Goal: Task Accomplishment & Management: Use online tool/utility

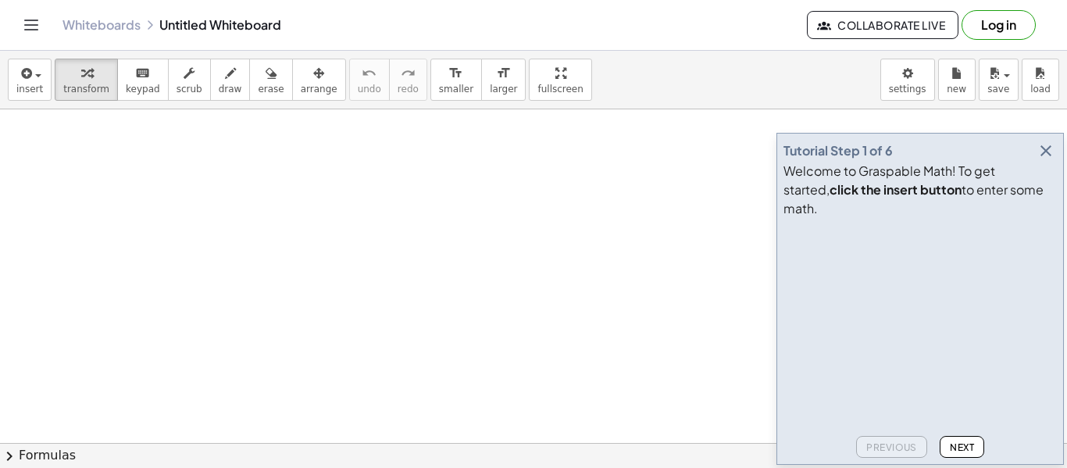
click at [1042, 160] on icon "button" at bounding box center [1045, 150] width 19 height 19
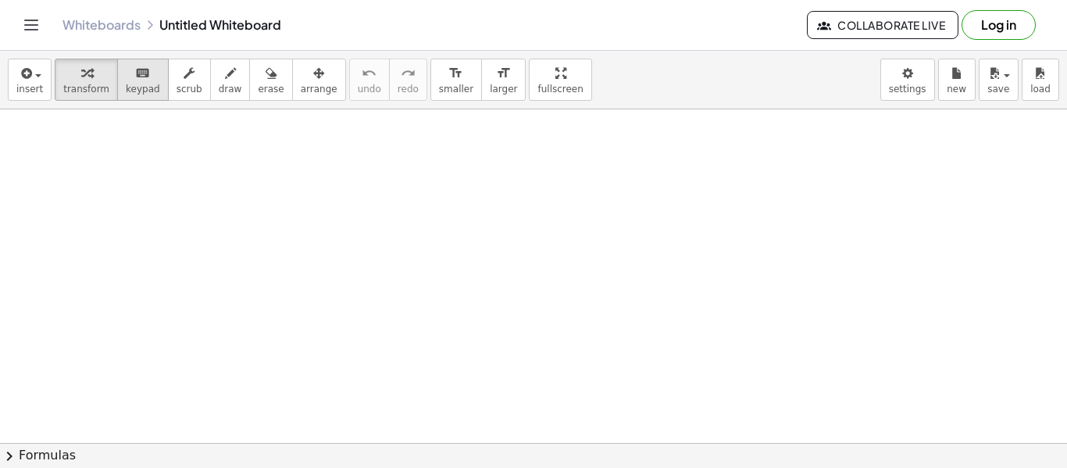
click at [135, 92] on span "keypad" at bounding box center [143, 89] width 34 height 11
click at [140, 91] on span "keypad" at bounding box center [143, 89] width 34 height 11
click at [451, 291] on div at bounding box center [533, 442] width 1067 height 667
click at [35, 89] on span "insert" at bounding box center [29, 89] width 27 height 11
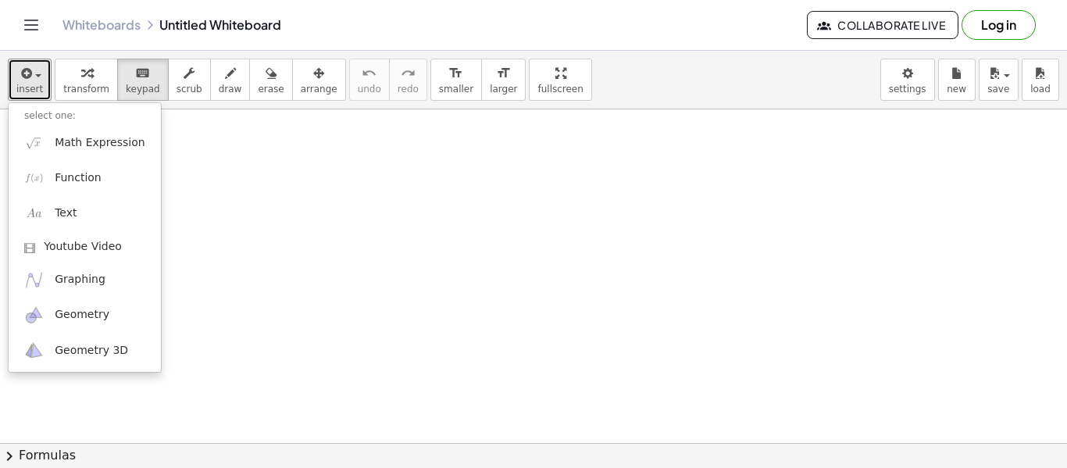
click at [296, 194] on div at bounding box center [533, 442] width 1067 height 667
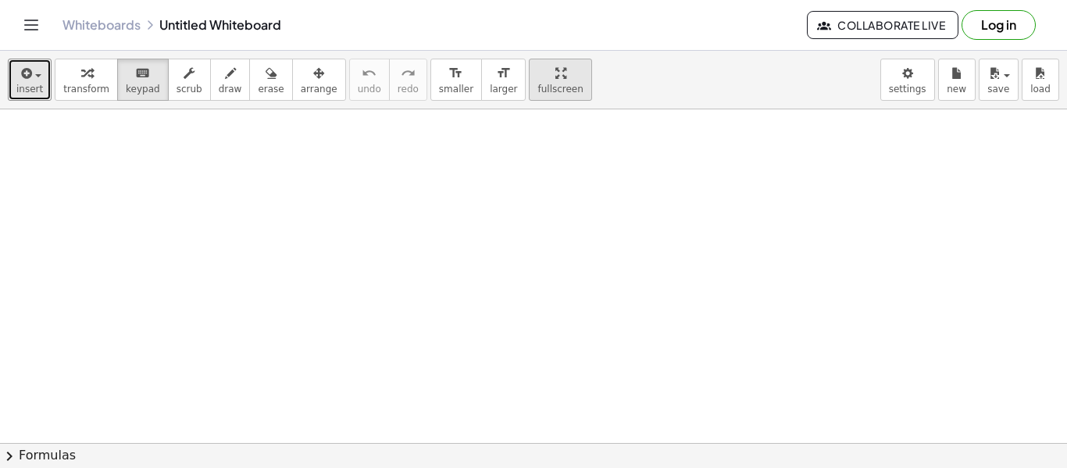
click at [537, 84] on span "fullscreen" at bounding box center [559, 89] width 45 height 11
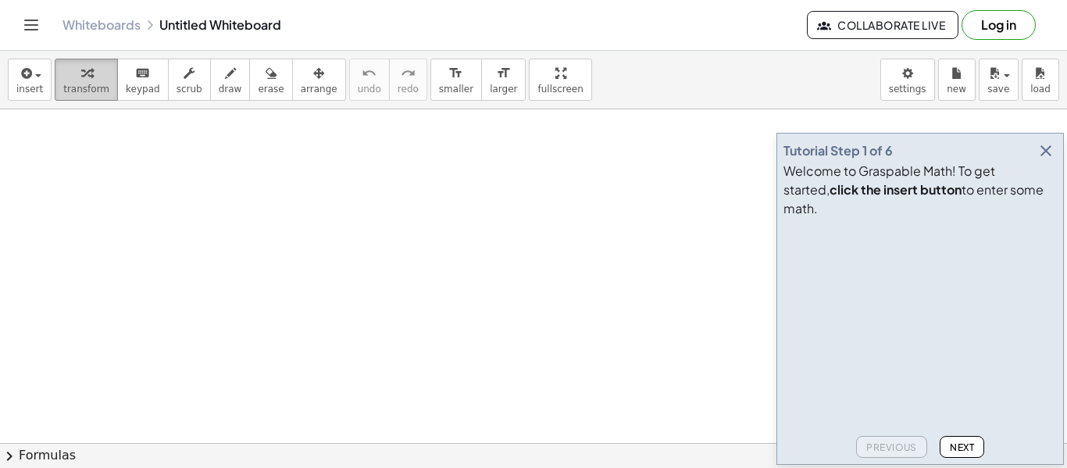
click at [85, 86] on span "transform" at bounding box center [86, 89] width 46 height 11
click at [27, 85] on span "insert" at bounding box center [29, 89] width 27 height 11
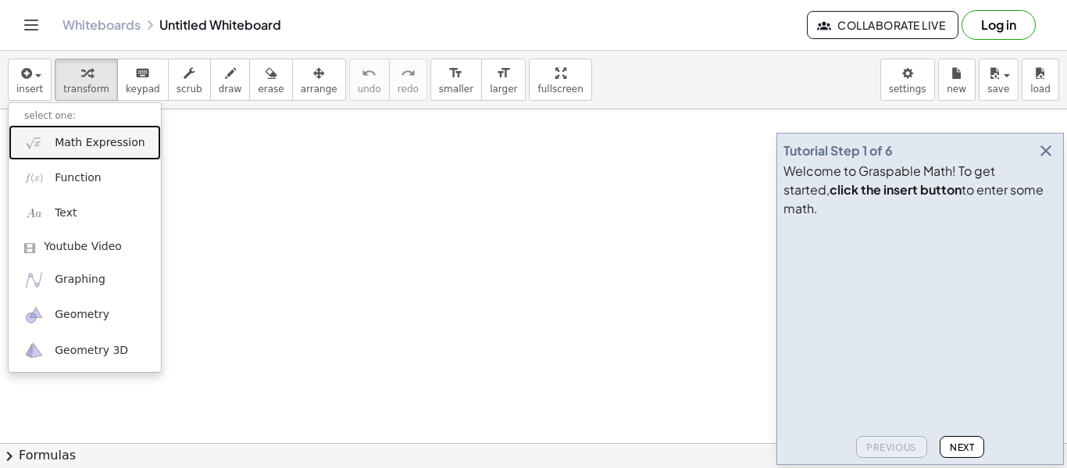
click at [39, 148] on img at bounding box center [34, 143] width 20 height 20
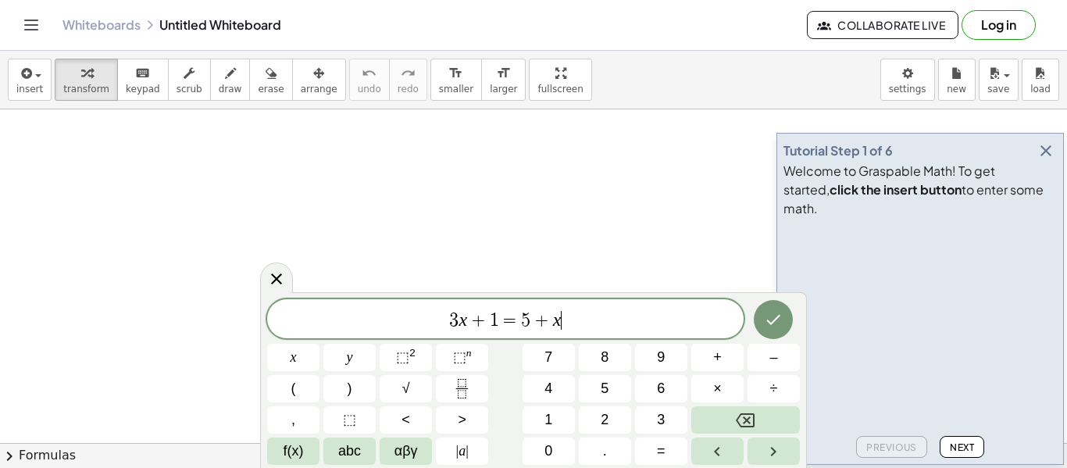
click at [526, 328] on span "5" at bounding box center [525, 320] width 9 height 19
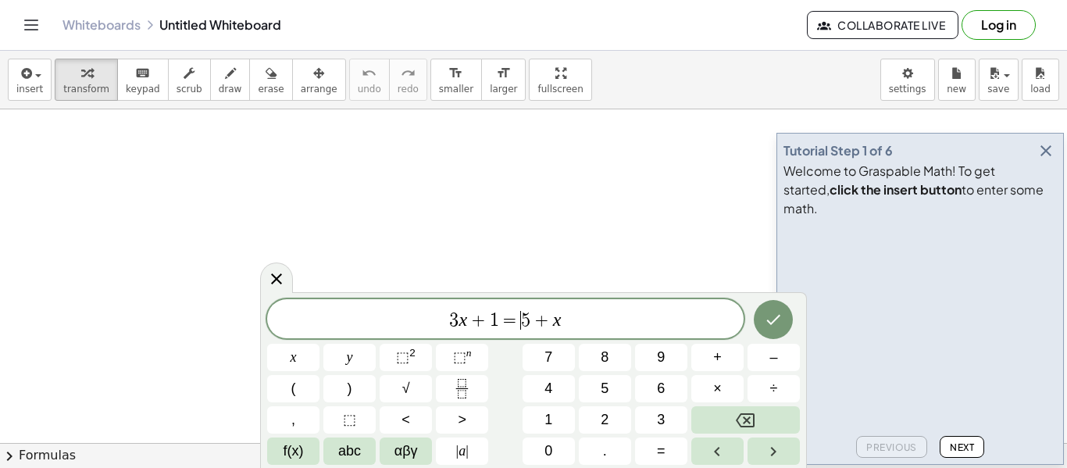
click at [526, 328] on span "5" at bounding box center [525, 320] width 9 height 19
click at [573, 325] on span "3 x + 1 = ​ 5 + x" at bounding box center [505, 320] width 476 height 22
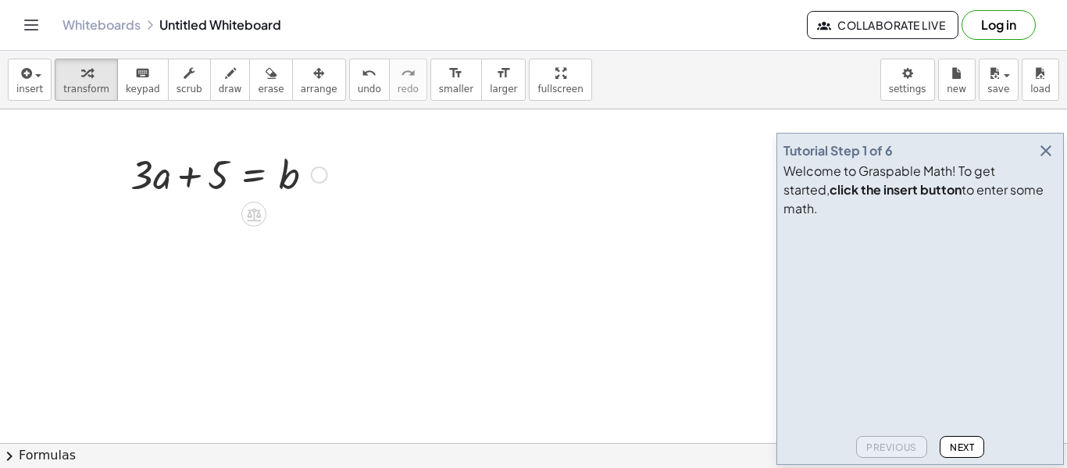
click at [204, 191] on div at bounding box center [229, 173] width 212 height 53
click at [257, 210] on icon at bounding box center [254, 214] width 14 height 13
click at [219, 212] on span "−" at bounding box center [222, 214] width 9 height 23
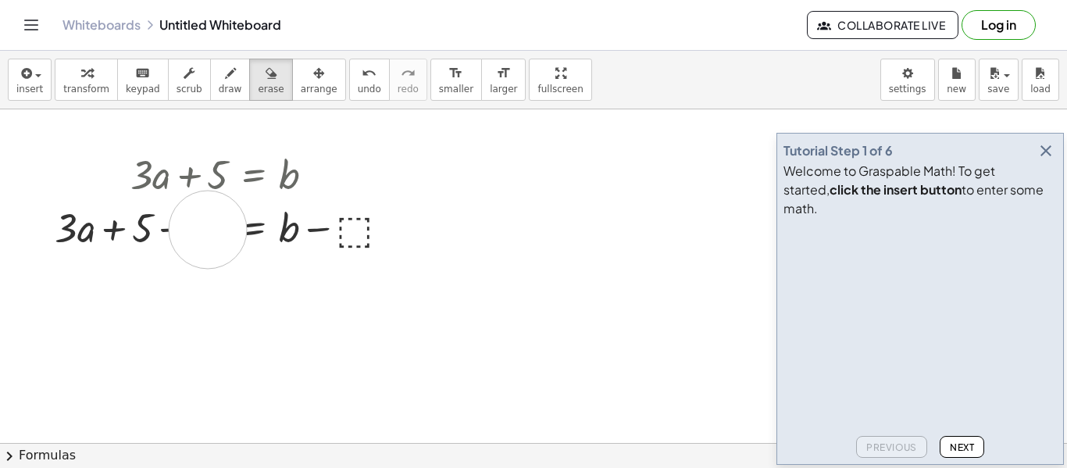
click at [225, 79] on icon "button" at bounding box center [230, 73] width 11 height 19
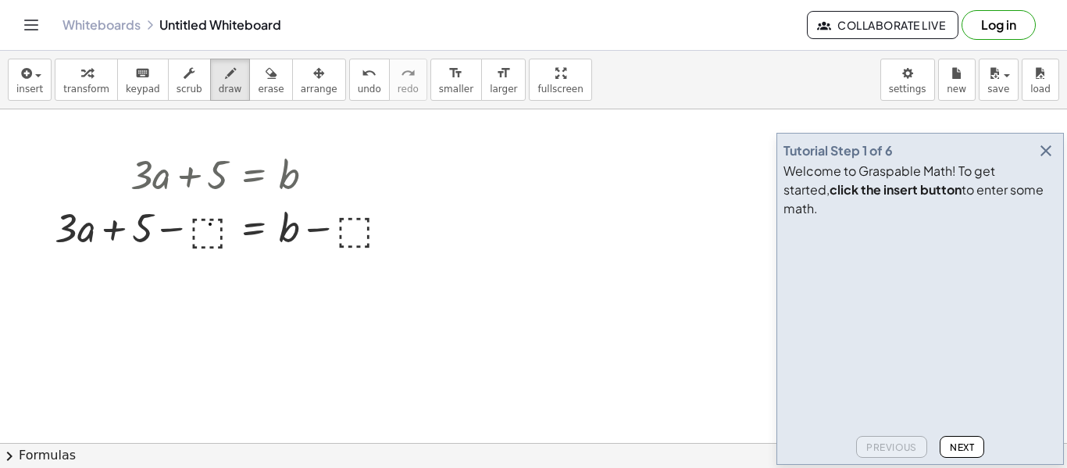
drag, startPoint x: 210, startPoint y: 224, endPoint x: 202, endPoint y: 240, distance: 17.5
click at [228, 85] on button "draw" at bounding box center [230, 80] width 41 height 42
drag, startPoint x: 212, startPoint y: 221, endPoint x: 200, endPoint y: 239, distance: 21.4
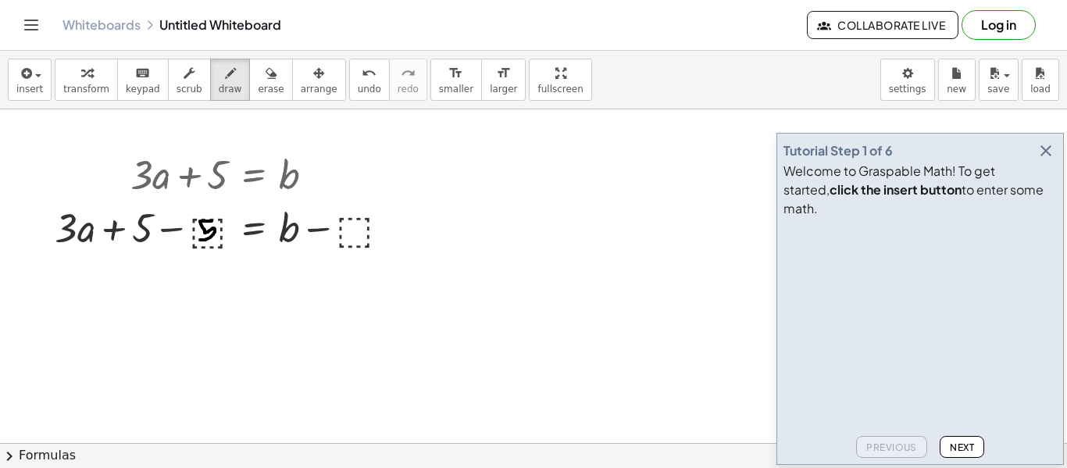
drag, startPoint x: 360, startPoint y: 217, endPoint x: 341, endPoint y: 241, distance: 30.0
click at [1046, 160] on icon "button" at bounding box center [1045, 150] width 19 height 19
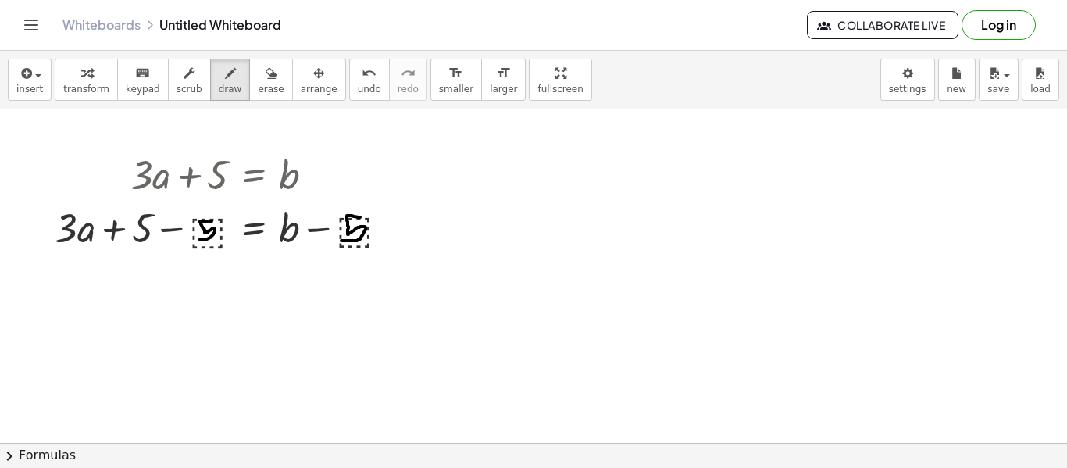
click at [266, 78] on icon "button" at bounding box center [271, 73] width 11 height 19
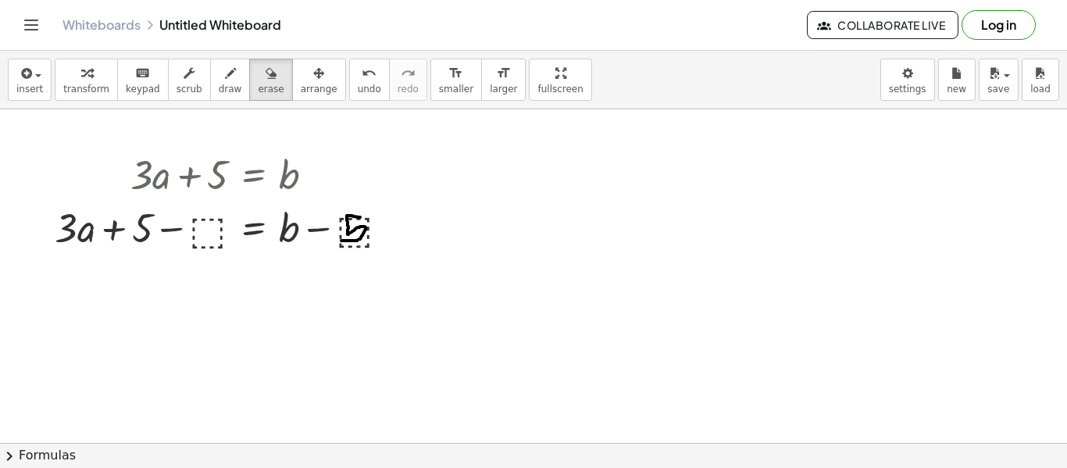
click at [135, 80] on icon "keyboard" at bounding box center [142, 73] width 15 height 19
click at [205, 229] on div at bounding box center [228, 226] width 363 height 53
click at [203, 224] on div at bounding box center [228, 226] width 363 height 53
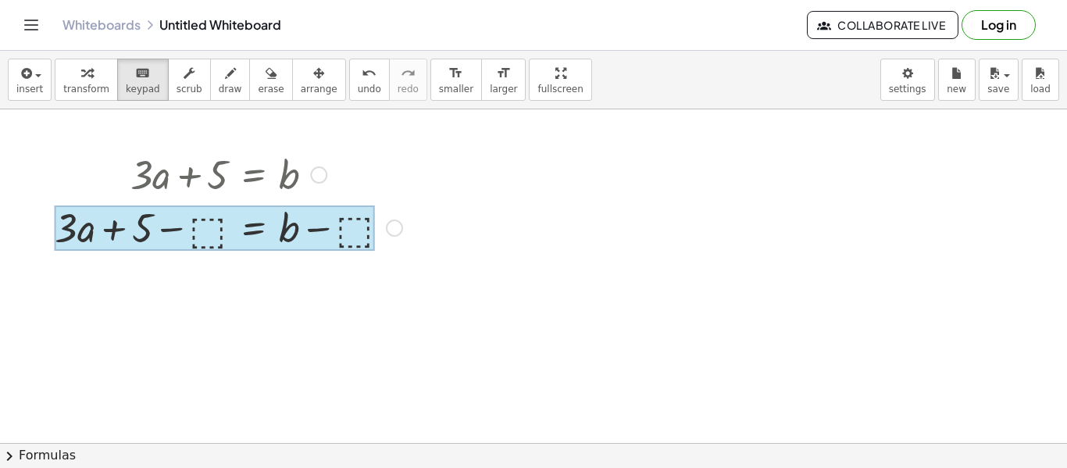
click at [237, 225] on div at bounding box center [215, 227] width 320 height 45
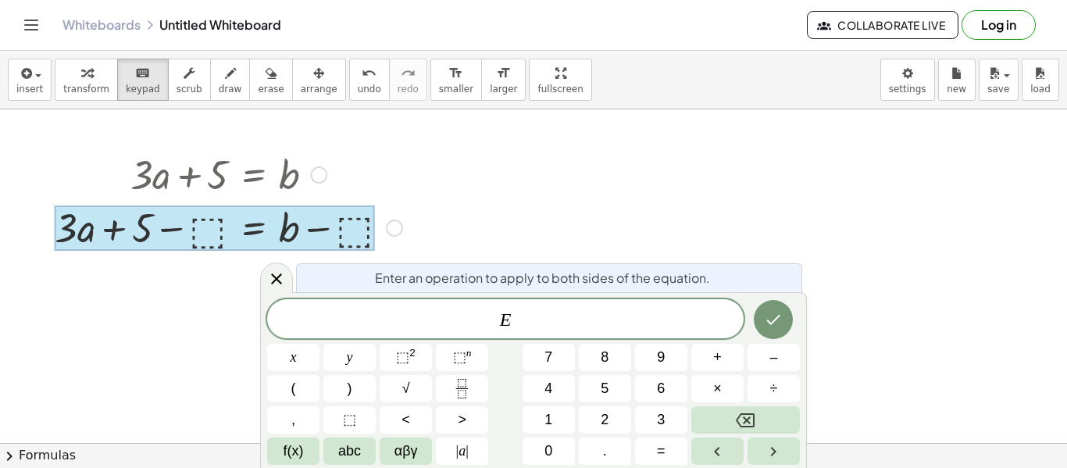
scroll to position [8, 0]
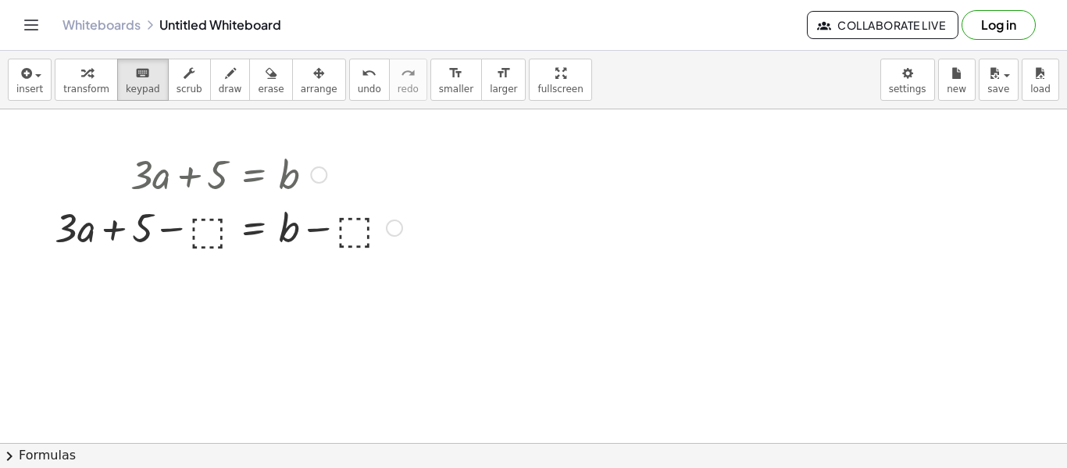
click at [207, 239] on div at bounding box center [228, 226] width 363 height 53
click at [222, 214] on div at bounding box center [228, 226] width 363 height 53
click at [332, 225] on div at bounding box center [228, 226] width 363 height 53
click at [308, 233] on div at bounding box center [228, 226] width 363 height 53
click at [280, 224] on div at bounding box center [289, 227] width 20 height 45
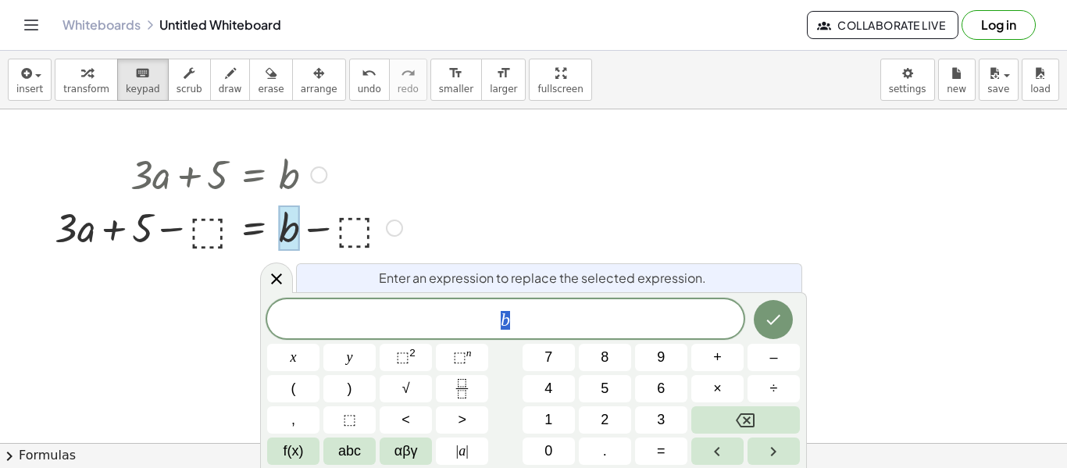
scroll to position [9, 0]
click at [728, 280] on div "Enter an expression to replace the selected expression." at bounding box center [549, 277] width 506 height 29
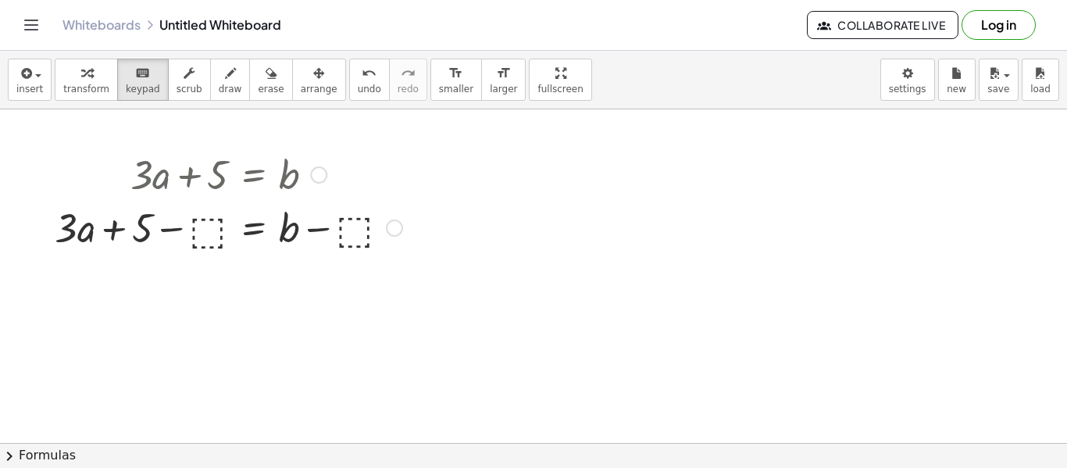
click at [358, 229] on div at bounding box center [228, 226] width 363 height 53
click at [377, 226] on div at bounding box center [228, 226] width 363 height 53
click at [191, 82] on button "scrub" at bounding box center [189, 80] width 43 height 42
click at [219, 86] on span "draw" at bounding box center [230, 89] width 23 height 11
click at [313, 69] on icon "button" at bounding box center [318, 73] width 11 height 19
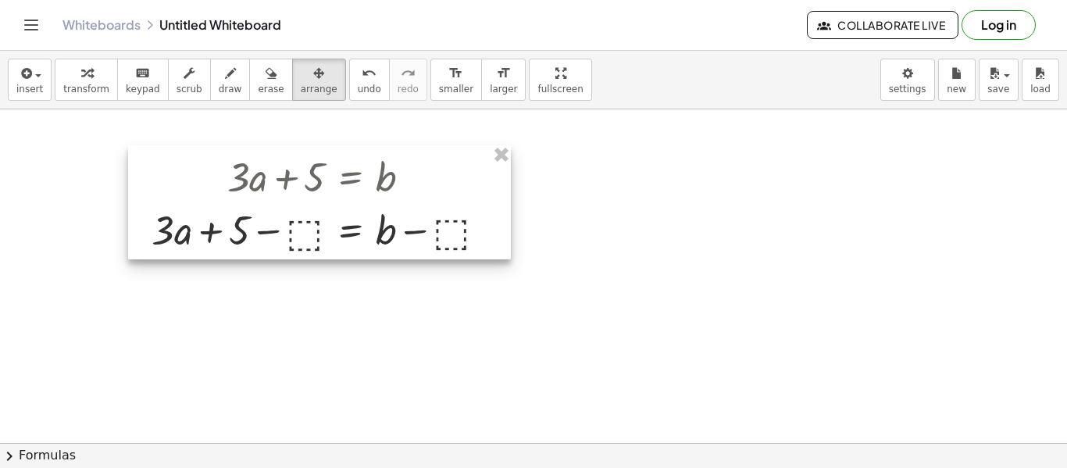
drag, startPoint x: 286, startPoint y: 222, endPoint x: 383, endPoint y: 224, distance: 96.9
click at [383, 224] on div at bounding box center [319, 202] width 383 height 114
click at [255, 231] on div at bounding box center [319, 202] width 383 height 114
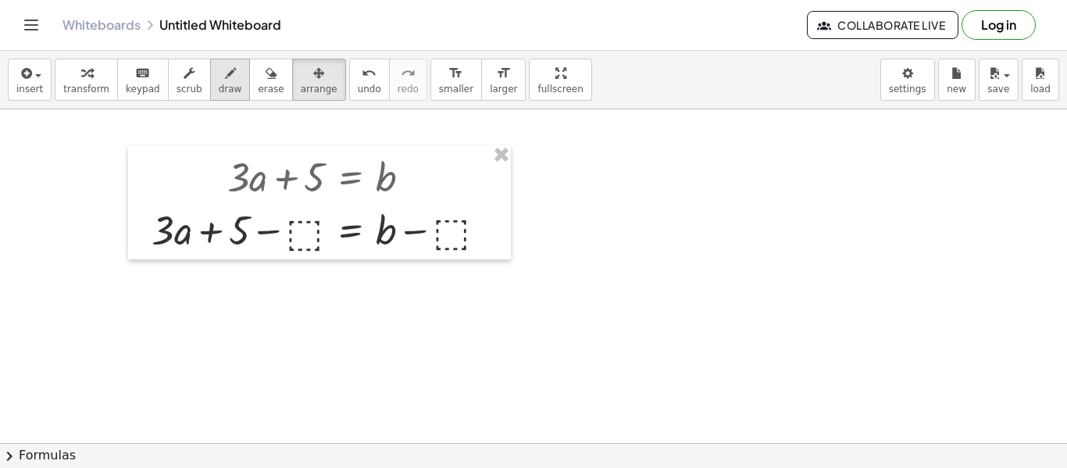
click at [219, 70] on div "button" at bounding box center [230, 72] width 23 height 19
click at [976, 87] on div "insert select one: Math Expression Function Text Youtube Video Graphing Geometr…" at bounding box center [533, 80] width 1067 height 59
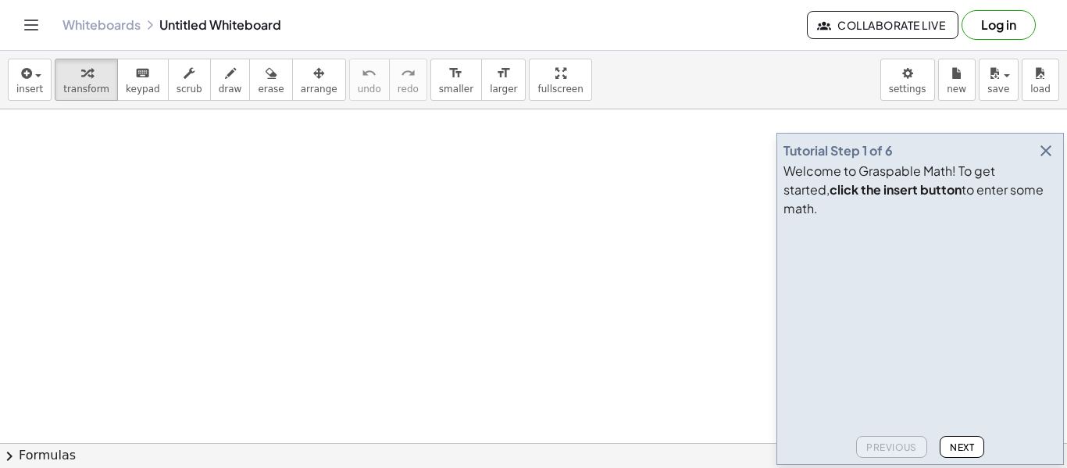
click at [1054, 160] on icon "button" at bounding box center [1045, 150] width 19 height 19
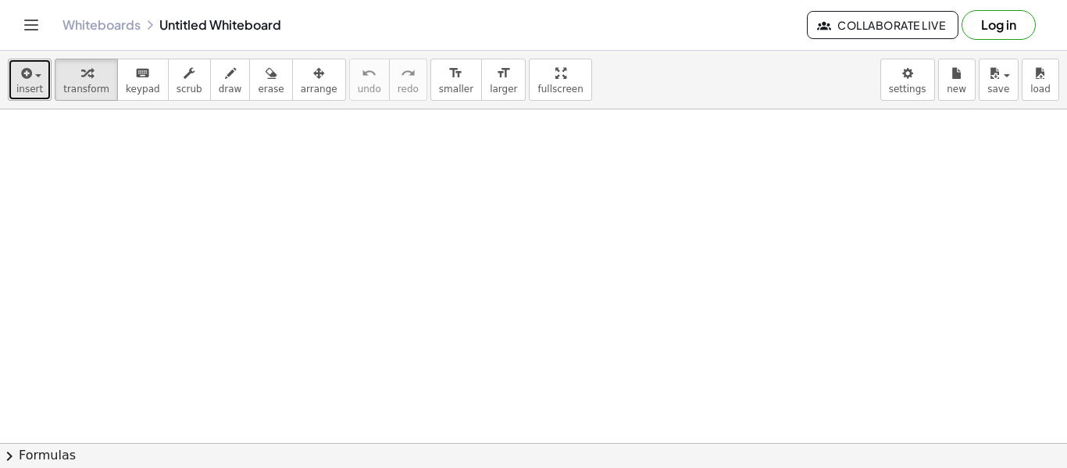
click at [21, 77] on icon "button" at bounding box center [25, 73] width 14 height 19
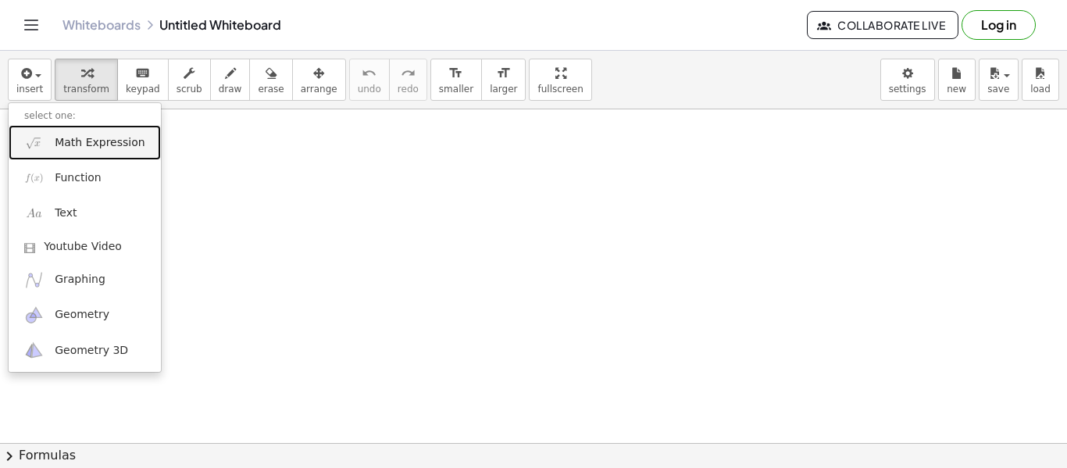
click at [85, 149] on span "Math Expression" at bounding box center [100, 143] width 90 height 16
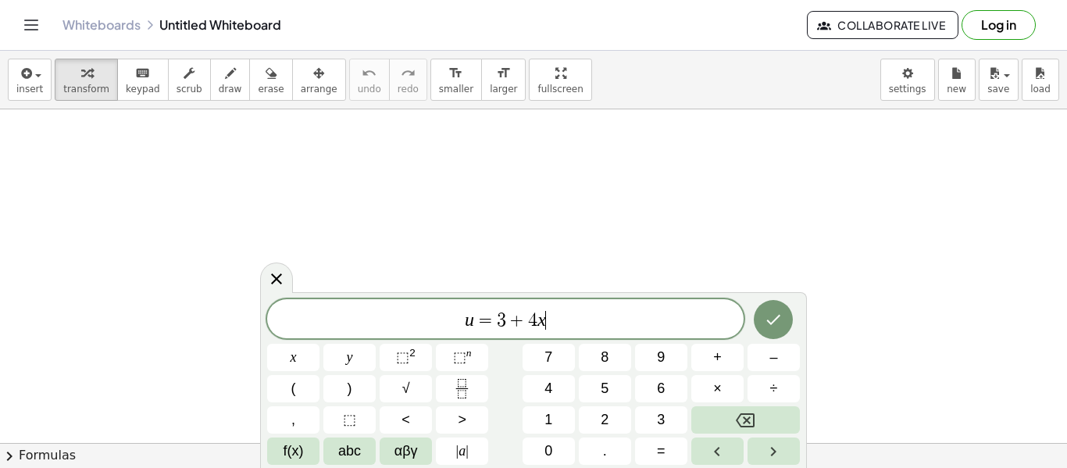
scroll to position [5, 0]
click at [776, 305] on button "Done" at bounding box center [773, 319] width 39 height 39
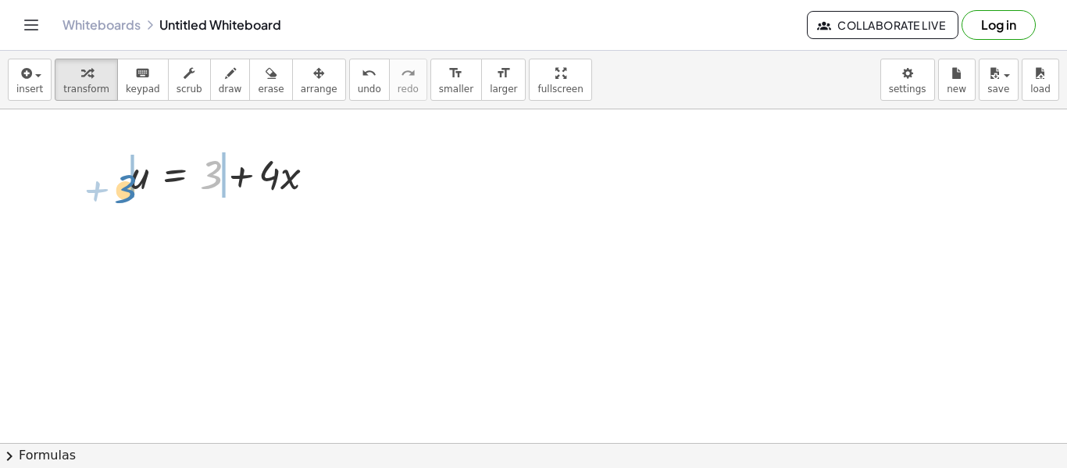
drag, startPoint x: 213, startPoint y: 176, endPoint x: 119, endPoint y: 185, distance: 94.9
click at [119, 185] on div "+ 3 u = + 3 + · 4 · x" at bounding box center [223, 173] width 232 height 61
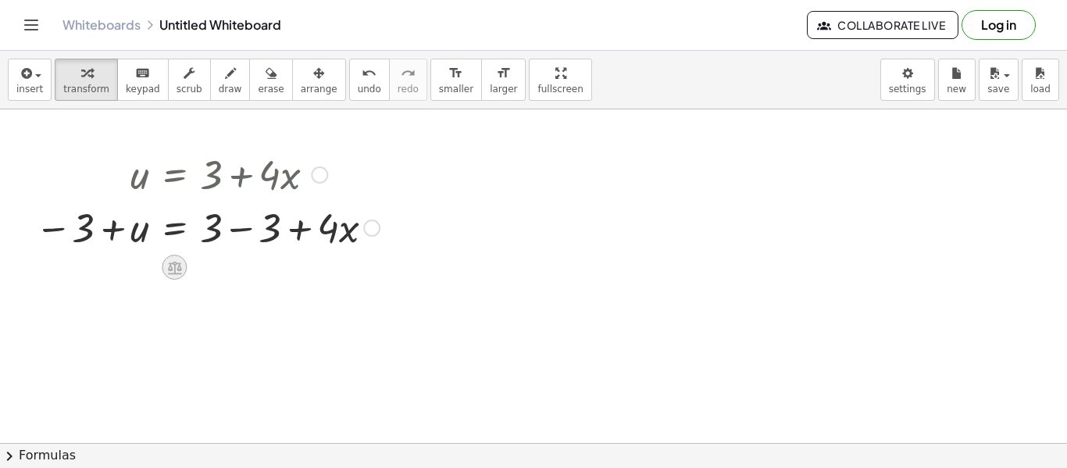
click at [181, 269] on icon at bounding box center [174, 267] width 16 height 16
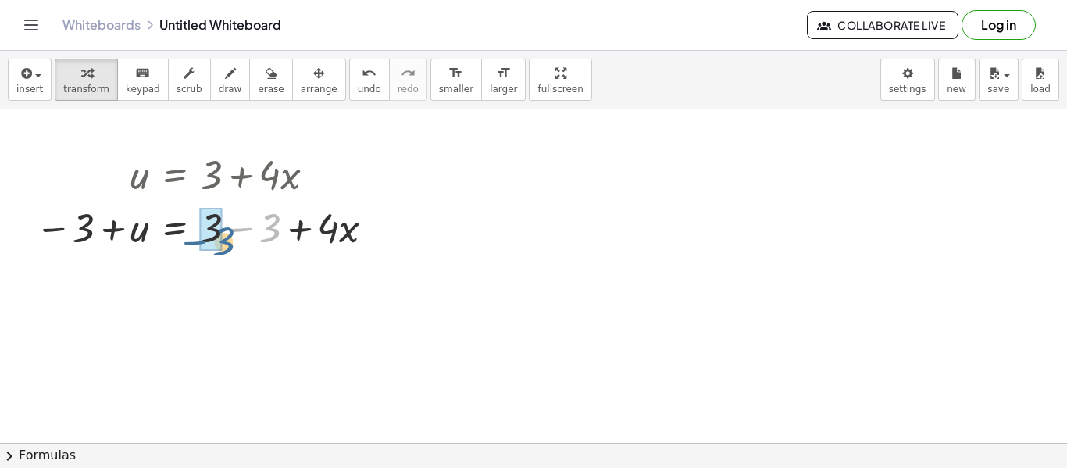
drag, startPoint x: 274, startPoint y: 214, endPoint x: 225, endPoint y: 219, distance: 49.4
click at [225, 219] on div at bounding box center [207, 226] width 360 height 53
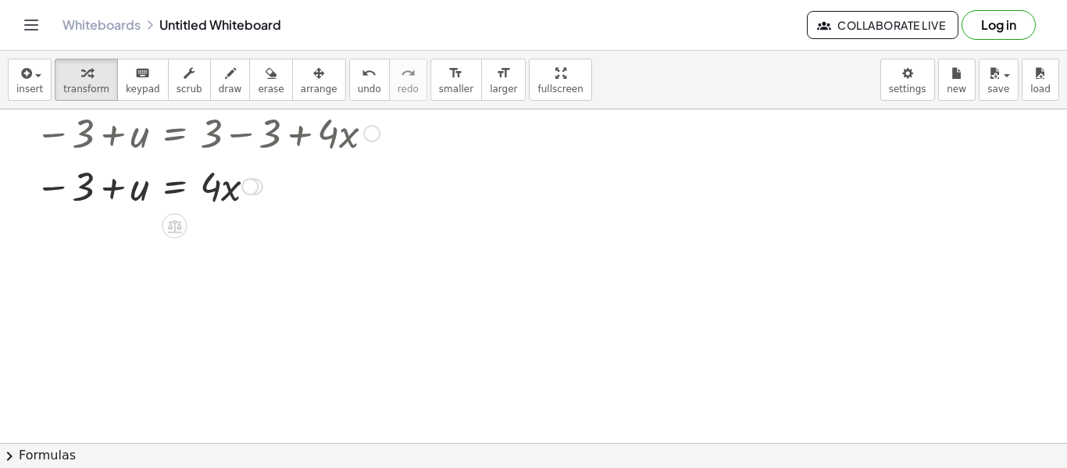
scroll to position [109, 0]
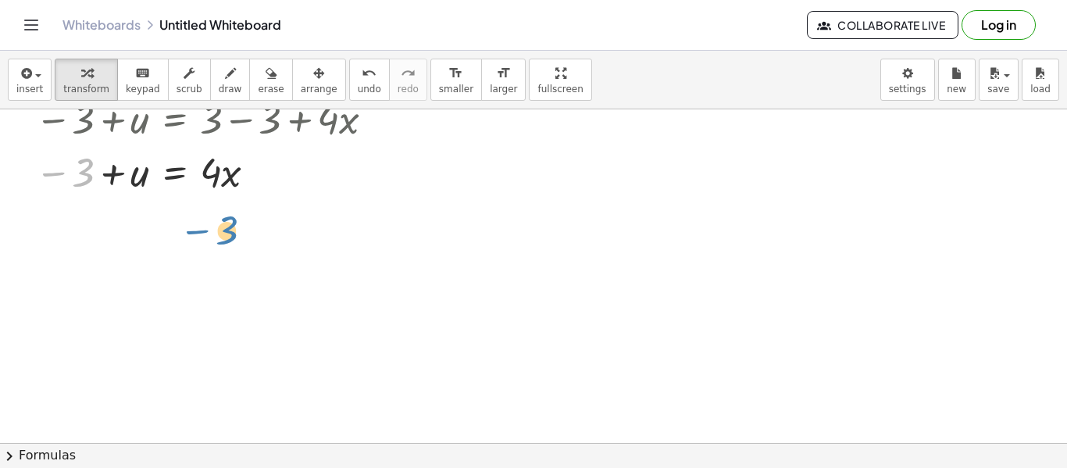
drag, startPoint x: 70, startPoint y: 183, endPoint x: 213, endPoint y: 241, distance: 154.9
click at [213, 241] on div "u = + 3 + · 4 · x − 3 + u = + 3 − 3 + · 4 · x − 3 + u = + 0 + · 4 · x − 3 u = ·…" at bounding box center [533, 385] width 1067 height 768
click at [83, 172] on div at bounding box center [207, 170] width 360 height 53
drag, startPoint x: 83, startPoint y: 172, endPoint x: 66, endPoint y: 173, distance: 16.5
click at [66, 173] on div at bounding box center [207, 170] width 360 height 53
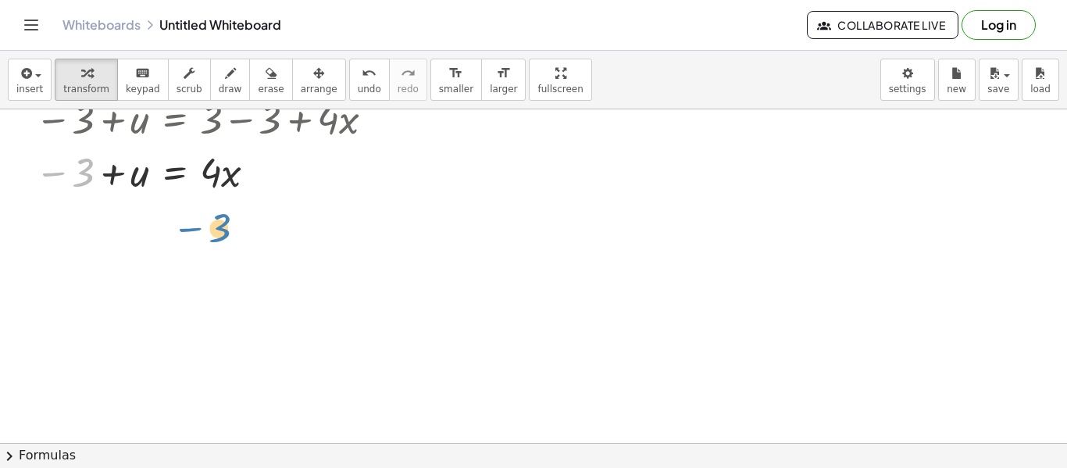
drag, startPoint x: 82, startPoint y: 172, endPoint x: 219, endPoint y: 227, distance: 147.5
click at [136, 169] on div at bounding box center [207, 170] width 360 height 53
drag, startPoint x: 86, startPoint y: 180, endPoint x: 294, endPoint y: 187, distance: 208.7
click at [294, 187] on div at bounding box center [207, 170] width 360 height 53
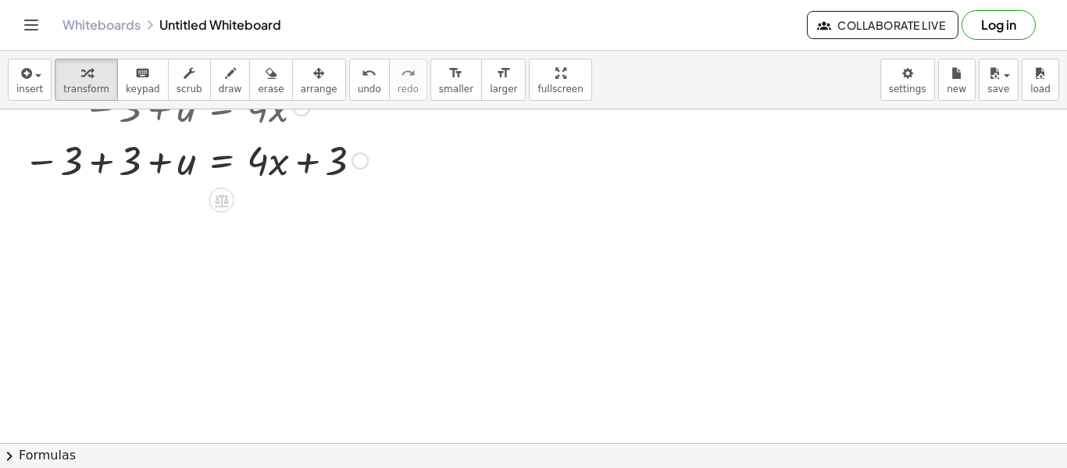
scroll to position [176, 0]
drag, startPoint x: 64, startPoint y: 155, endPoint x: 127, endPoint y: 155, distance: 62.5
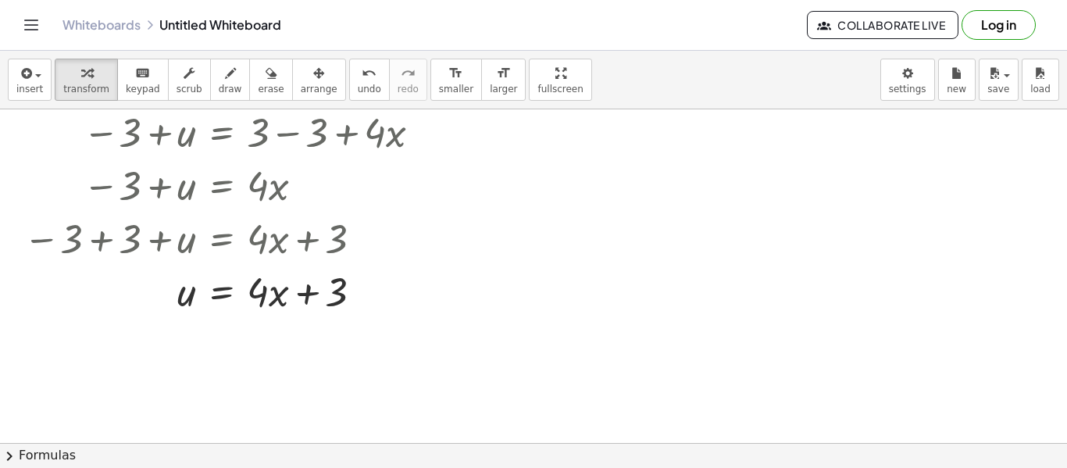
scroll to position [87, 0]
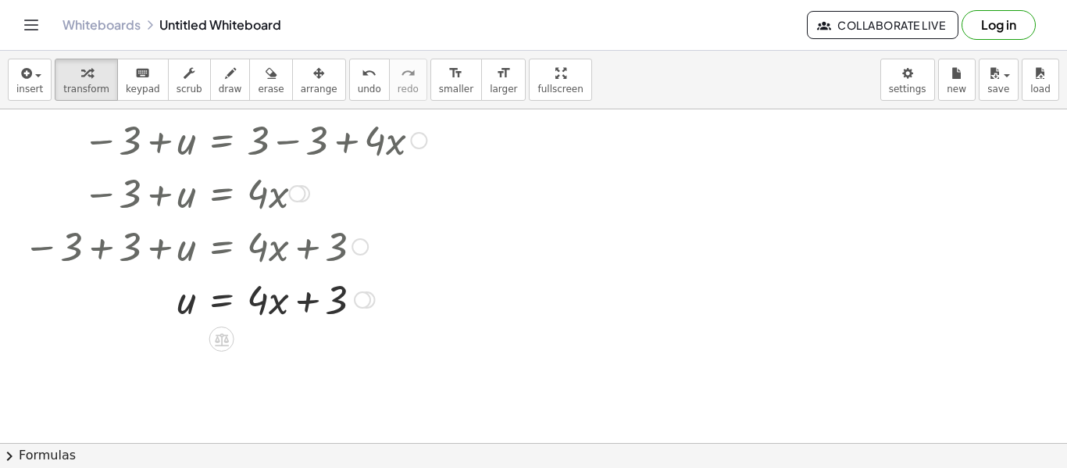
click at [319, 321] on div at bounding box center [225, 298] width 419 height 53
click at [369, 289] on div at bounding box center [225, 298] width 419 height 53
click at [365, 295] on div at bounding box center [362, 299] width 17 height 17
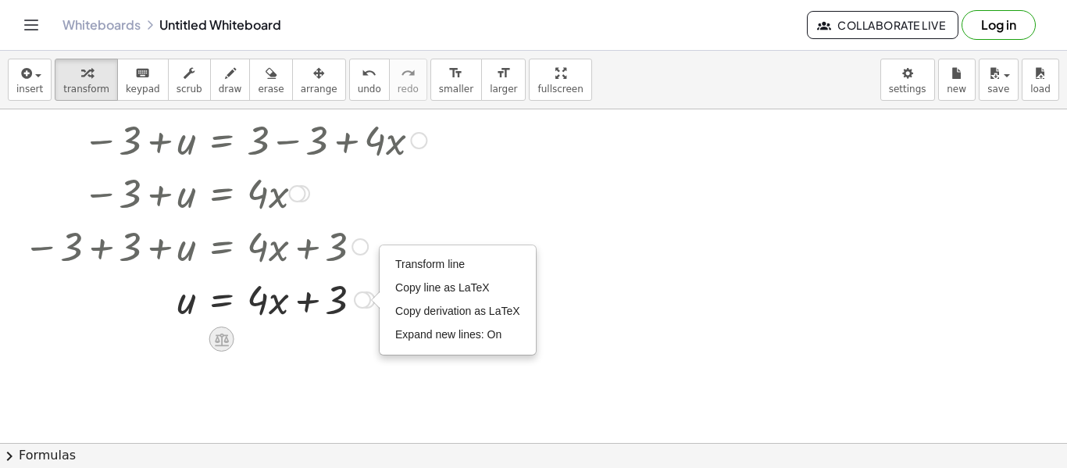
click at [226, 341] on icon at bounding box center [222, 339] width 14 height 13
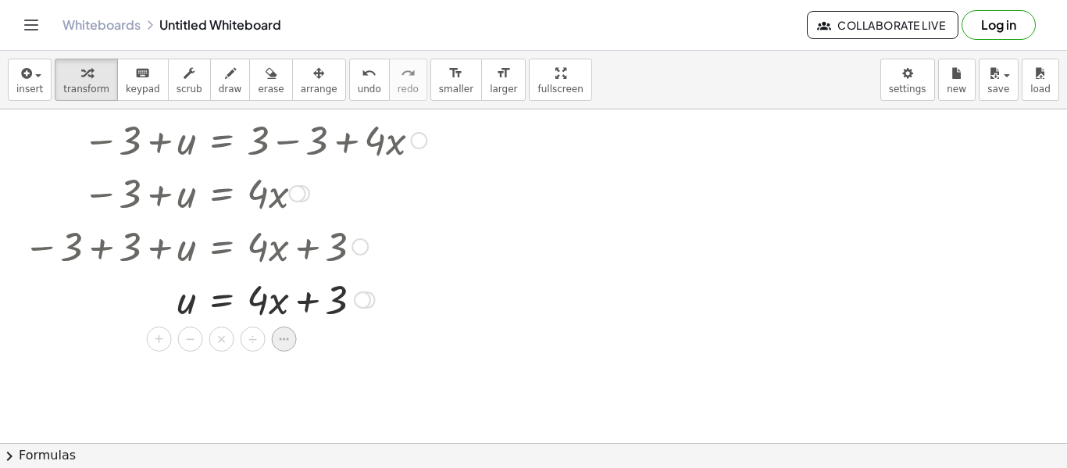
click at [280, 338] on icon at bounding box center [284, 339] width 9 height 2
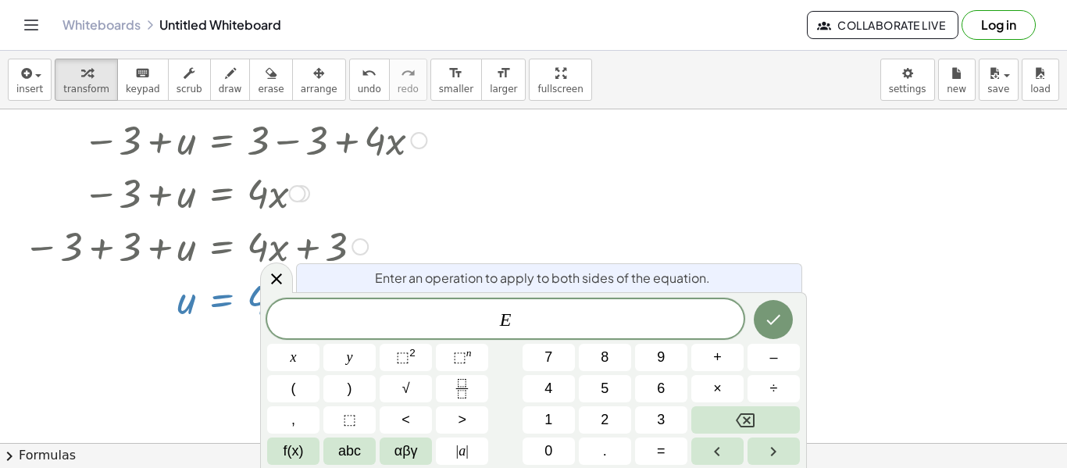
click at [180, 355] on div at bounding box center [533, 355] width 1067 height 667
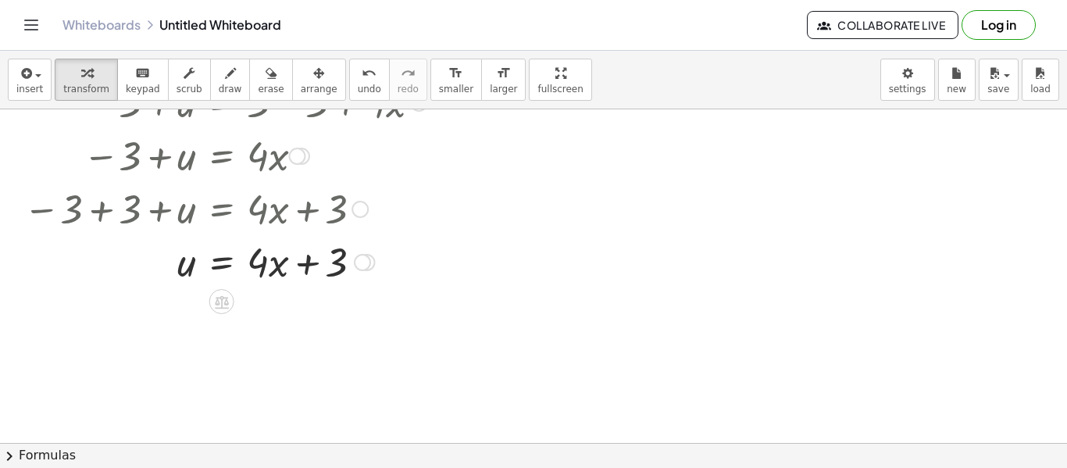
scroll to position [127, 0]
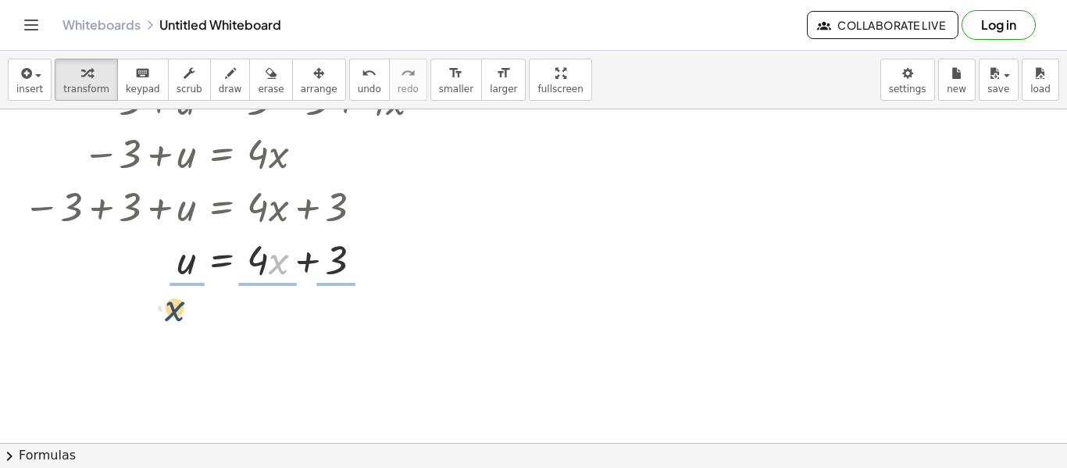
drag, startPoint x: 274, startPoint y: 260, endPoint x: 166, endPoint y: 309, distance: 118.5
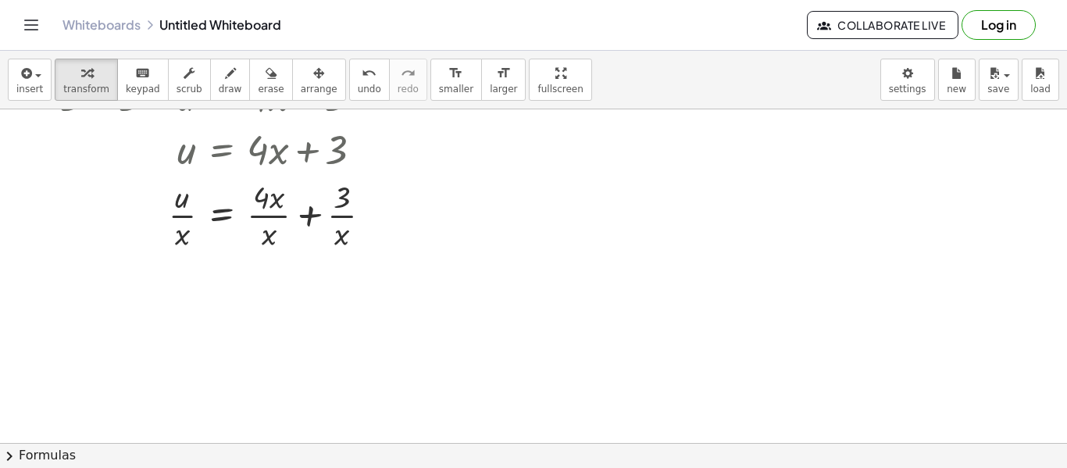
scroll to position [241, 0]
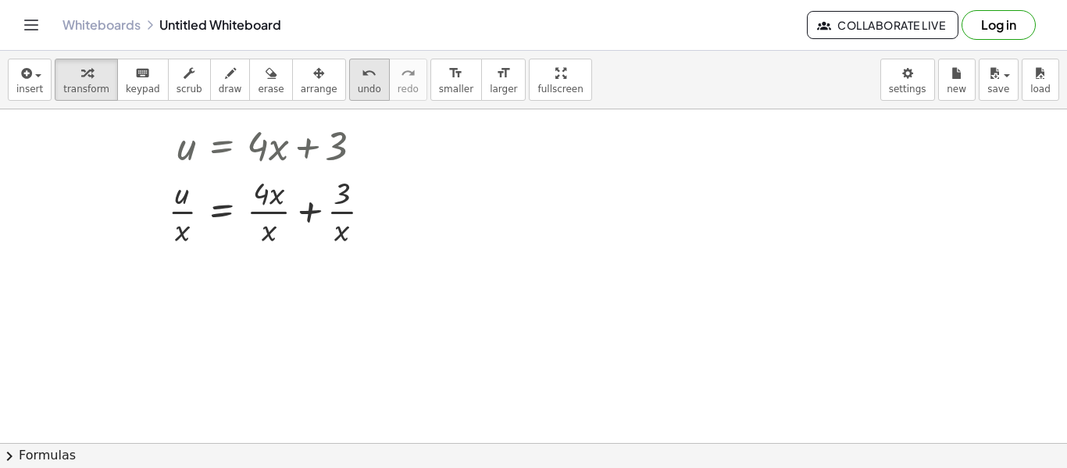
click at [362, 67] on icon "undo" at bounding box center [369, 73] width 15 height 19
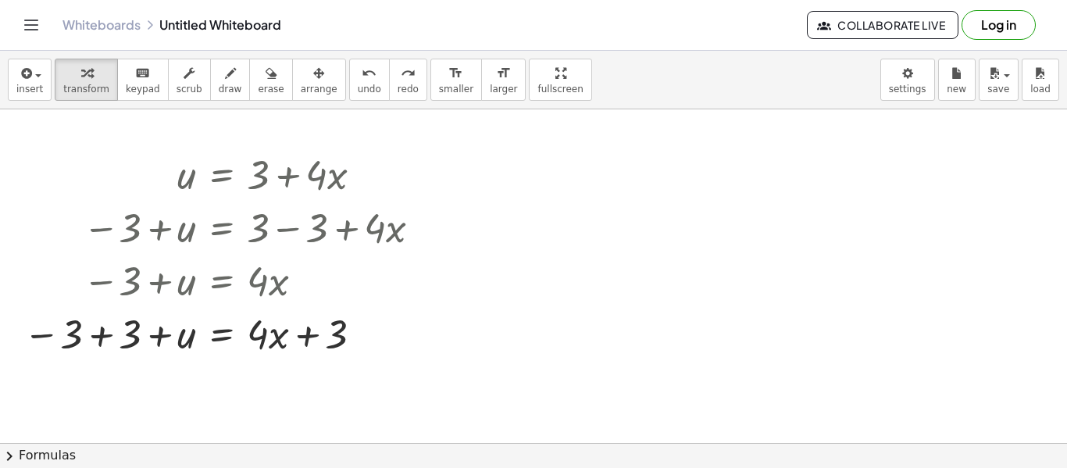
scroll to position [1, 0]
click at [362, 77] on icon "undo" at bounding box center [369, 73] width 15 height 19
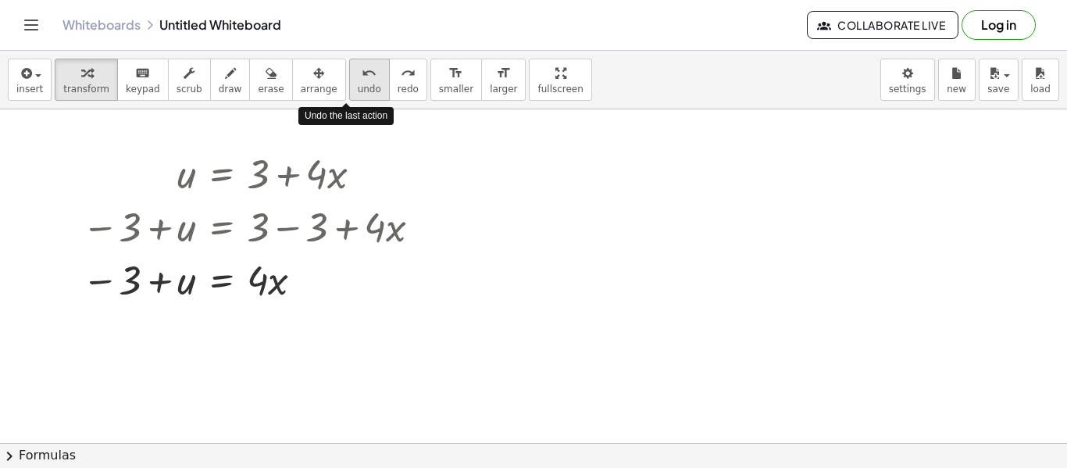
click at [362, 77] on icon "undo" at bounding box center [369, 73] width 15 height 19
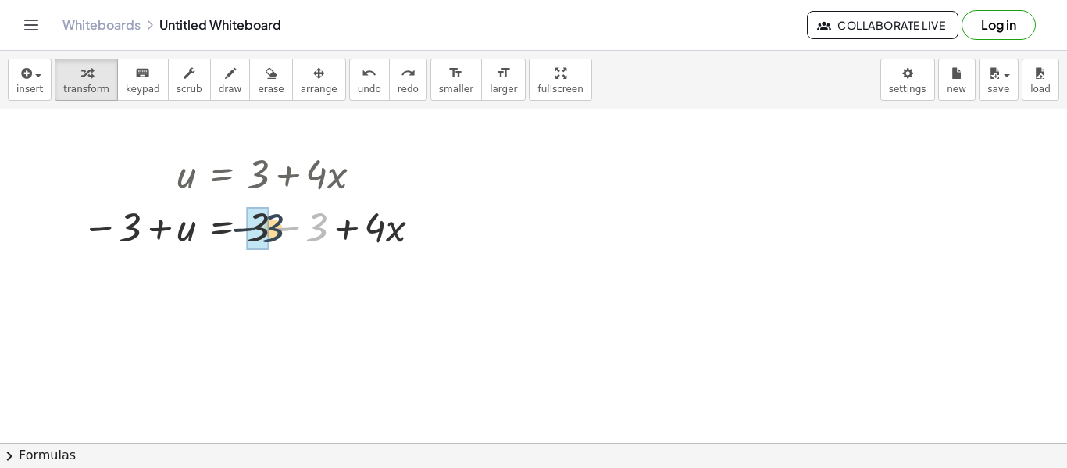
drag, startPoint x: 321, startPoint y: 223, endPoint x: 267, endPoint y: 224, distance: 53.9
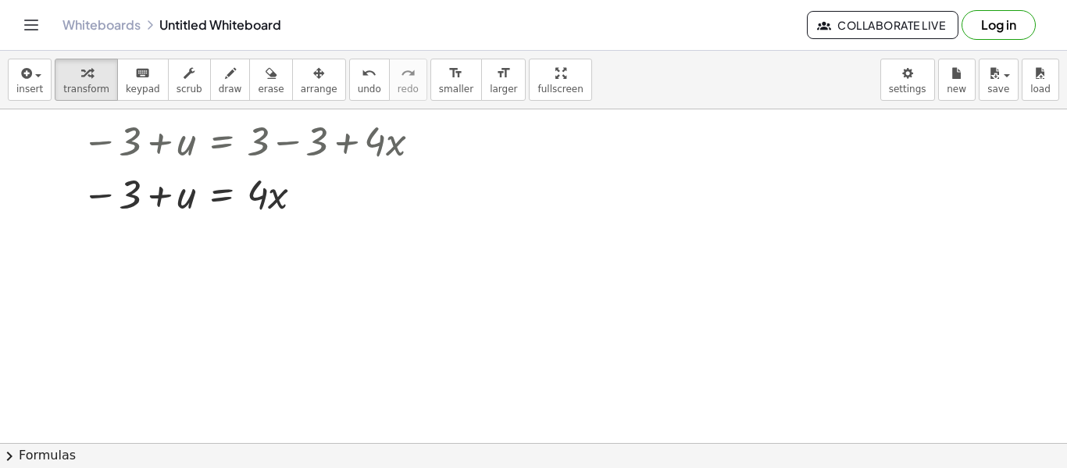
scroll to position [87, 0]
click at [314, 127] on div at bounding box center [254, 138] width 360 height 53
drag, startPoint x: 260, startPoint y: 197, endPoint x: 142, endPoint y: 220, distance: 120.2
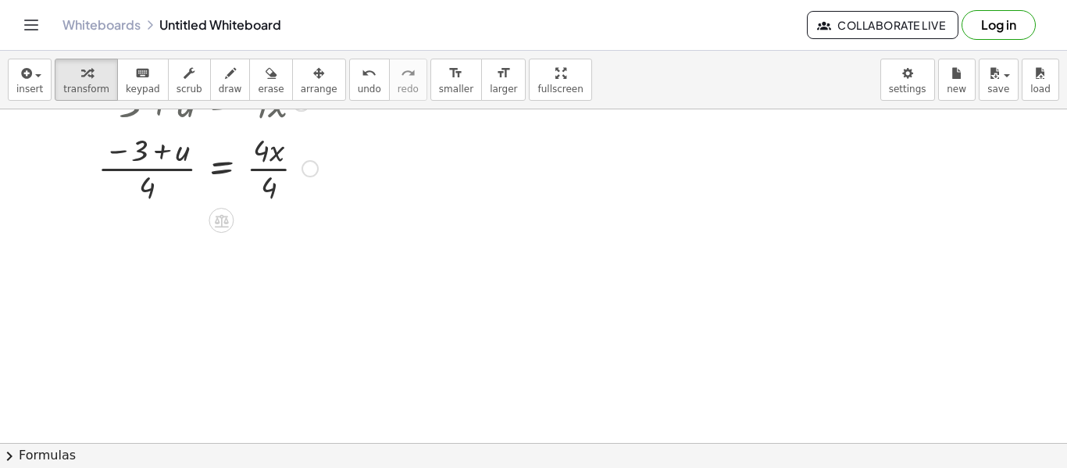
scroll to position [181, 0]
click at [266, 145] on div at bounding box center [254, 164] width 360 height 78
click at [270, 197] on div at bounding box center [254, 164] width 360 height 78
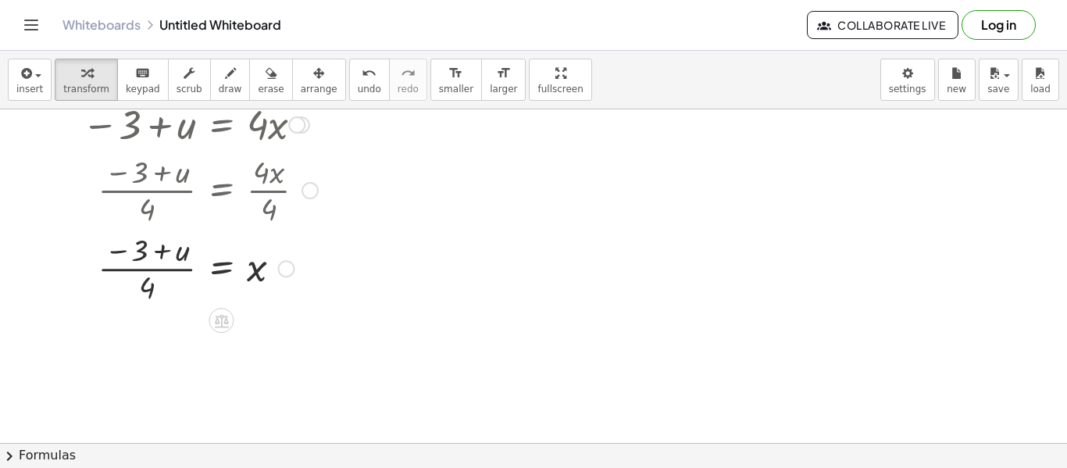
scroll to position [160, 0]
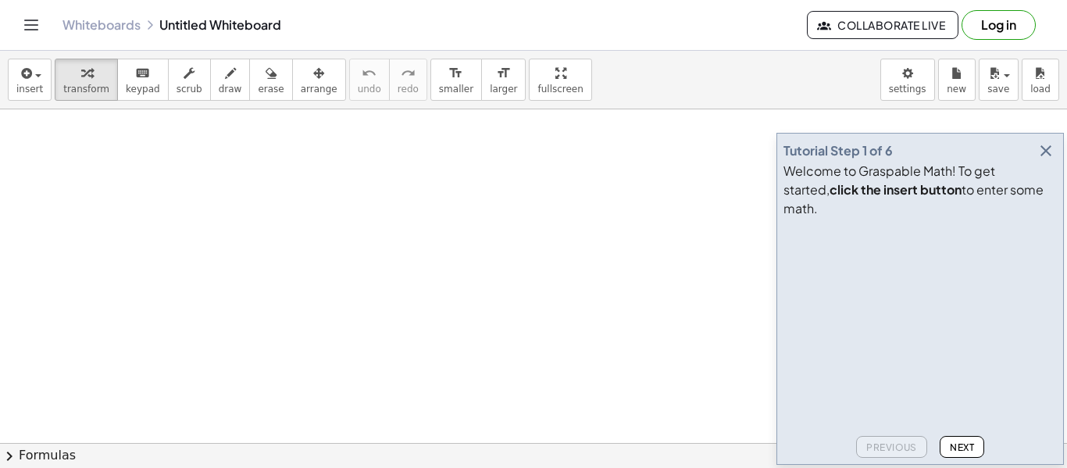
click at [1043, 160] on icon "button" at bounding box center [1045, 150] width 19 height 19
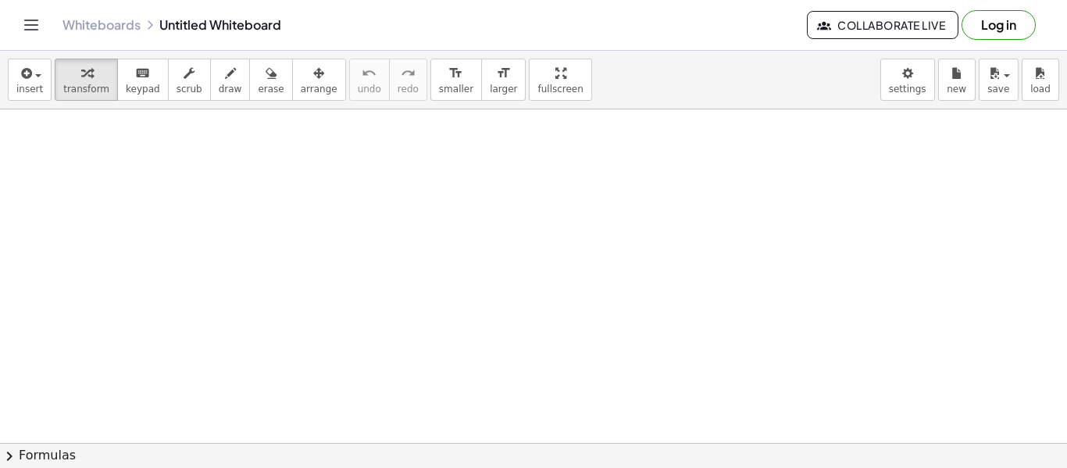
scroll to position [45, 0]
click at [27, 69] on icon "button" at bounding box center [25, 73] width 14 height 19
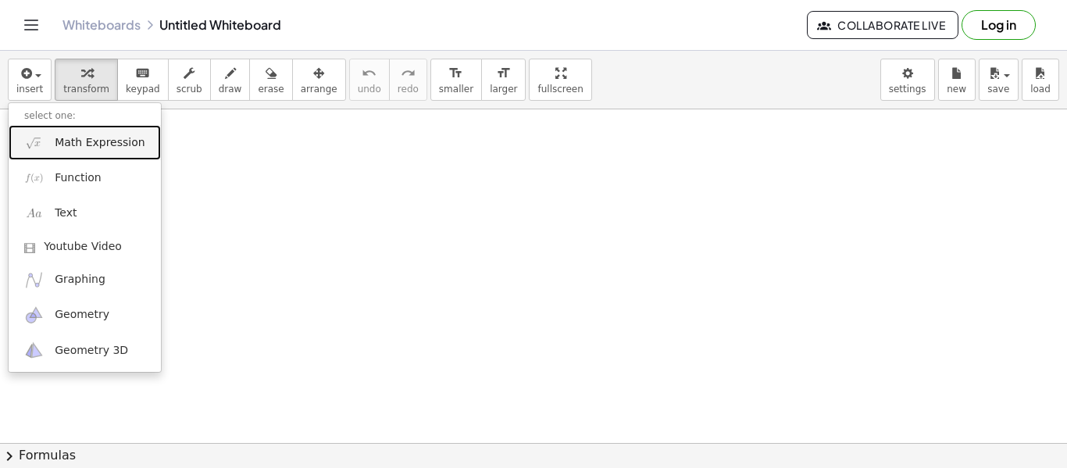
click at [57, 144] on span "Math Expression" at bounding box center [100, 143] width 90 height 16
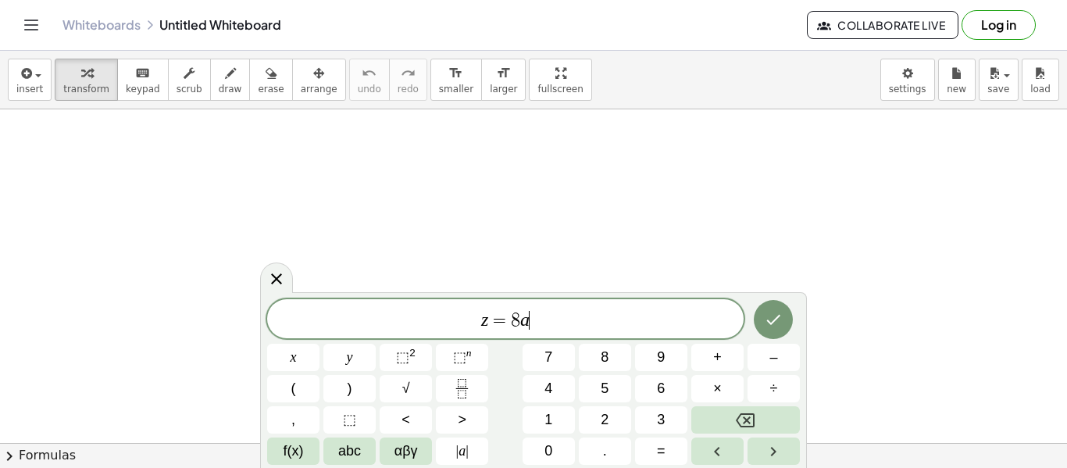
scroll to position [0, 0]
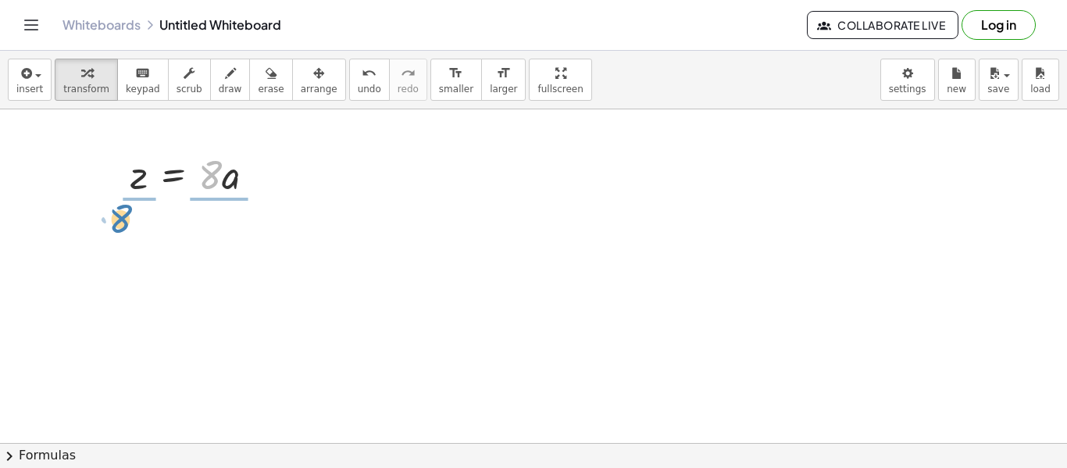
drag, startPoint x: 211, startPoint y: 183, endPoint x: 132, endPoint y: 227, distance: 90.6
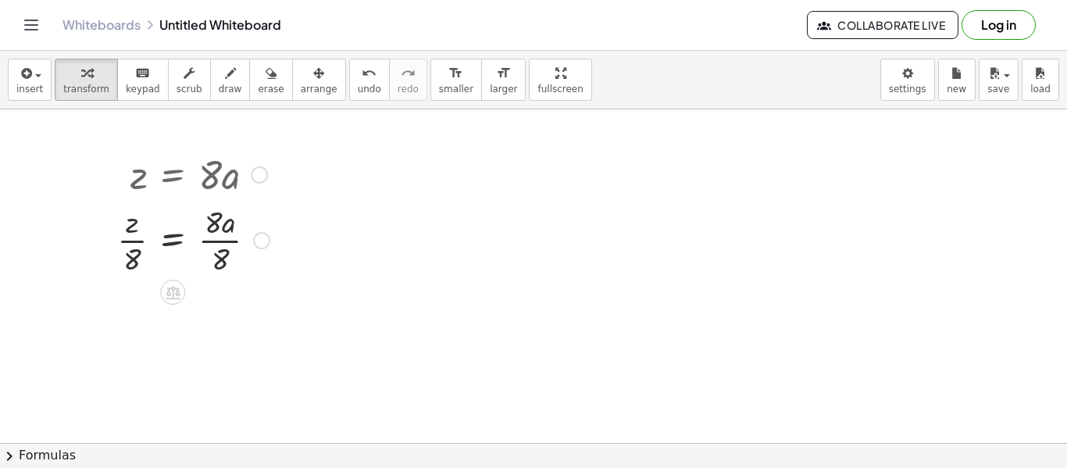
click at [238, 239] on div at bounding box center [193, 239] width 168 height 78
click at [173, 241] on div "z = · a · · 8 · 8 · 8" at bounding box center [173, 241] width 0 height 0
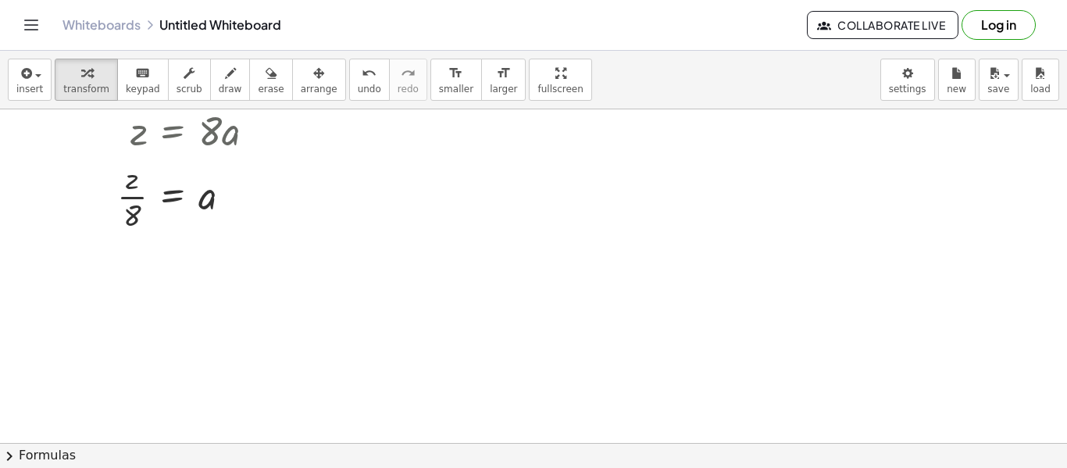
scroll to position [82, 0]
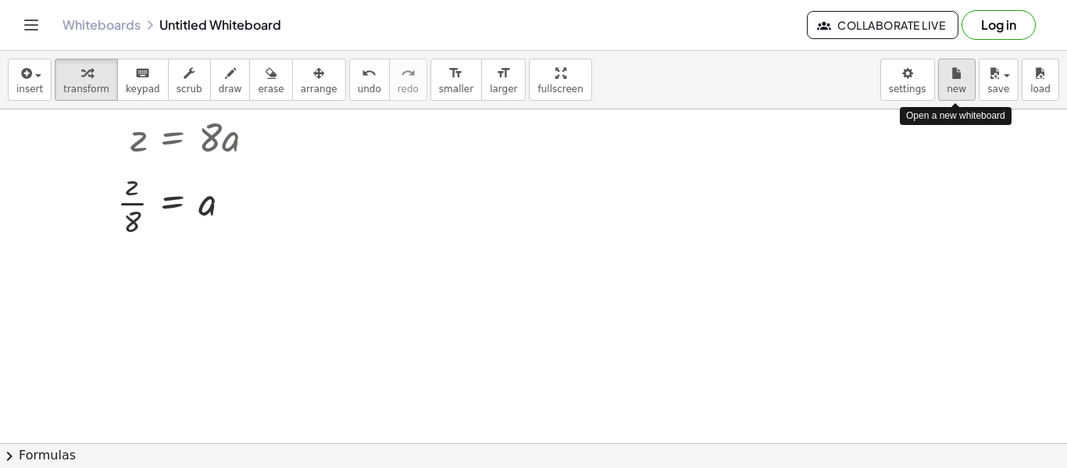
click at [961, 77] on icon "button" at bounding box center [956, 73] width 11 height 19
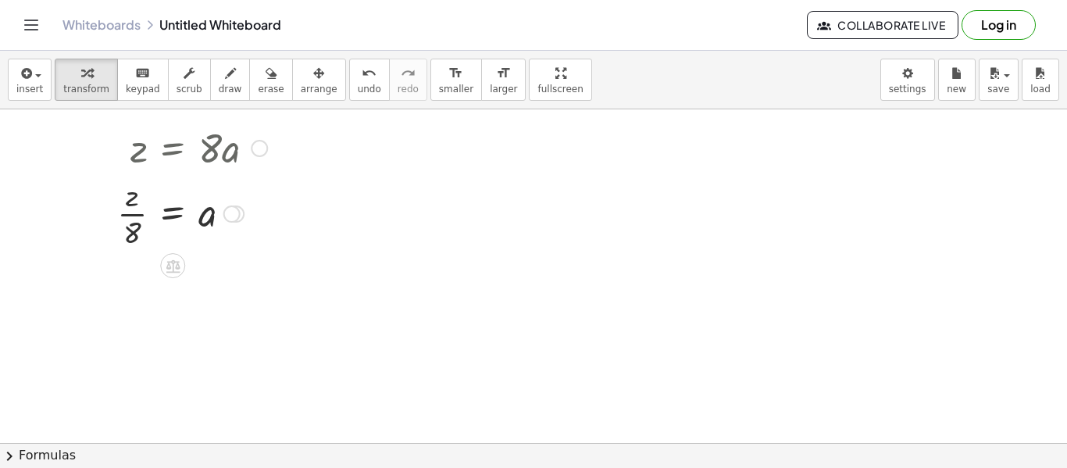
scroll to position [73, 0]
click at [155, 272] on div at bounding box center [533, 370] width 1067 height 667
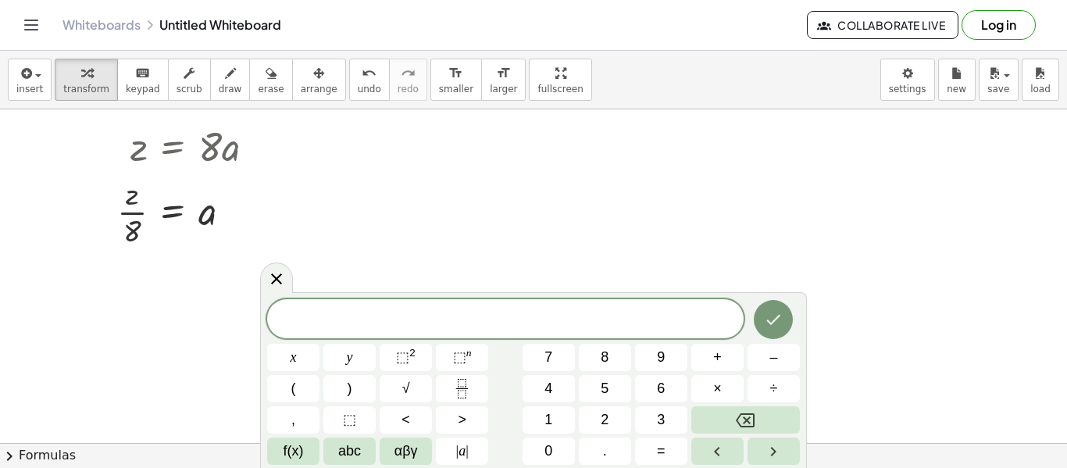
scroll to position [5, 0]
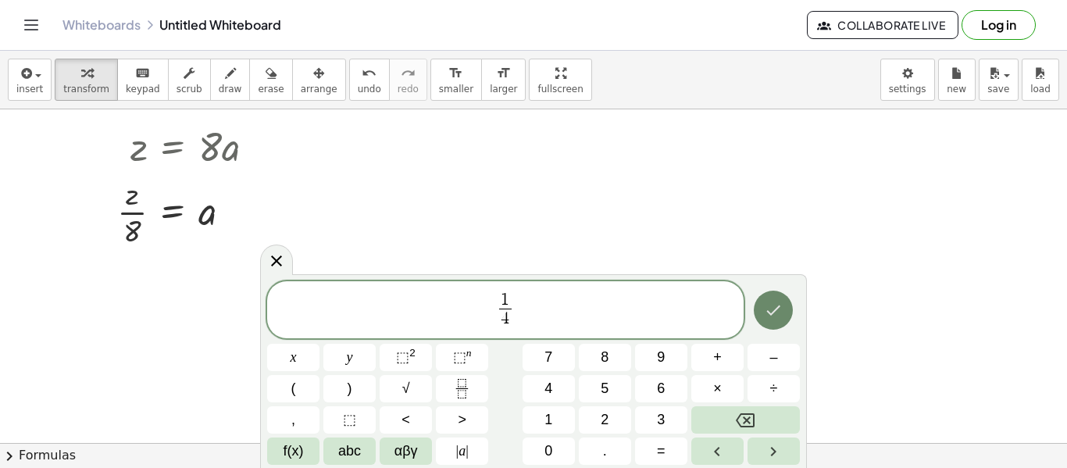
click at [773, 323] on button "Done" at bounding box center [773, 310] width 39 height 39
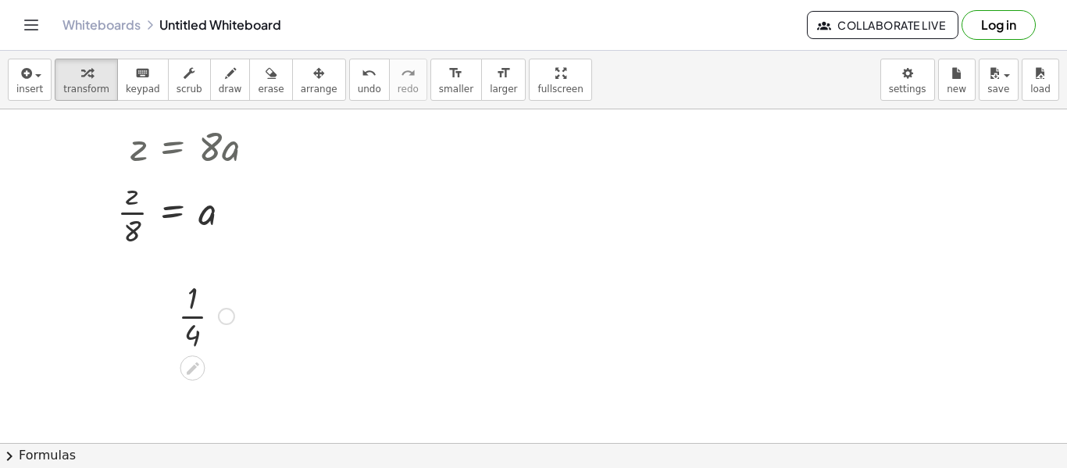
click at [232, 303] on div at bounding box center [206, 315] width 72 height 78
click at [192, 358] on div at bounding box center [192, 367] width 25 height 25
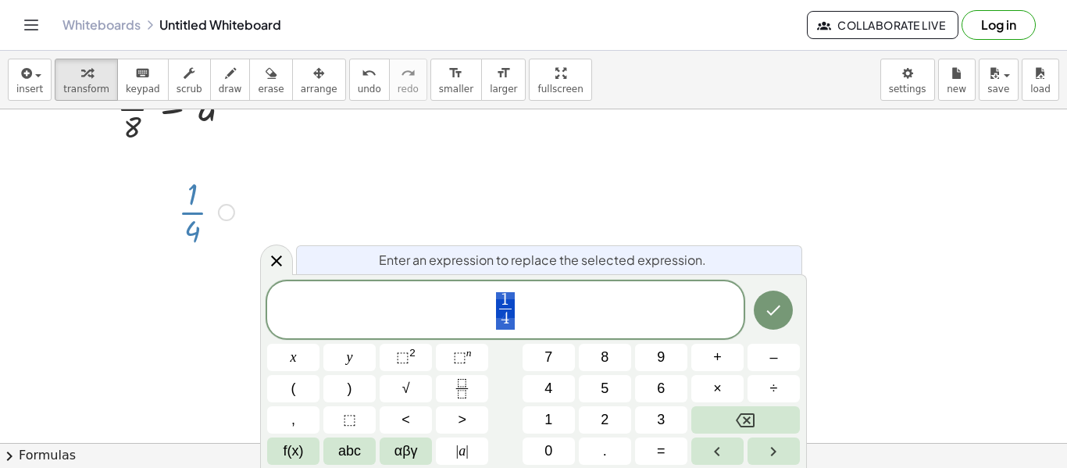
scroll to position [177, 0]
click at [583, 313] on span "1 4 ​" at bounding box center [505, 311] width 476 height 41
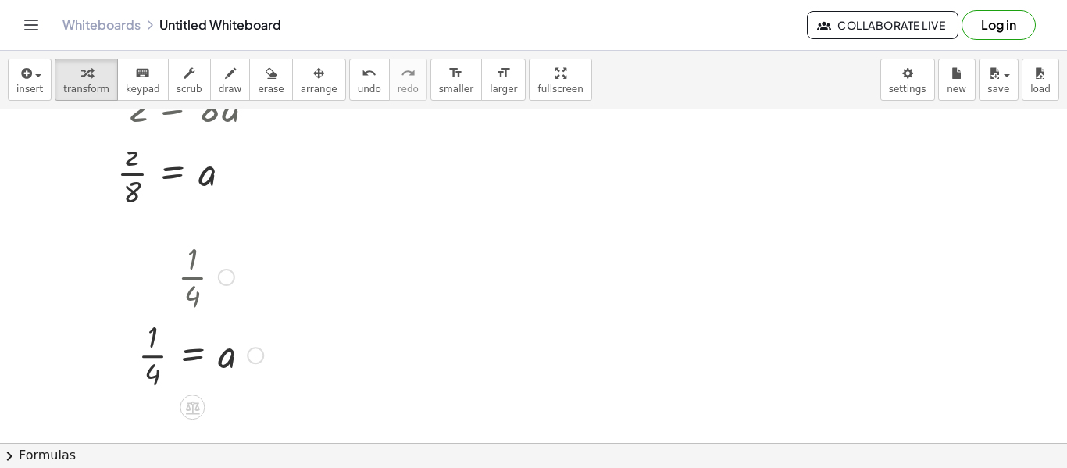
scroll to position [113, 0]
click at [187, 280] on div at bounding box center [200, 274] width 141 height 78
click at [258, 90] on span "erase" at bounding box center [271, 89] width 26 height 11
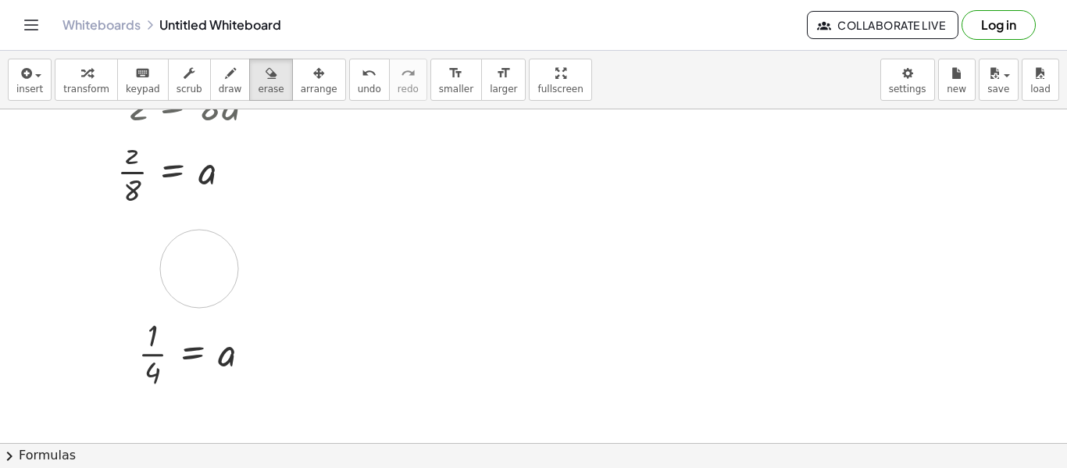
drag, startPoint x: 248, startPoint y: 273, endPoint x: 187, endPoint y: 269, distance: 61.8
click at [187, 269] on div at bounding box center [533, 329] width 1067 height 667
click at [500, 427] on div at bounding box center [533, 329] width 1067 height 667
click at [219, 80] on div "button" at bounding box center [230, 72] width 23 height 19
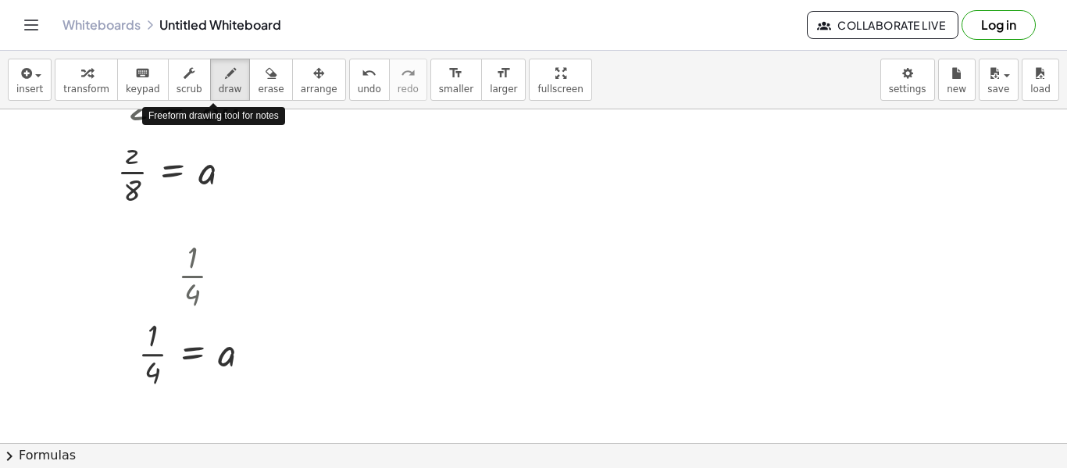
click at [487, 291] on div at bounding box center [533, 329] width 1067 height 667
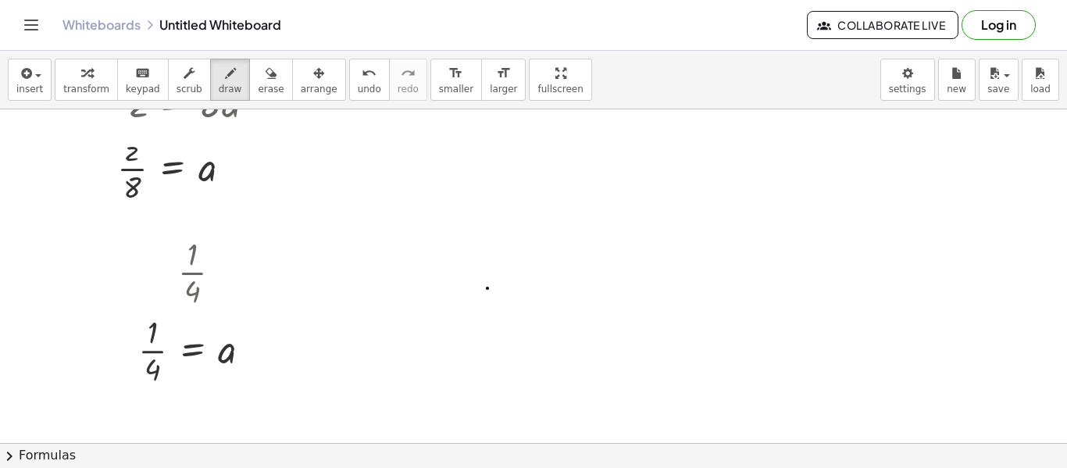
scroll to position [106, 0]
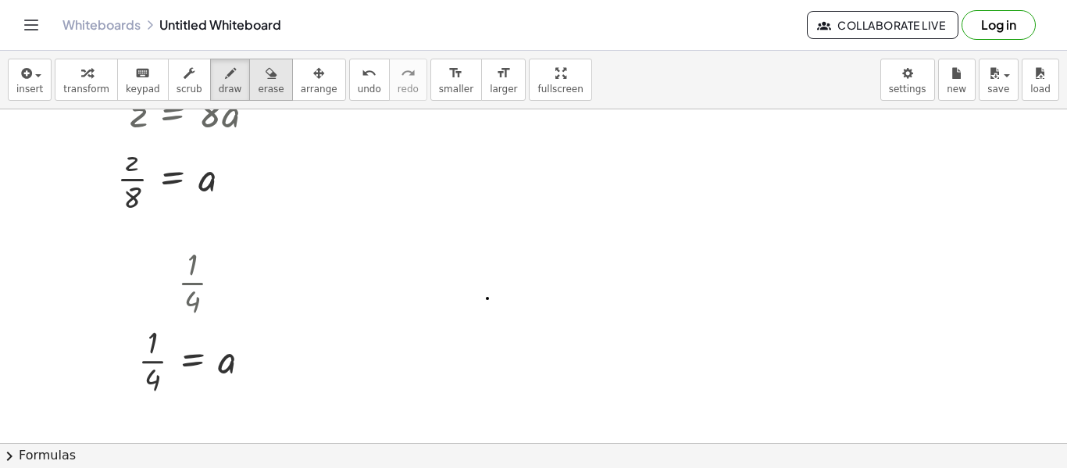
click at [258, 90] on span "erase" at bounding box center [271, 89] width 26 height 11
drag, startPoint x: 491, startPoint y: 344, endPoint x: 492, endPoint y: 320, distance: 24.2
click at [492, 320] on div at bounding box center [533, 336] width 1067 height 667
click at [225, 68] on icon "button" at bounding box center [230, 73] width 11 height 19
drag, startPoint x: 401, startPoint y: 187, endPoint x: 397, endPoint y: 279, distance: 92.2
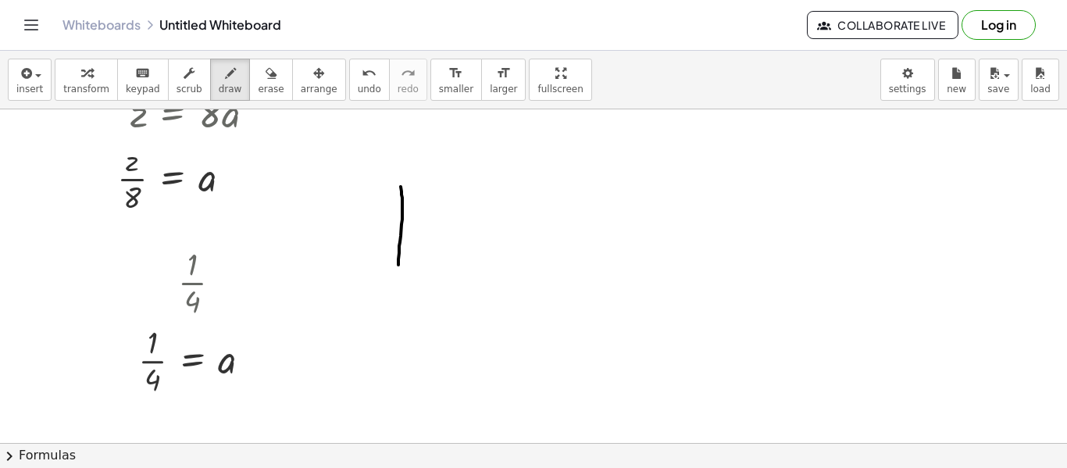
click at [397, 279] on div at bounding box center [533, 336] width 1067 height 667
drag, startPoint x: 397, startPoint y: 234, endPoint x: 460, endPoint y: 232, distance: 63.3
click at [460, 232] on div at bounding box center [533, 336] width 1067 height 667
drag, startPoint x: 455, startPoint y: 180, endPoint x: 458, endPoint y: 298, distance: 117.2
click at [458, 298] on div at bounding box center [533, 336] width 1067 height 667
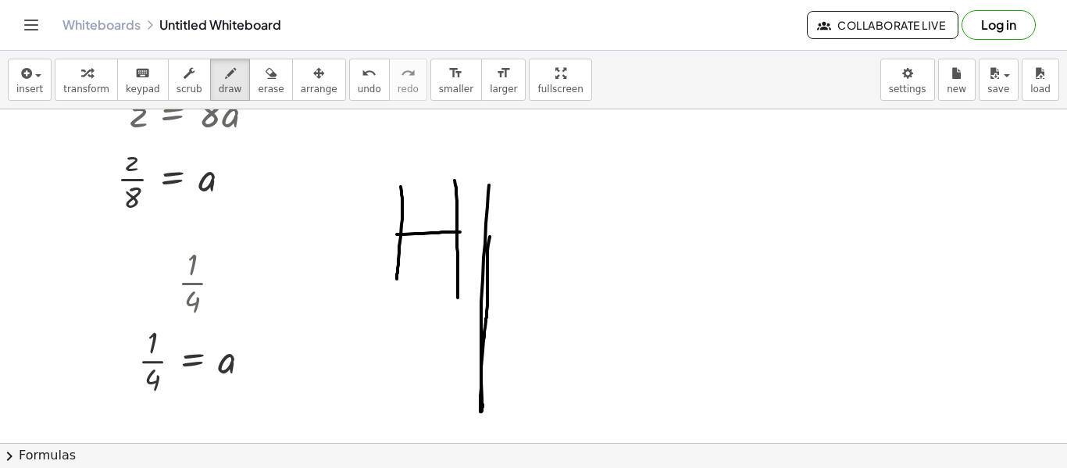
drag, startPoint x: 489, startPoint y: 185, endPoint x: 483, endPoint y: 216, distance: 31.1
click at [483, 216] on div at bounding box center [533, 336] width 1067 height 667
click at [258, 73] on div "button" at bounding box center [271, 72] width 26 height 19
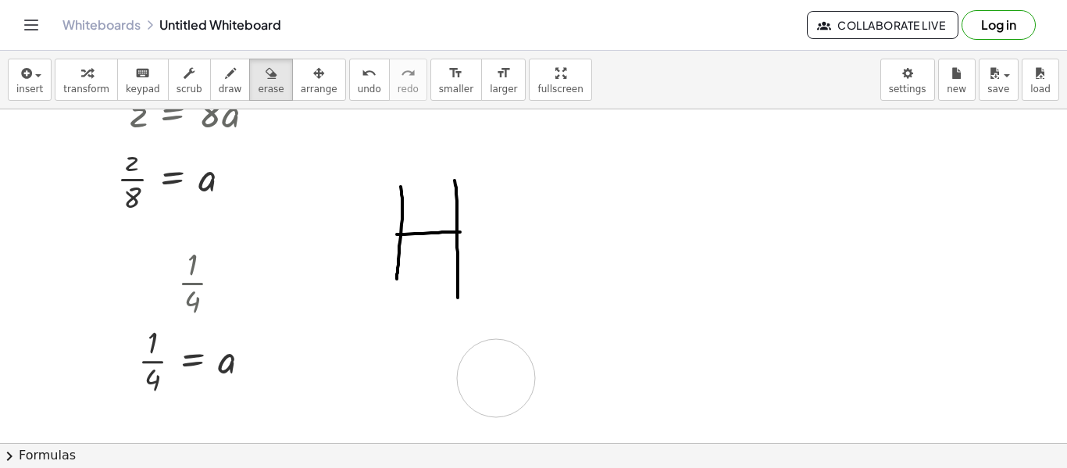
drag, startPoint x: 523, startPoint y: 180, endPoint x: 495, endPoint y: 378, distance: 199.6
click at [495, 378] on div at bounding box center [533, 336] width 1067 height 667
click at [225, 81] on icon "button" at bounding box center [230, 73] width 11 height 19
click at [228, 312] on div at bounding box center [533, 336] width 1067 height 667
click at [464, 234] on div at bounding box center [533, 336] width 1067 height 667
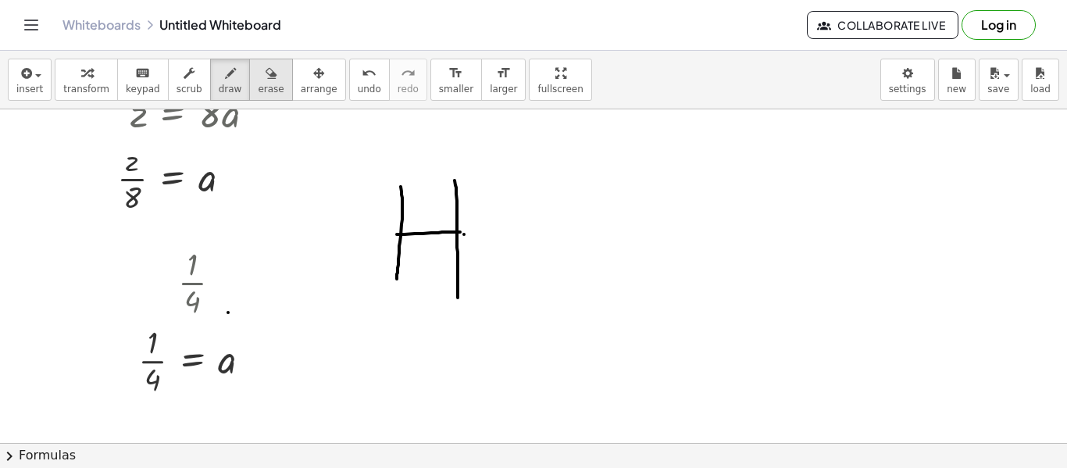
click at [262, 67] on div "button" at bounding box center [271, 72] width 26 height 19
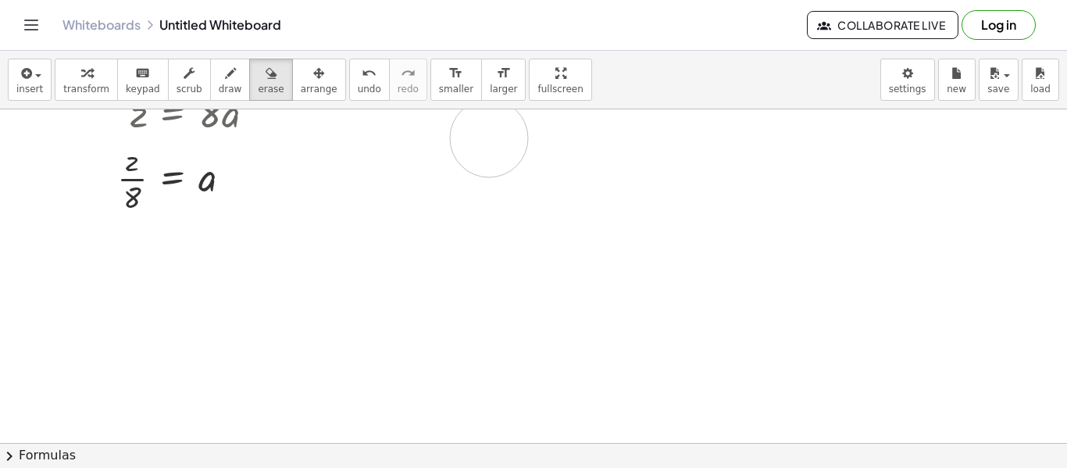
drag, startPoint x: 532, startPoint y: 270, endPoint x: 499, endPoint y: 133, distance: 141.3
click at [499, 133] on div at bounding box center [533, 336] width 1067 height 667
click at [349, 85] on button "undo undo" at bounding box center [369, 80] width 41 height 42
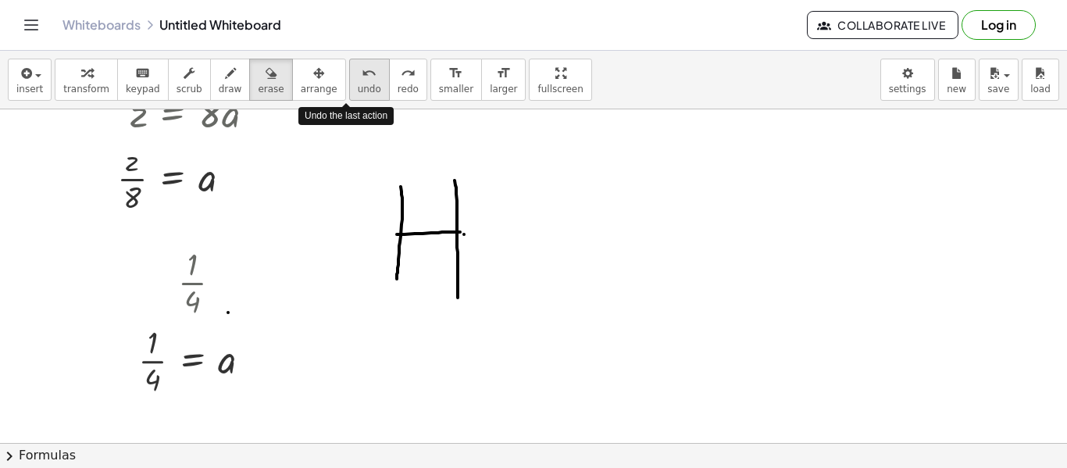
click at [358, 85] on span "undo" at bounding box center [369, 89] width 23 height 11
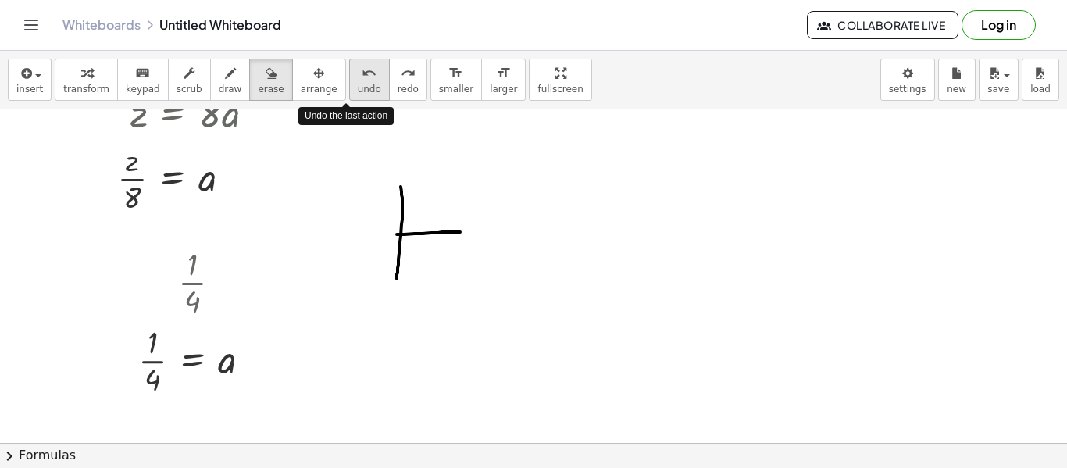
click at [358, 85] on span "undo" at bounding box center [369, 89] width 23 height 11
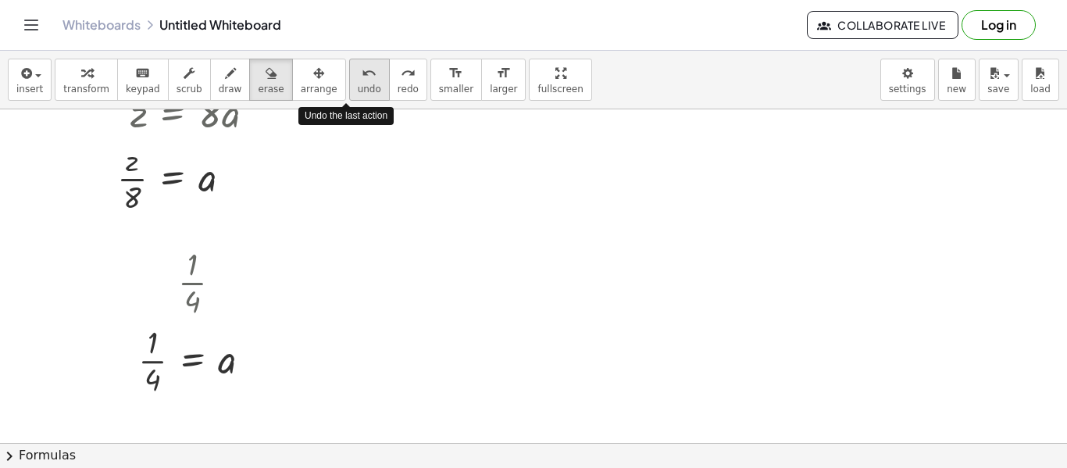
click at [358, 85] on span "undo" at bounding box center [369, 89] width 23 height 11
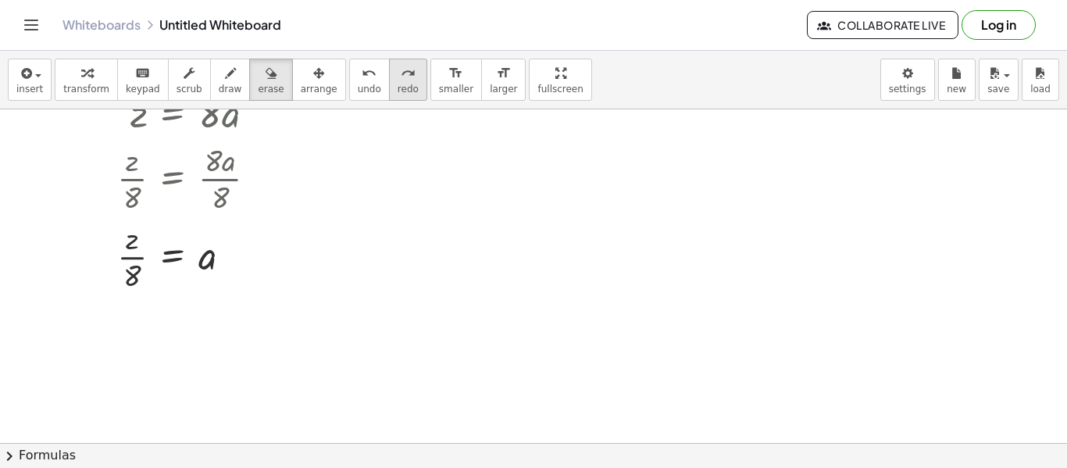
click at [397, 87] on span "redo" at bounding box center [407, 89] width 21 height 11
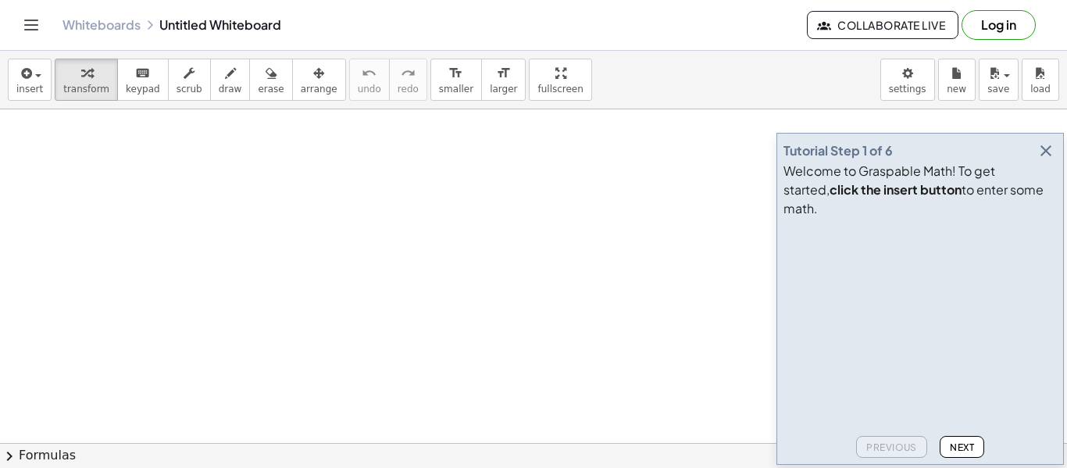
click at [1050, 160] on icon "button" at bounding box center [1045, 150] width 19 height 19
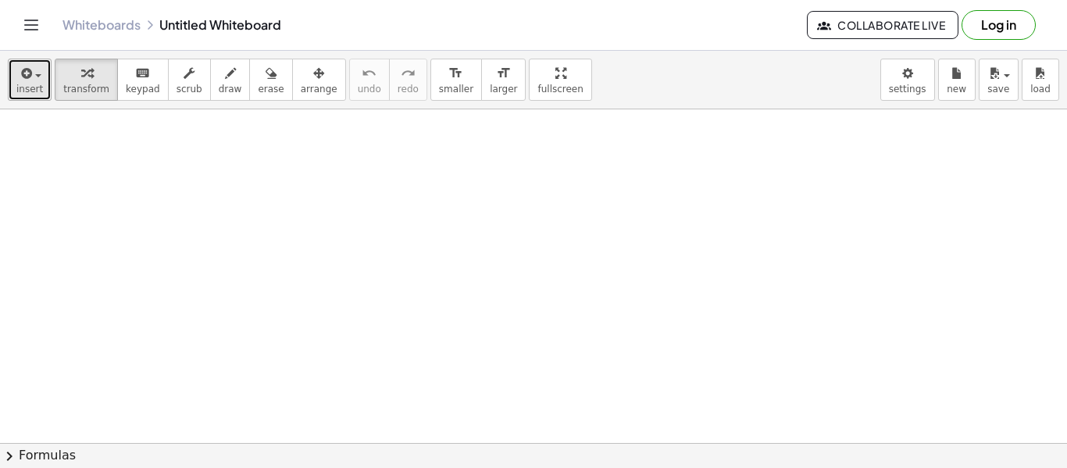
click at [29, 77] on icon "button" at bounding box center [25, 73] width 14 height 19
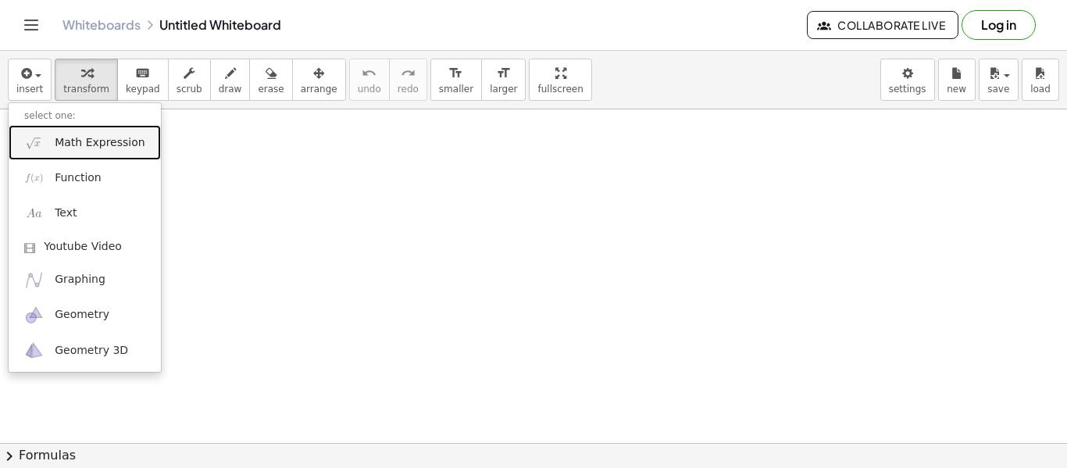
click at [52, 141] on link "Math Expression" at bounding box center [85, 142] width 152 height 35
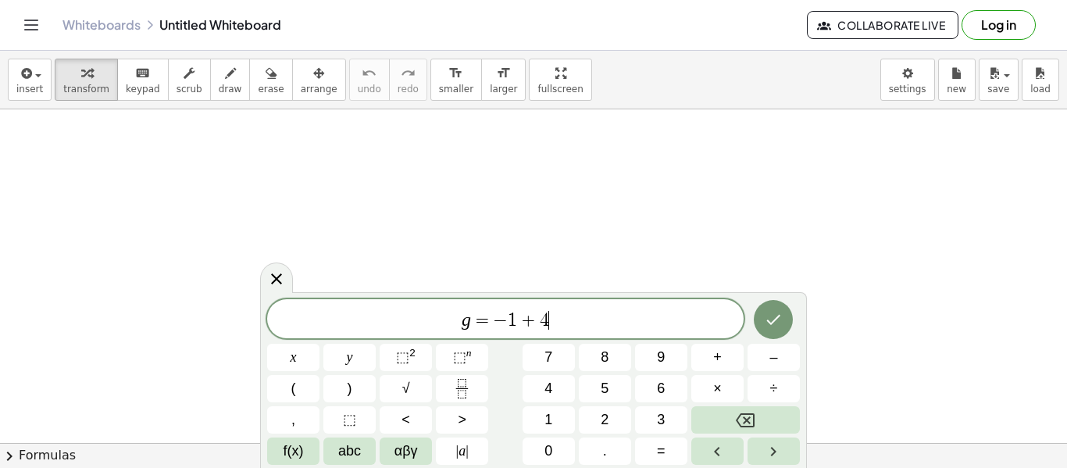
scroll to position [5, 0]
click at [774, 316] on icon "Done" at bounding box center [773, 319] width 19 height 19
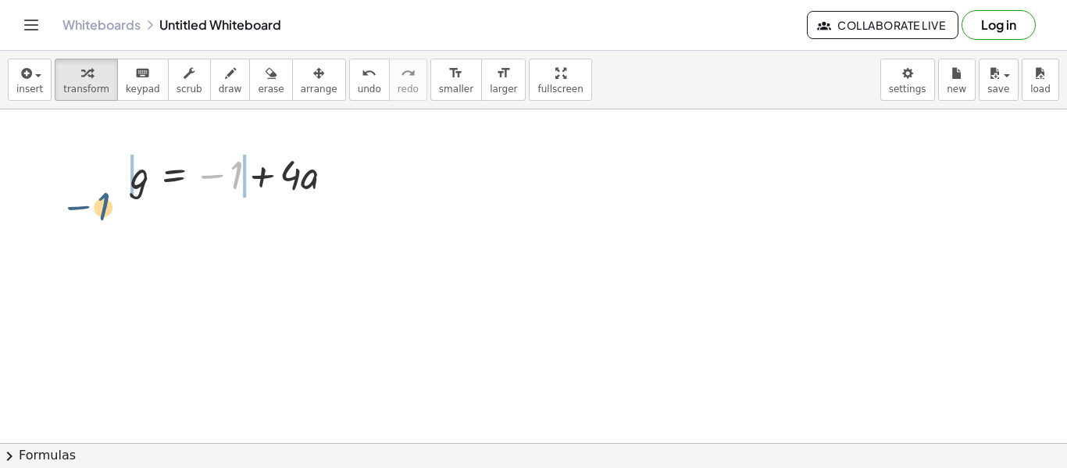
drag, startPoint x: 237, startPoint y: 179, endPoint x: 100, endPoint y: 198, distance: 138.8
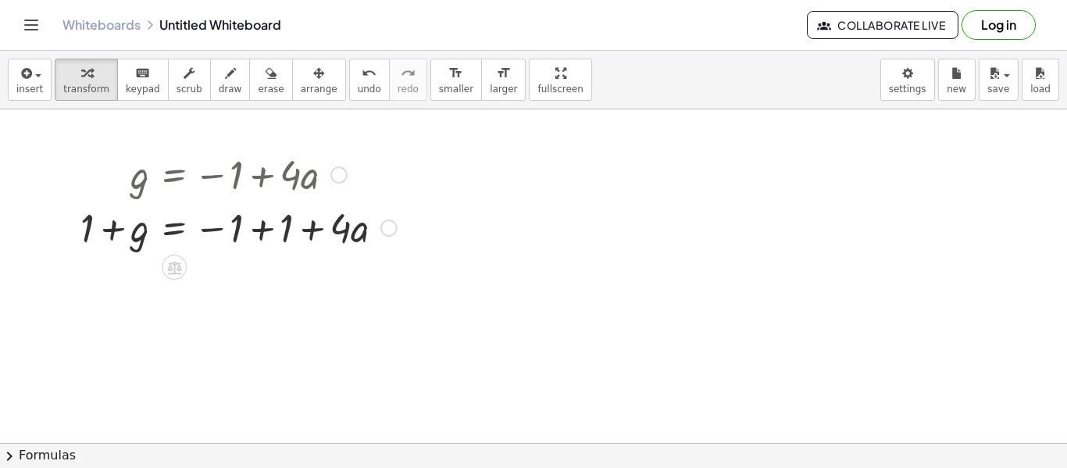
click at [248, 222] on div at bounding box center [239, 226] width 332 height 53
click at [174, 228] on div "g = + · 4 · a + 1 + − 1 + 1" at bounding box center [174, 228] width 0 height 0
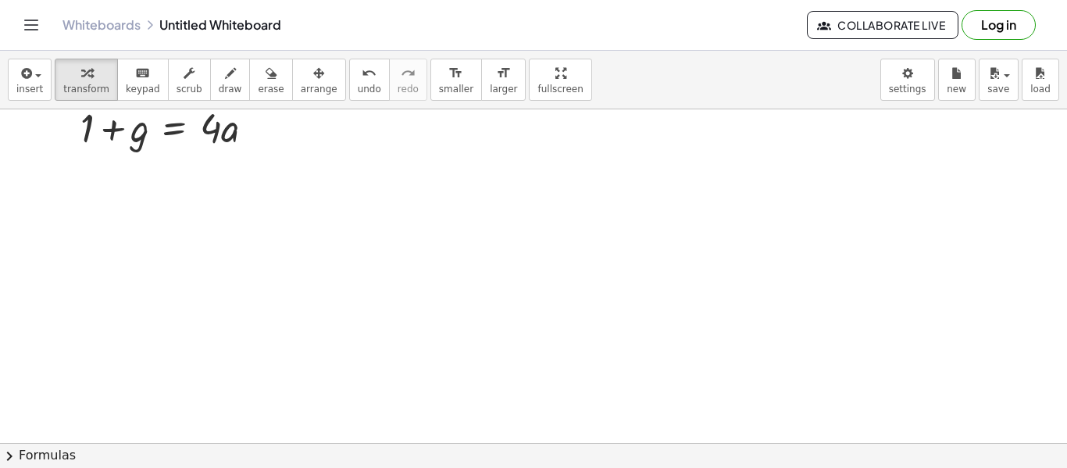
scroll to position [80, 0]
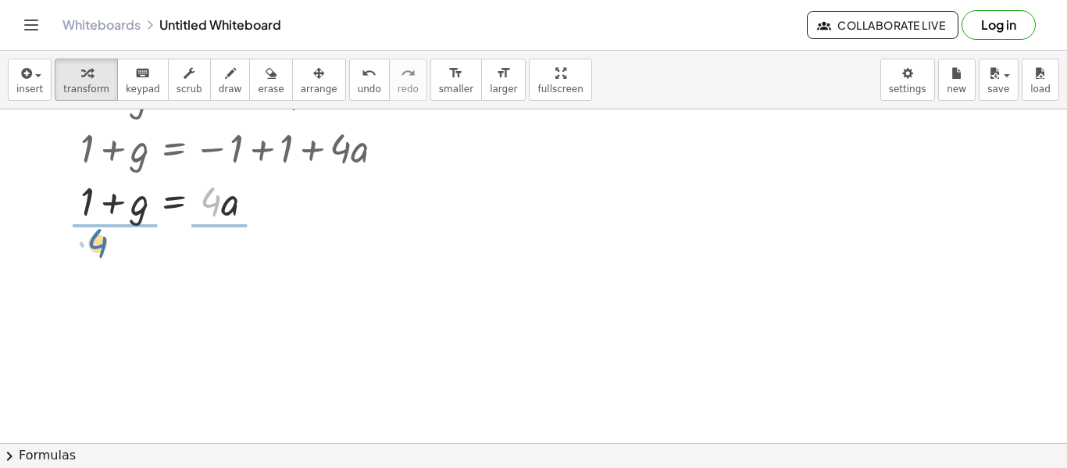
drag, startPoint x: 204, startPoint y: 207, endPoint x: 91, endPoint y: 248, distance: 120.3
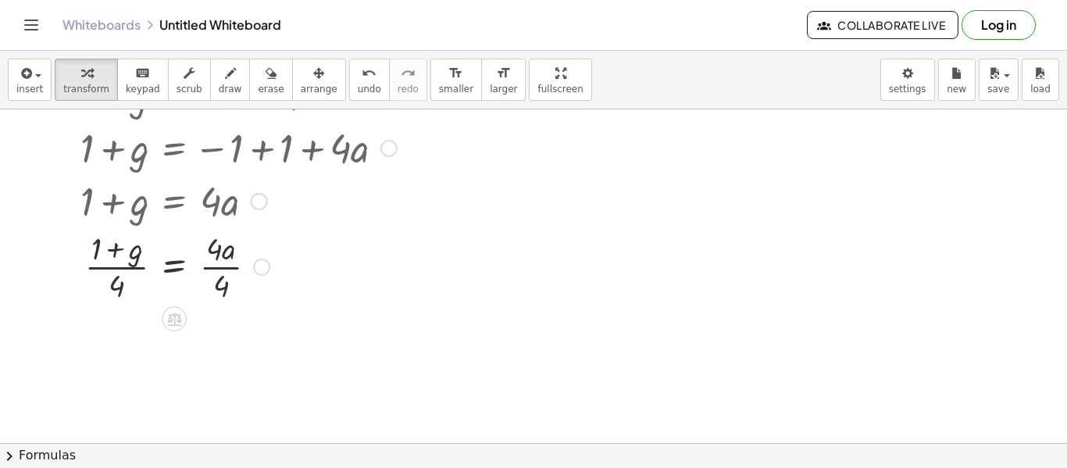
click at [219, 280] on div at bounding box center [239, 265] width 332 height 78
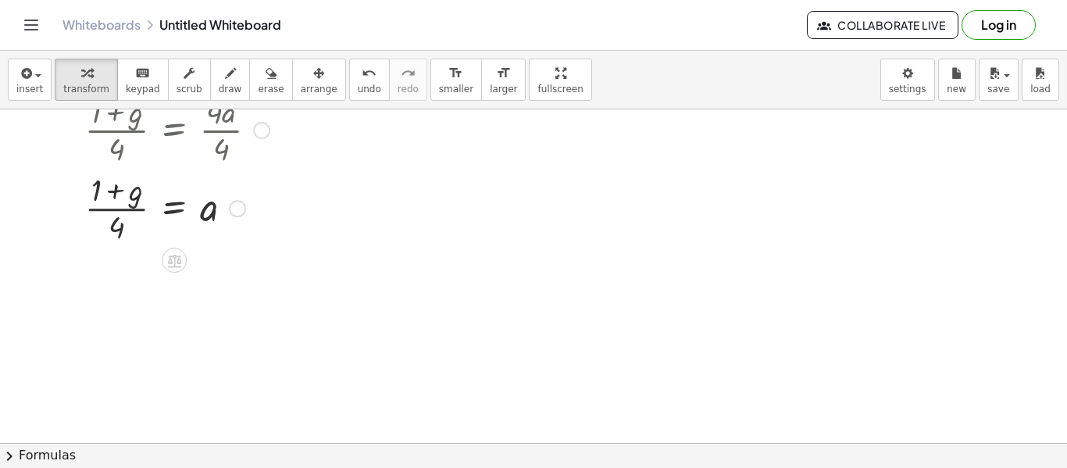
scroll to position [217, 0]
click at [951, 68] on icon "button" at bounding box center [956, 73] width 11 height 19
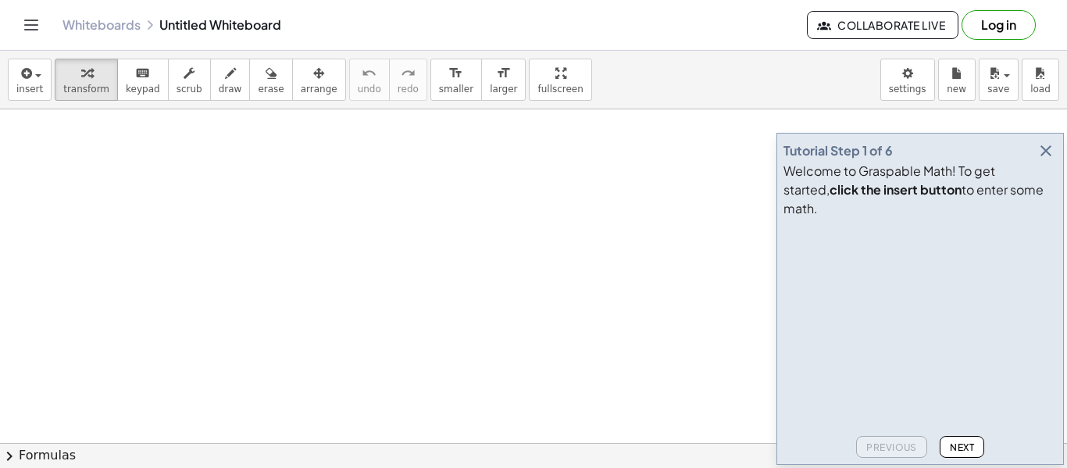
click at [1043, 160] on icon "button" at bounding box center [1045, 150] width 19 height 19
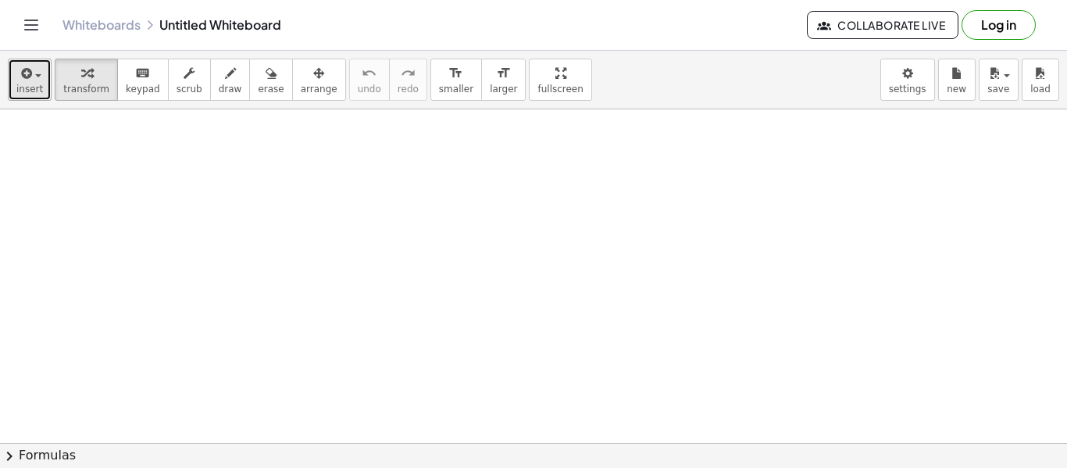
click at [35, 79] on div "button" at bounding box center [29, 72] width 27 height 19
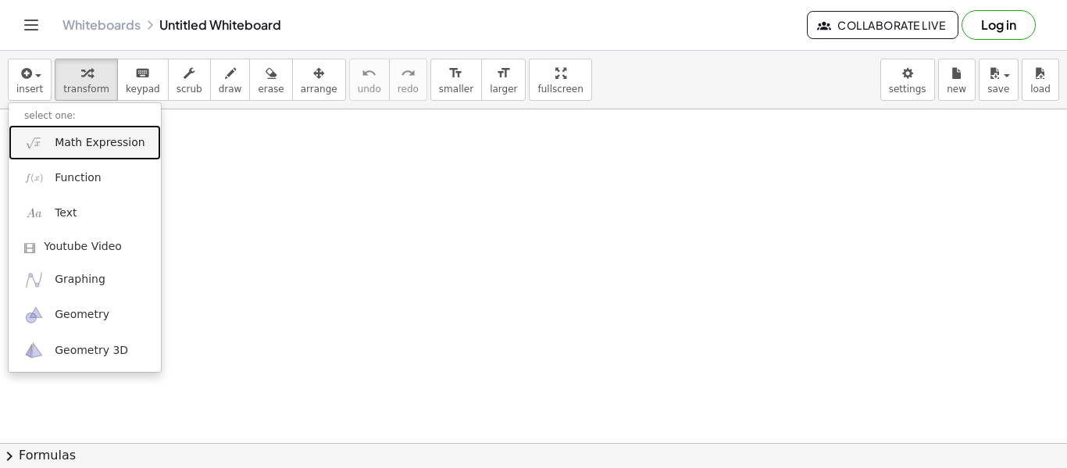
click at [78, 141] on span "Math Expression" at bounding box center [100, 143] width 90 height 16
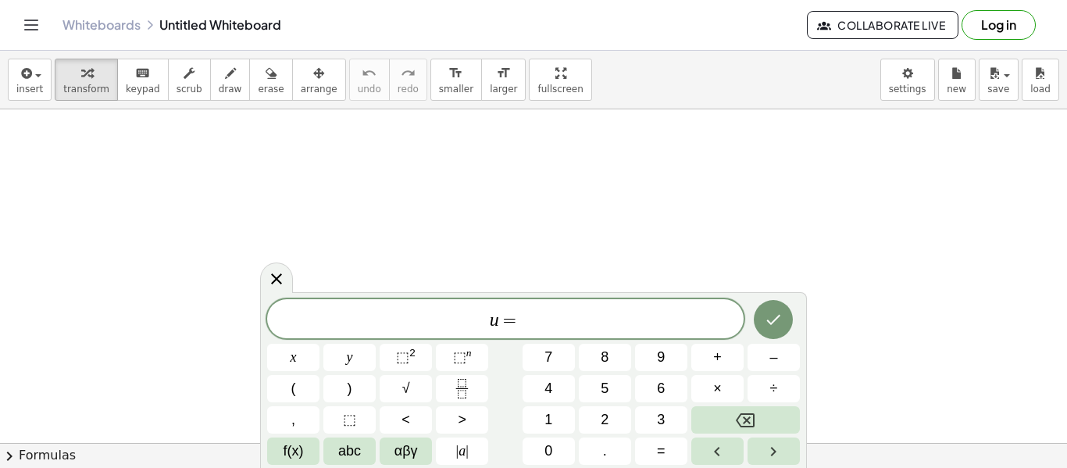
scroll to position [2, 0]
click at [470, 381] on icon "Fraction" at bounding box center [462, 389] width 20 height 20
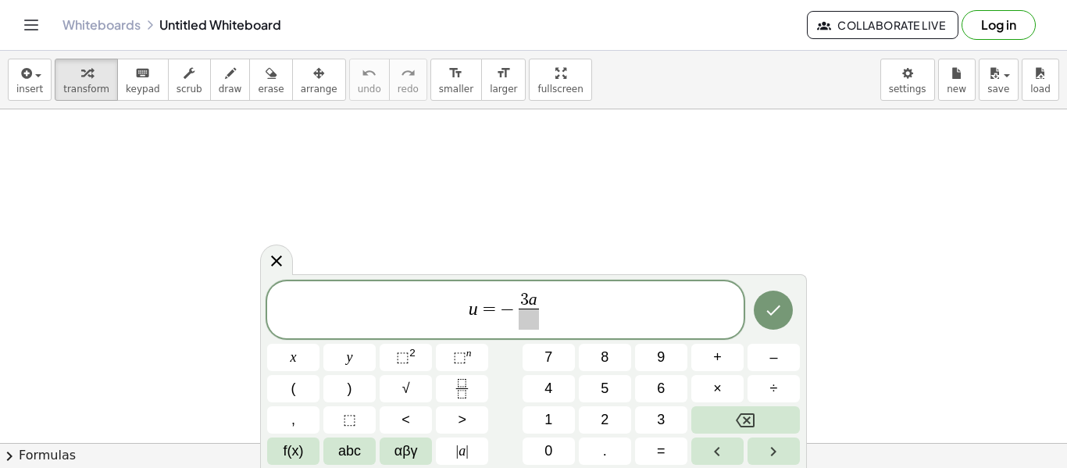
click at [533, 323] on span at bounding box center [529, 318] width 20 height 21
click at [582, 305] on span "u = − 3 a 5 ​ ​" at bounding box center [505, 311] width 476 height 41
click at [782, 308] on icon "Done" at bounding box center [773, 310] width 19 height 19
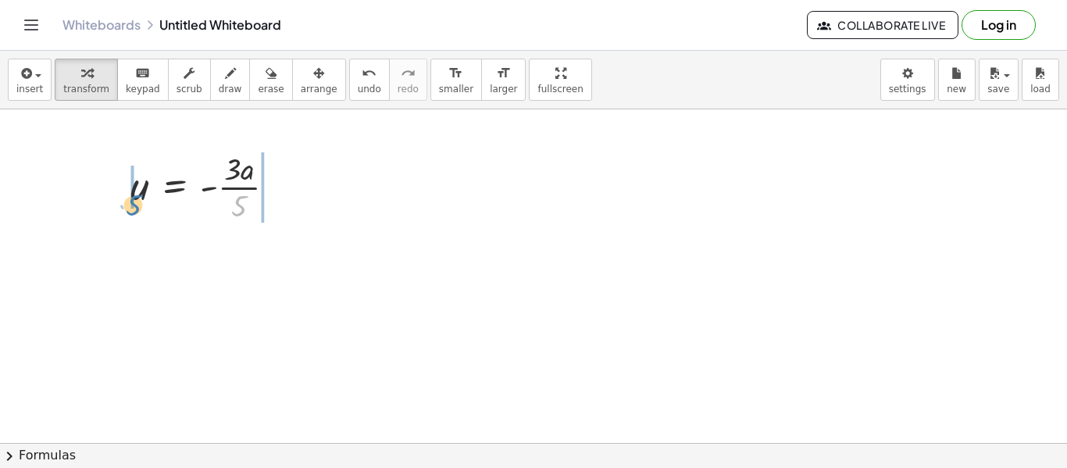
drag, startPoint x: 250, startPoint y: 209, endPoint x: 134, endPoint y: 203, distance: 116.5
click at [134, 203] on div at bounding box center [209, 186] width 173 height 78
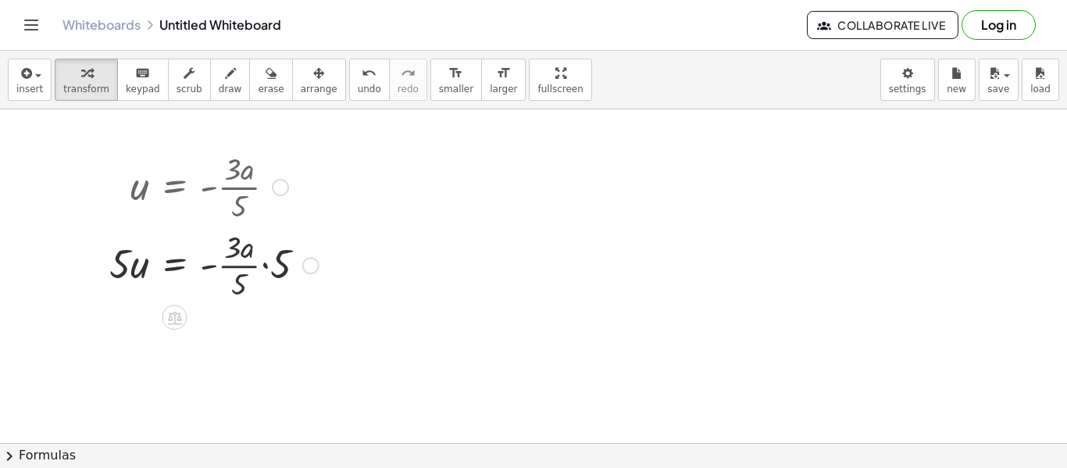
click at [260, 262] on div at bounding box center [214, 264] width 225 height 78
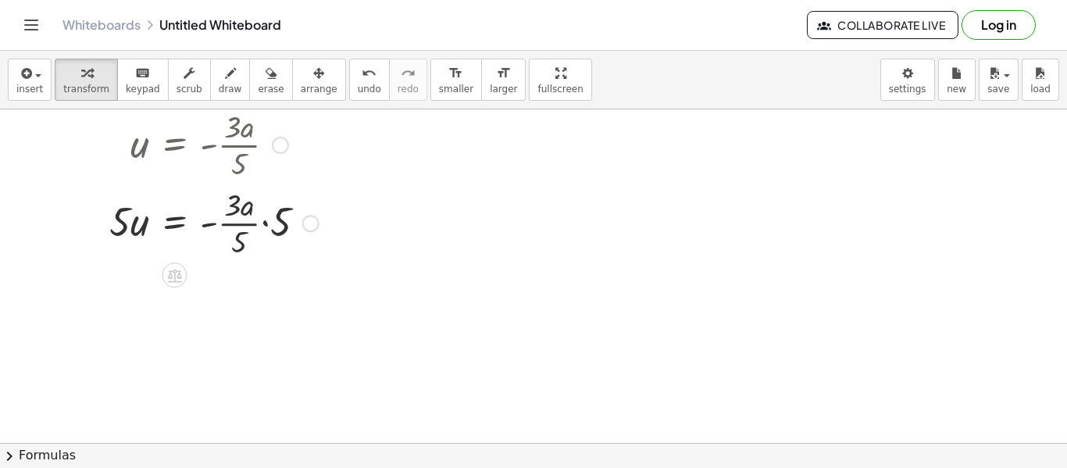
scroll to position [47, 0]
click at [271, 223] on div at bounding box center [214, 217] width 225 height 78
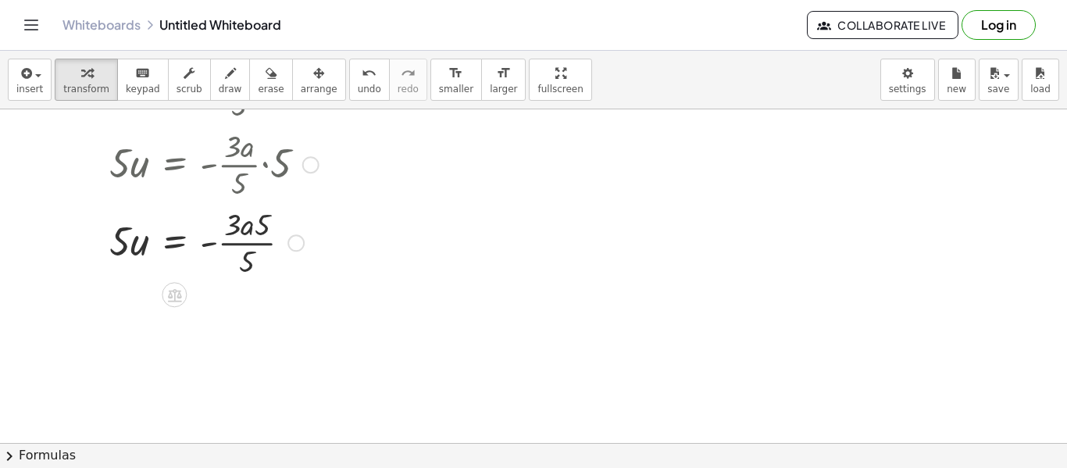
scroll to position [105, 0]
drag, startPoint x: 269, startPoint y: 224, endPoint x: 261, endPoint y: 271, distance: 47.5
click at [261, 271] on div at bounding box center [214, 237] width 225 height 78
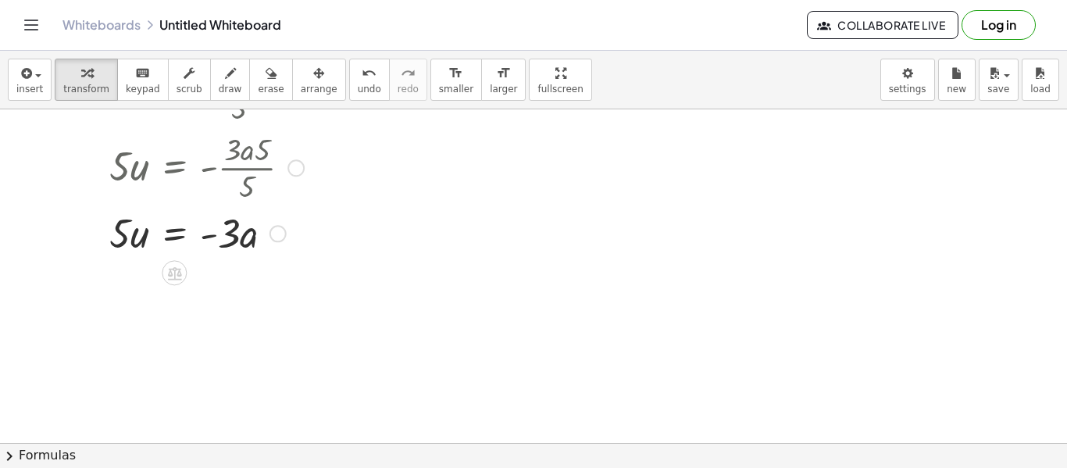
scroll to position [188, 0]
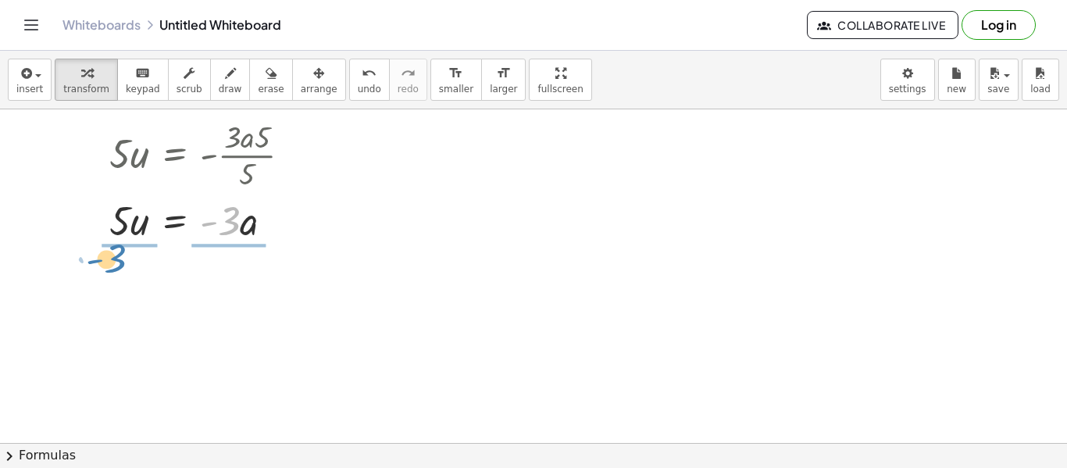
drag, startPoint x: 230, startPoint y: 223, endPoint x: 117, endPoint y: 261, distance: 118.5
click at [117, 261] on div "u = - · 3 · a · 5 · 5 · u = · - · 3 · a · 5 · 5 · 5 · u = - · 3 · a · 5 · 5 · -…" at bounding box center [533, 305] width 1067 height 768
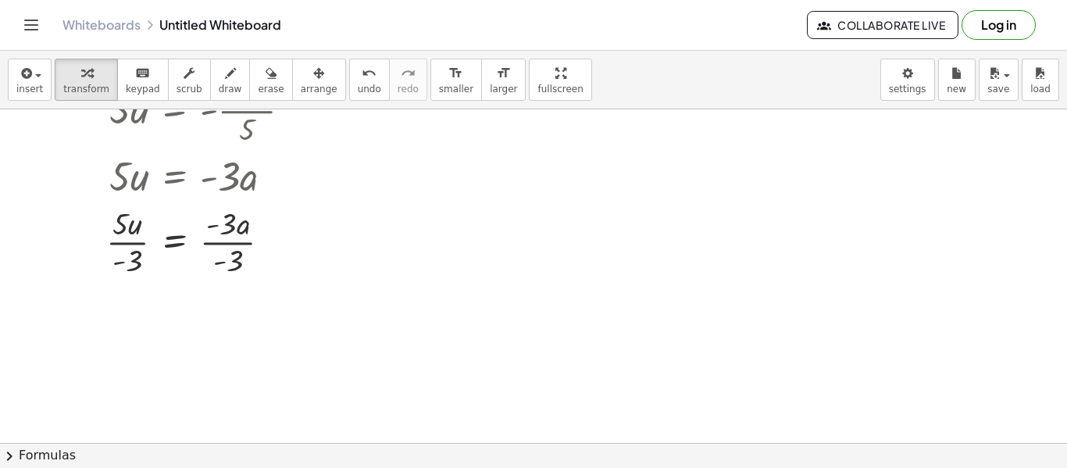
scroll to position [250, 0]
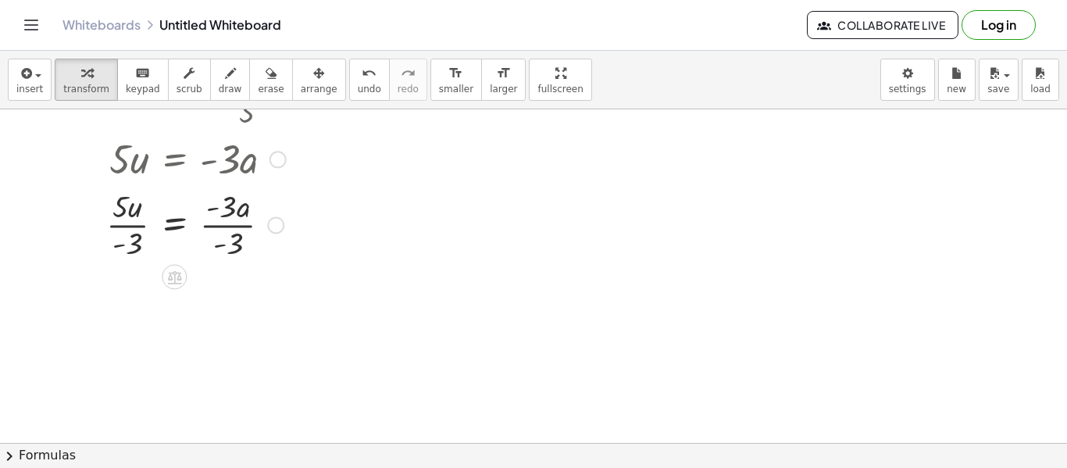
click at [236, 238] on div at bounding box center [212, 223] width 228 height 78
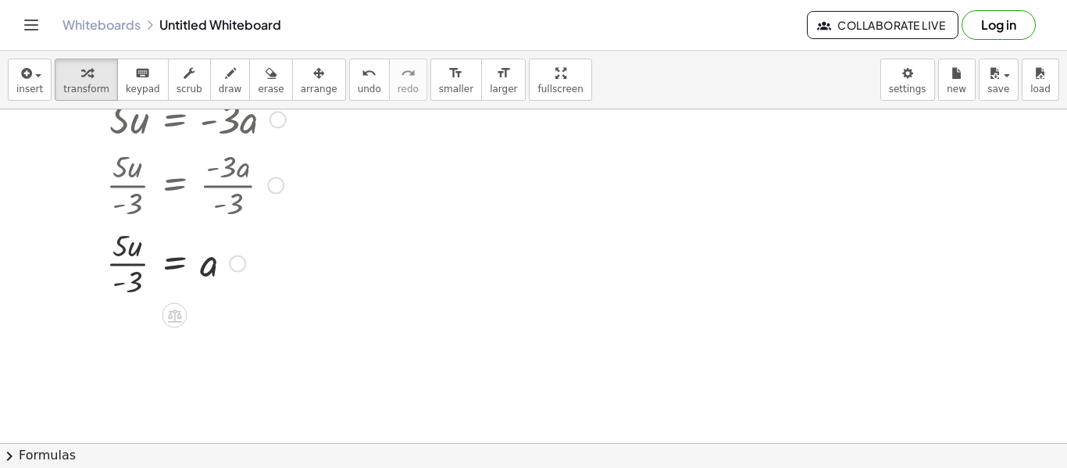
scroll to position [289, 0]
click at [962, 81] on button "new" at bounding box center [956, 80] width 37 height 42
click at [153, 401] on div at bounding box center [533, 204] width 1067 height 768
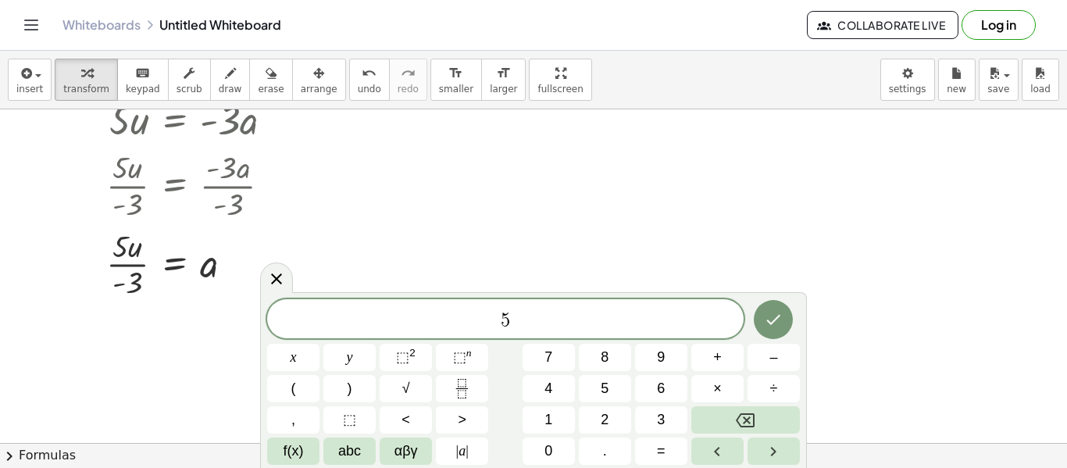
scroll to position [5, 0]
click at [294, 393] on span "(" at bounding box center [293, 388] width 5 height 21
click at [355, 385] on button ")" at bounding box center [349, 388] width 52 height 27
click at [768, 312] on icon "Done" at bounding box center [773, 317] width 19 height 19
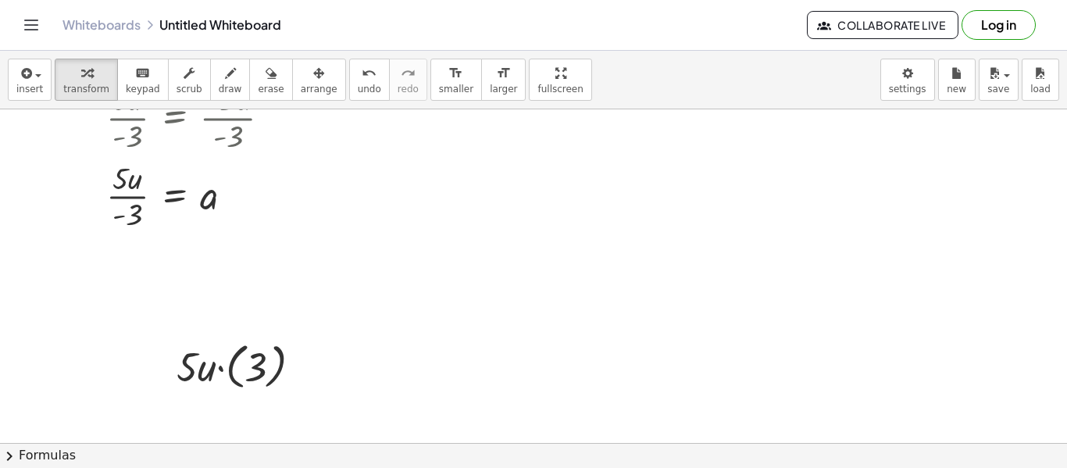
scroll to position [362, 0]
drag, startPoint x: 306, startPoint y: 366, endPoint x: 134, endPoint y: 260, distance: 202.6
click at [134, 260] on div "u = - · 3 · a · 5 · 5 · u = · - · 3 · a · 5 · 5 · 5 · u = - · 3 · a · 5 · 5 · 5…" at bounding box center [533, 132] width 1067 height 768
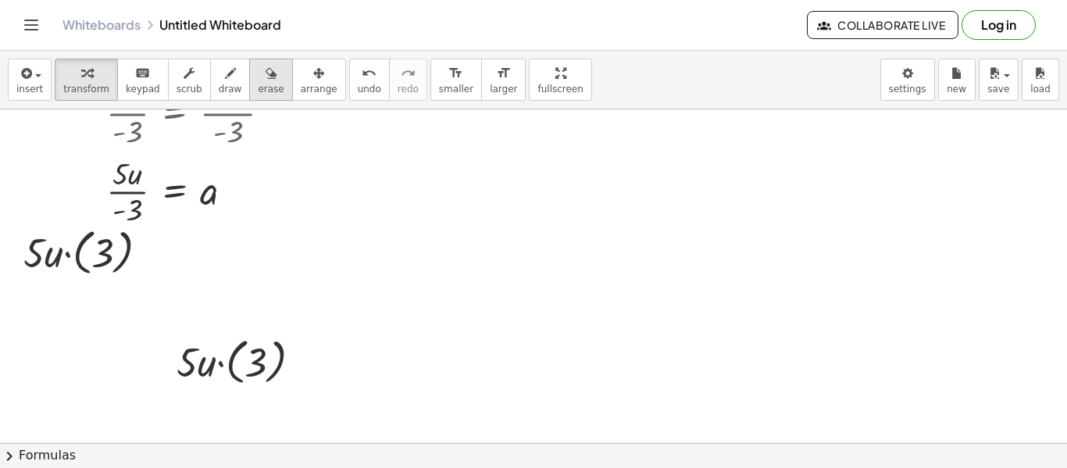
click at [262, 80] on div "button" at bounding box center [271, 72] width 26 height 19
click at [266, 362] on div at bounding box center [533, 132] width 1067 height 768
drag, startPoint x: 221, startPoint y: 364, endPoint x: 116, endPoint y: 375, distance: 105.2
click at [116, 375] on div at bounding box center [533, 132] width 1067 height 768
drag, startPoint x: 311, startPoint y: 347, endPoint x: 187, endPoint y: 357, distance: 124.6
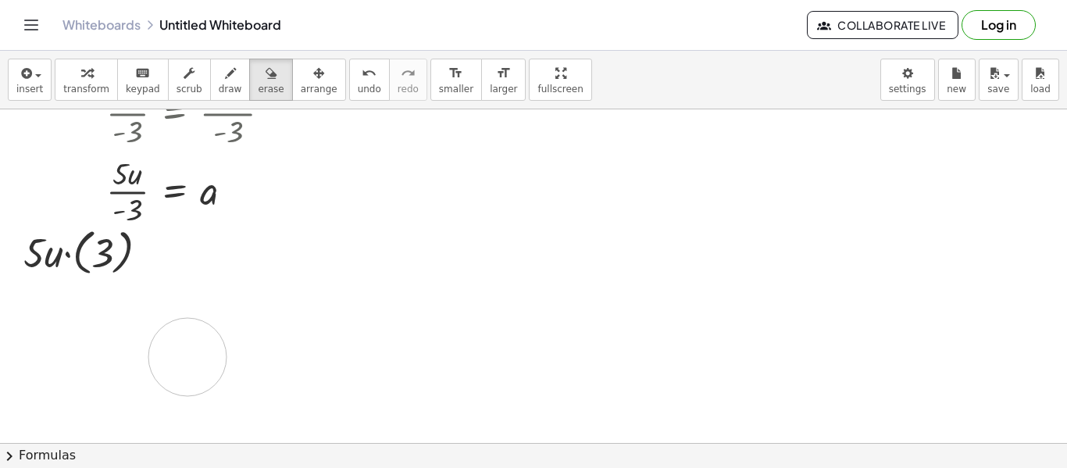
click at [187, 357] on div at bounding box center [533, 132] width 1067 height 768
drag, startPoint x: 328, startPoint y: 353, endPoint x: 171, endPoint y: 367, distance: 157.6
click at [171, 367] on div at bounding box center [533, 132] width 1067 height 768
click at [184, 88] on span "scrub" at bounding box center [189, 89] width 26 height 11
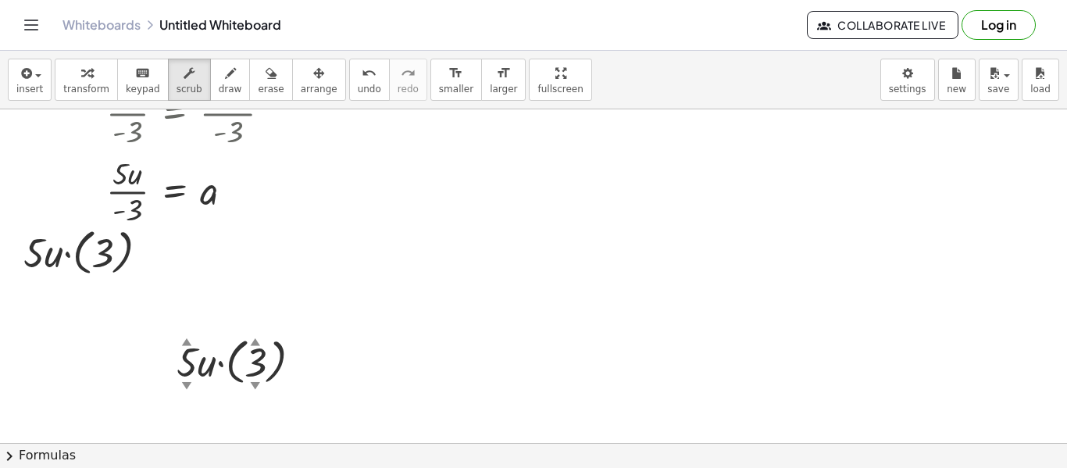
drag, startPoint x: 316, startPoint y: 387, endPoint x: 171, endPoint y: 376, distance: 145.7
click at [171, 376] on div "· 5 ▲ ▼ · u · ( 3 ▲ ▼ )" at bounding box center [239, 360] width 173 height 65
click at [187, 370] on div at bounding box center [245, 360] width 153 height 57
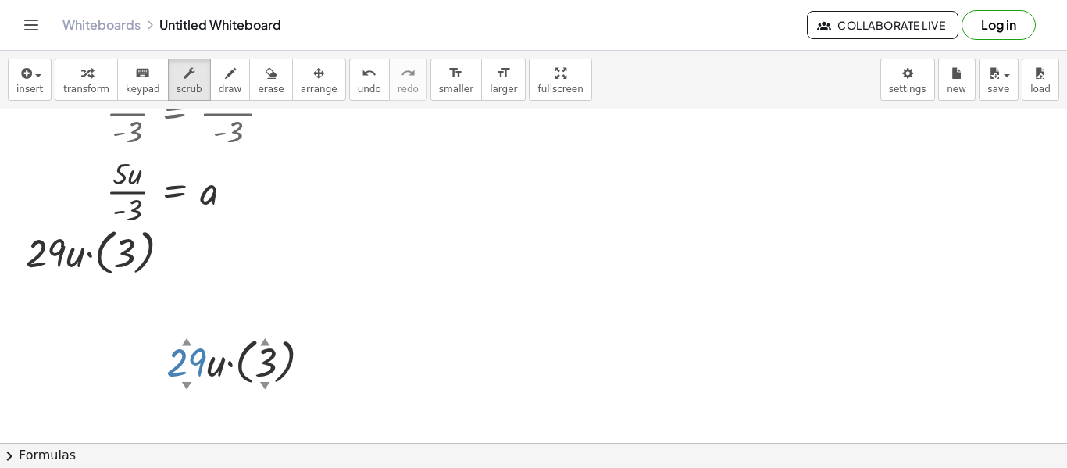
drag, startPoint x: 187, startPoint y: 376, endPoint x: 45, endPoint y: 282, distance: 170.7
click at [45, 282] on div "u = - · 3 ▲ ▼ · a · 5 ▲ ▼ · 5 · u = · - · 3 · a · 5 · 5 · 5 · u = - · 3 · a · 5…" at bounding box center [533, 132] width 1067 height 768
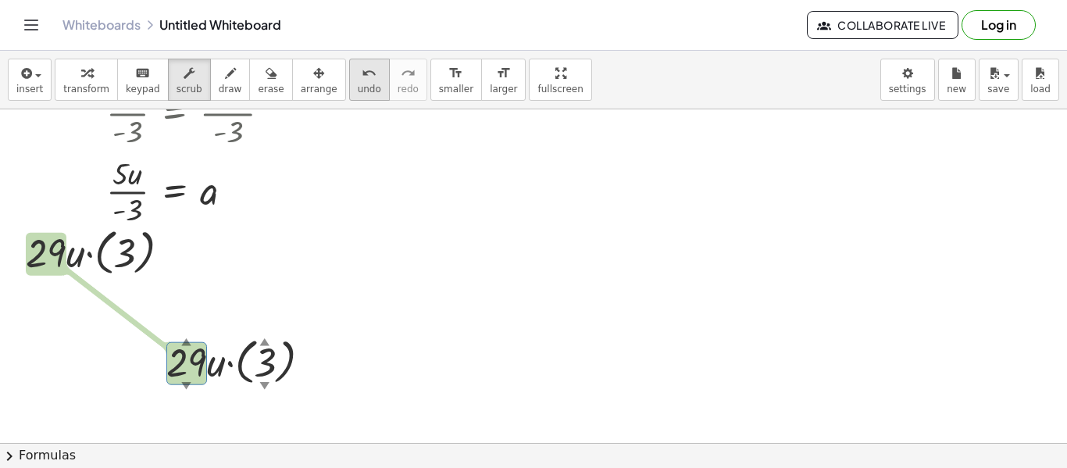
click at [362, 77] on icon "undo" at bounding box center [369, 73] width 15 height 19
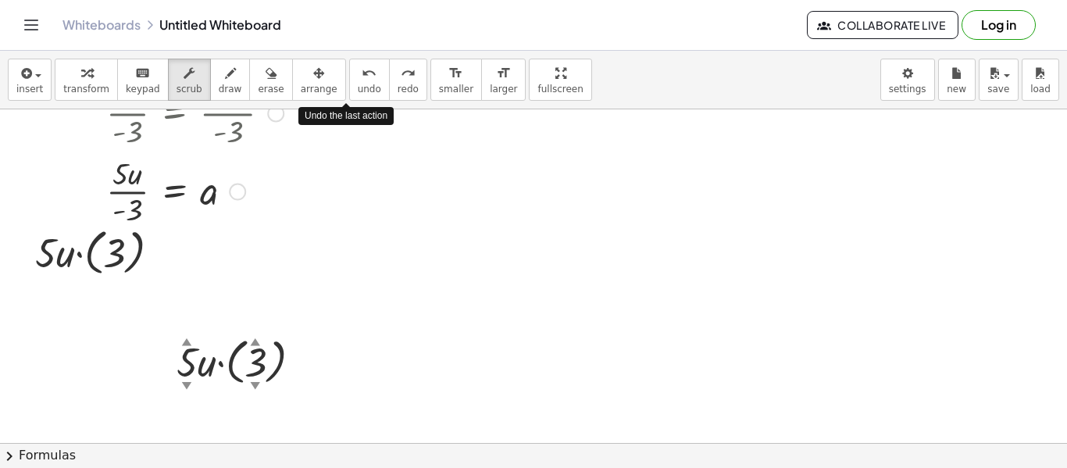
click at [347, 248] on div at bounding box center [533, 132] width 1067 height 768
click at [178, 87] on span "scrub" at bounding box center [189, 89] width 26 height 11
click at [219, 84] on span "draw" at bounding box center [230, 89] width 23 height 11
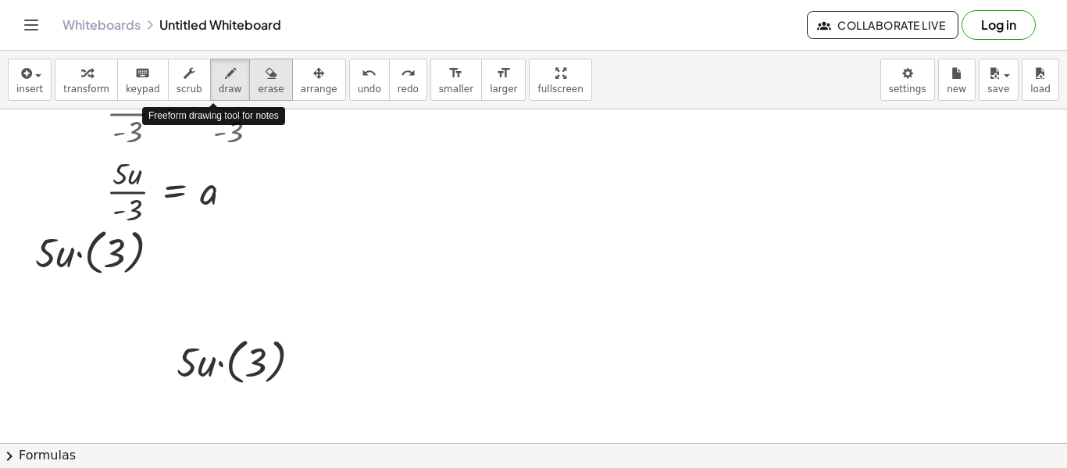
click at [266, 80] on icon "button" at bounding box center [271, 73] width 11 height 19
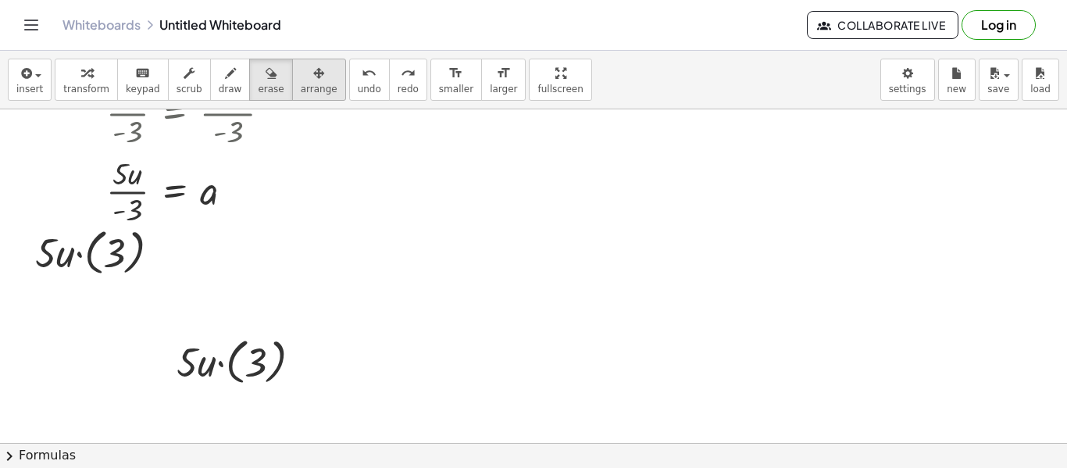
click at [313, 82] on icon "button" at bounding box center [318, 73] width 11 height 19
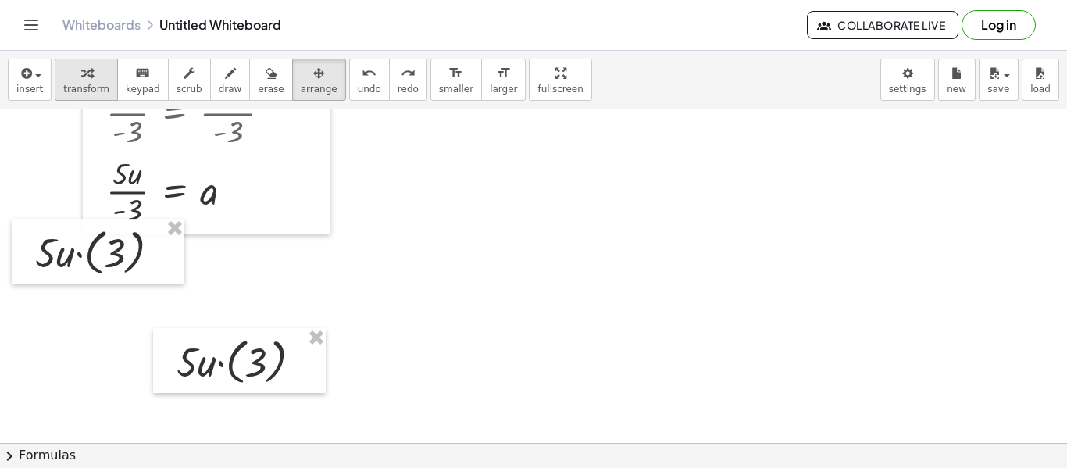
click at [77, 84] on span "transform" at bounding box center [86, 89] width 46 height 11
click at [105, 267] on div at bounding box center [103, 251] width 153 height 57
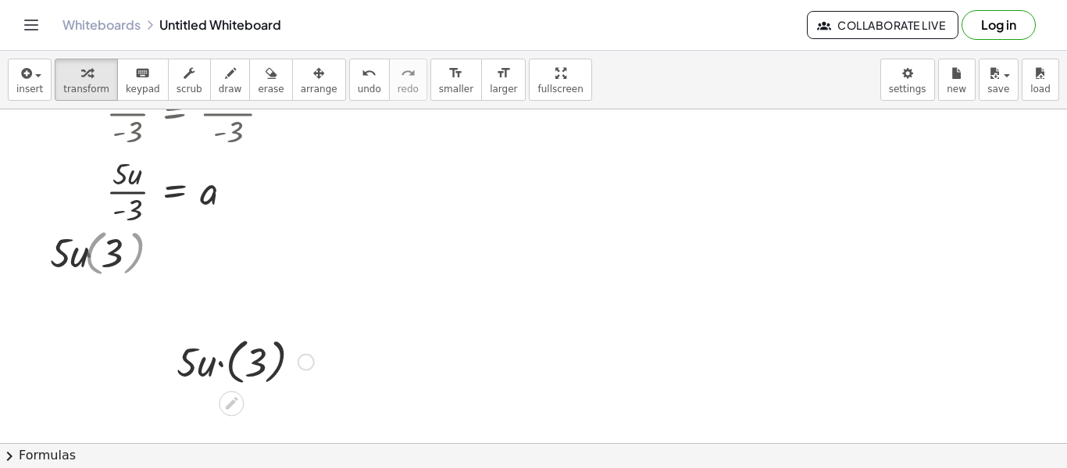
click at [199, 339] on div at bounding box center [245, 360] width 153 height 57
click at [229, 354] on div at bounding box center [245, 360] width 153 height 57
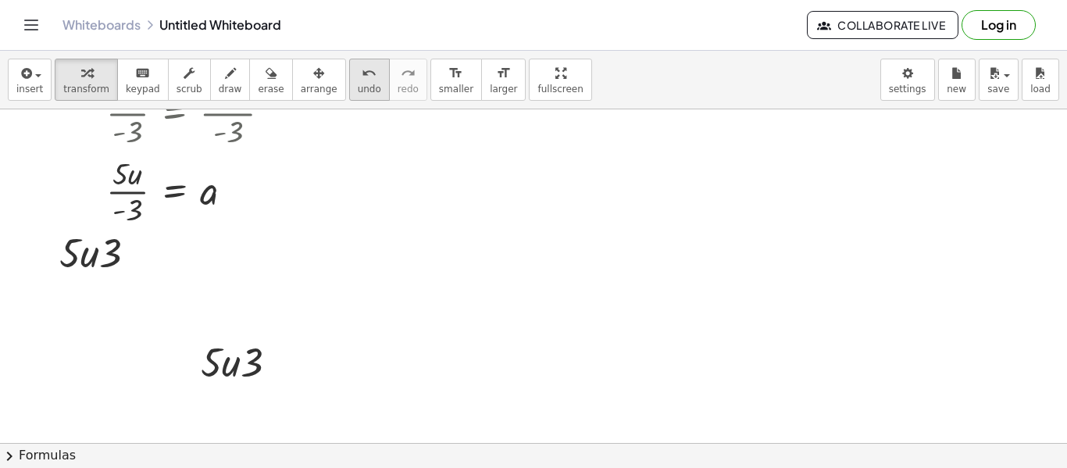
click at [358, 92] on span "undo" at bounding box center [369, 89] width 23 height 11
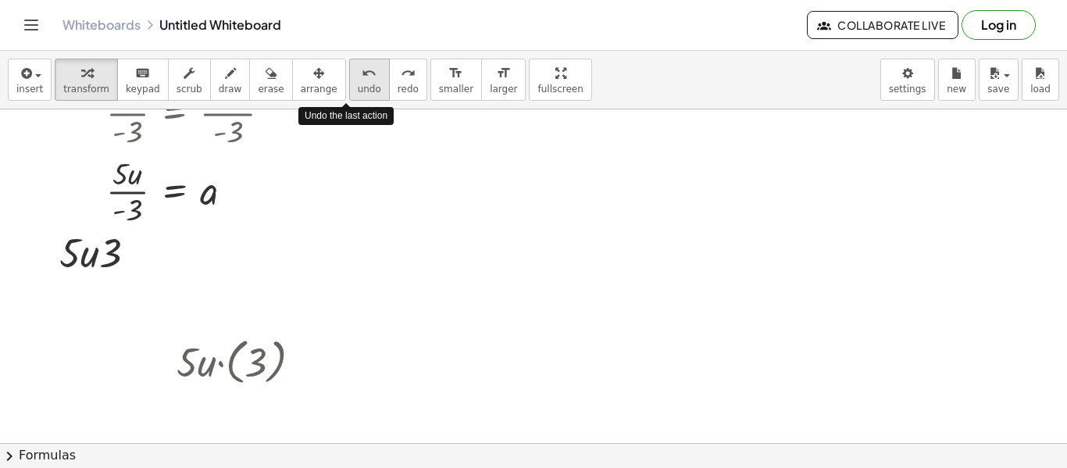
click at [358, 92] on span "undo" at bounding box center [369, 89] width 23 height 11
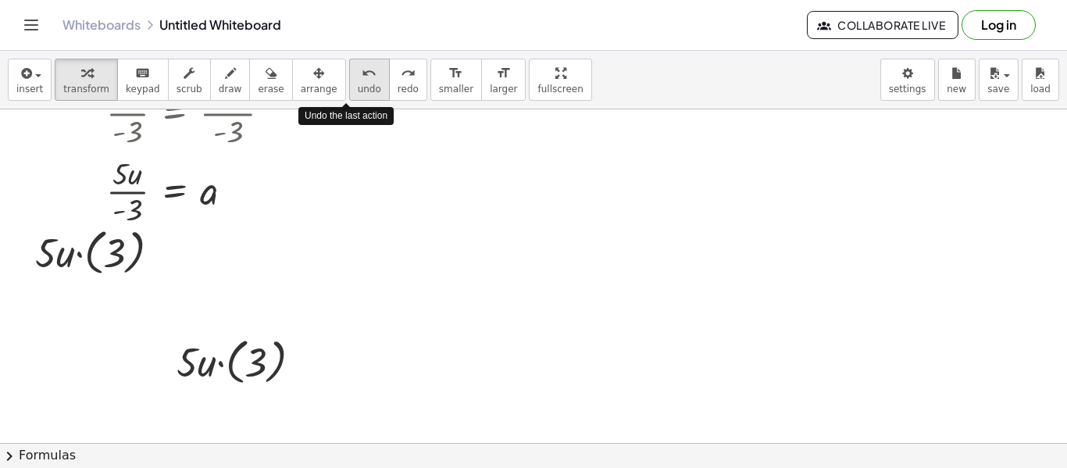
click at [358, 92] on span "undo" at bounding box center [369, 89] width 23 height 11
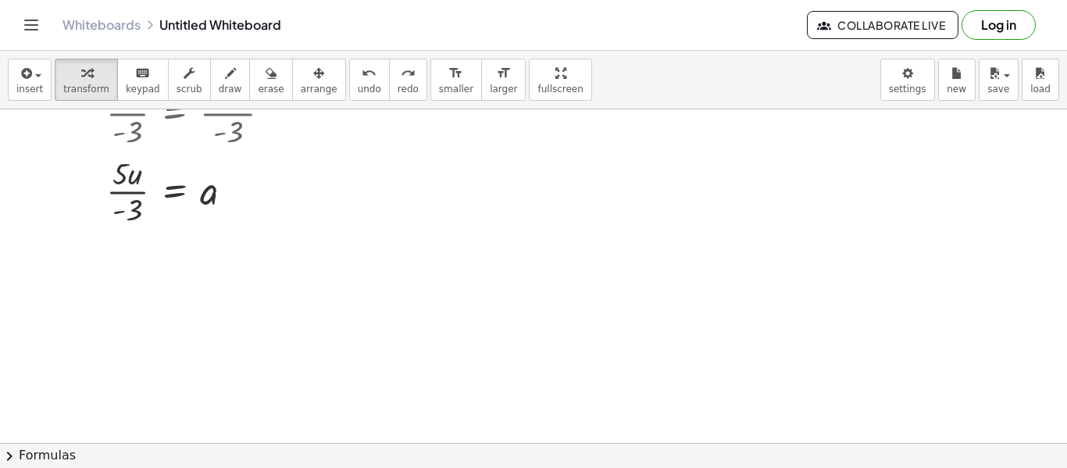
click at [169, 294] on div at bounding box center [533, 132] width 1067 height 768
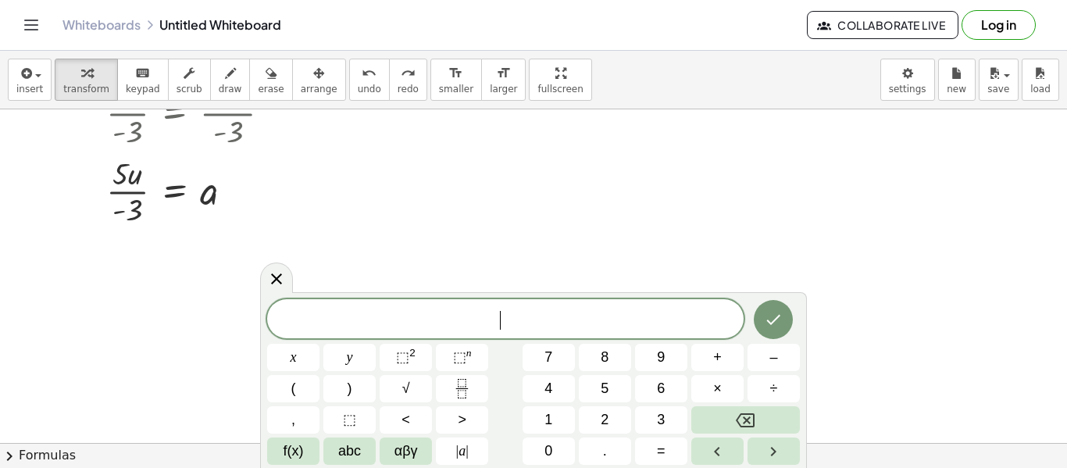
click at [634, 206] on div at bounding box center [533, 132] width 1067 height 768
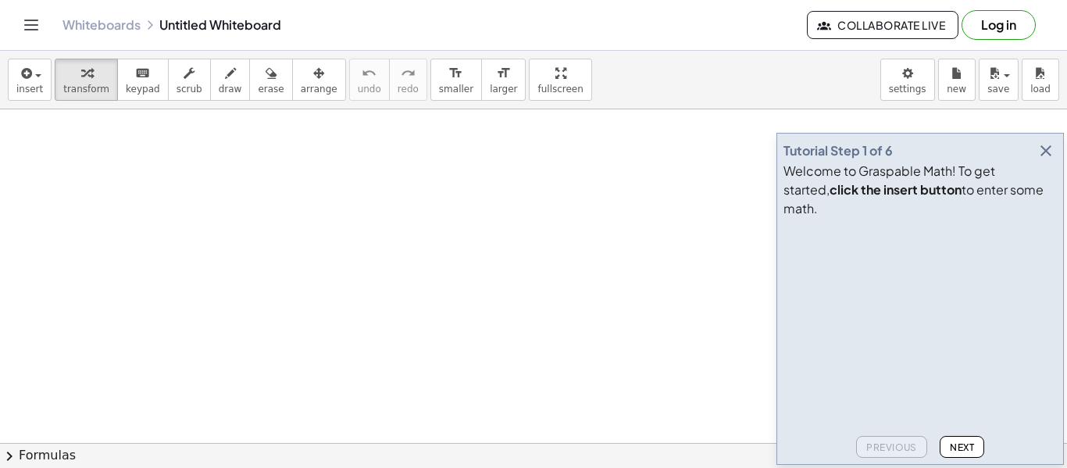
click at [1039, 160] on icon "button" at bounding box center [1045, 150] width 19 height 19
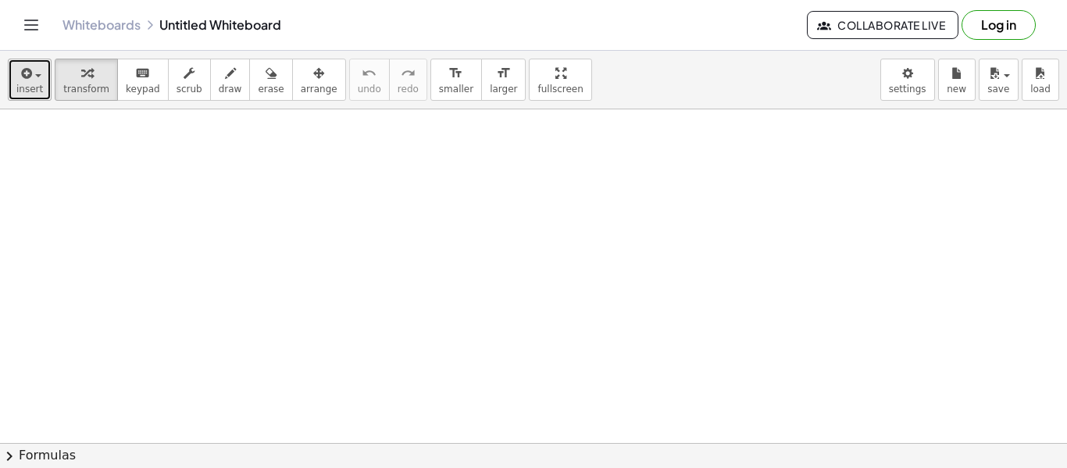
click at [28, 79] on icon "button" at bounding box center [25, 73] width 14 height 19
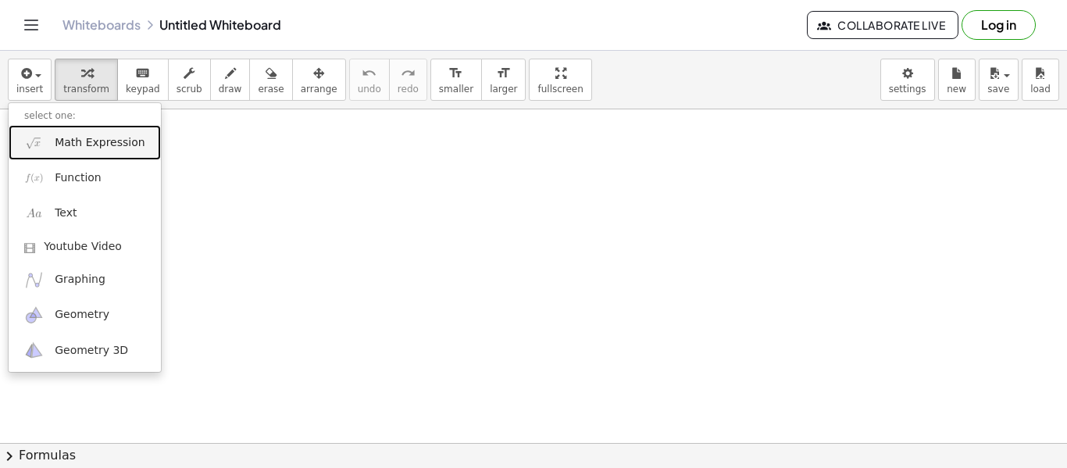
click at [44, 137] on link "Math Expression" at bounding box center [85, 142] width 152 height 35
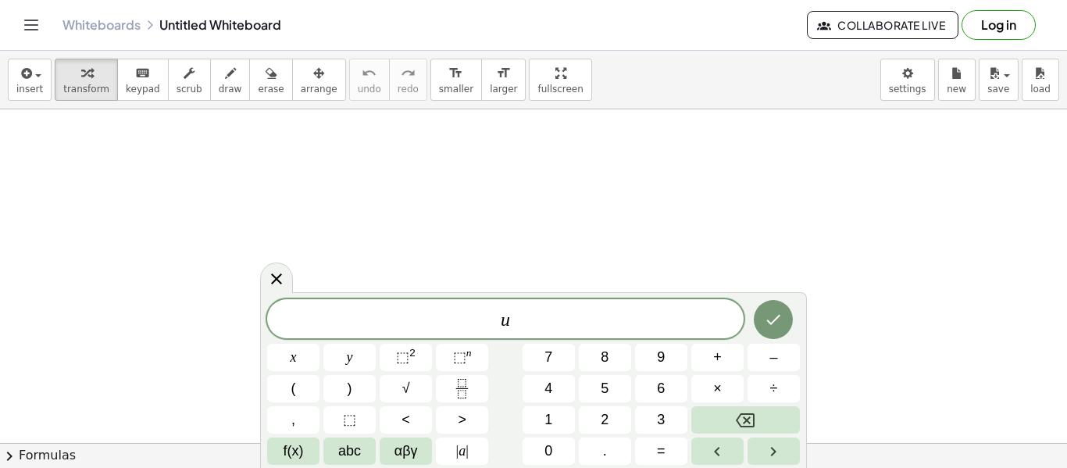
scroll to position [2, 0]
click at [484, 383] on button "Fraction" at bounding box center [462, 388] width 52 height 27
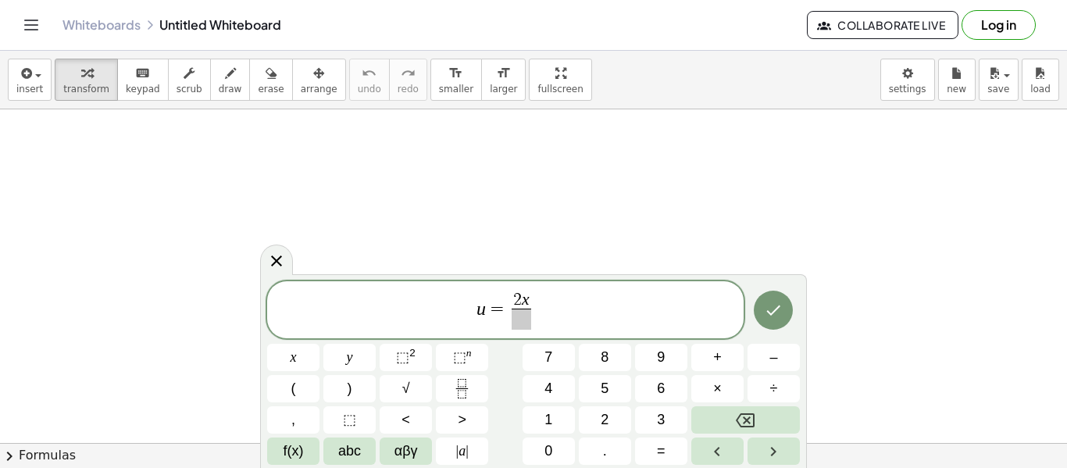
click at [520, 312] on span at bounding box center [522, 318] width 20 height 21
click at [572, 295] on span "u = 2 x 5 ​ ​" at bounding box center [505, 311] width 476 height 41
click at [757, 311] on button "Done" at bounding box center [773, 310] width 39 height 39
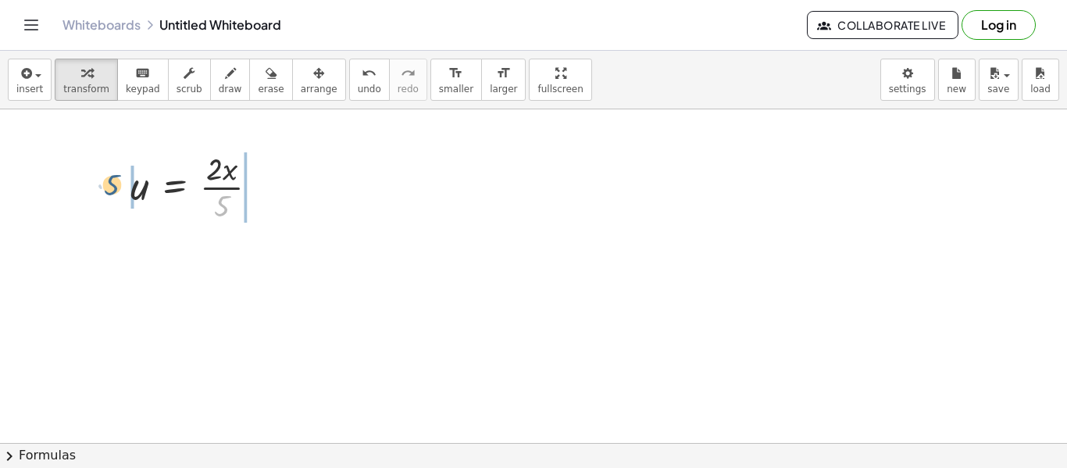
drag, startPoint x: 220, startPoint y: 204, endPoint x: 109, endPoint y: 183, distance: 113.6
click at [109, 183] on div "· 5 u = · 2 · x · 5" at bounding box center [195, 186] width 176 height 86
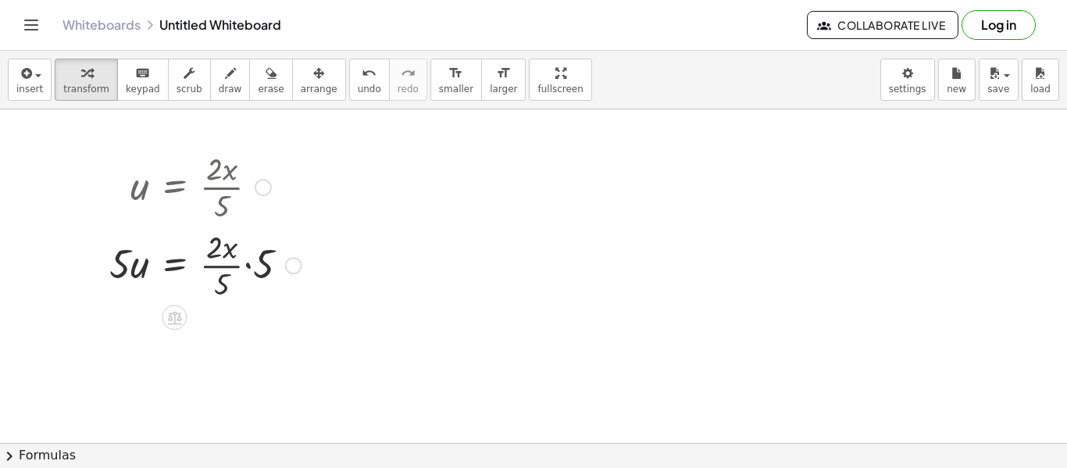
click at [235, 279] on div at bounding box center [206, 264] width 208 height 78
drag, startPoint x: 262, startPoint y: 258, endPoint x: 230, endPoint y: 274, distance: 36.3
click at [230, 274] on div at bounding box center [206, 264] width 208 height 78
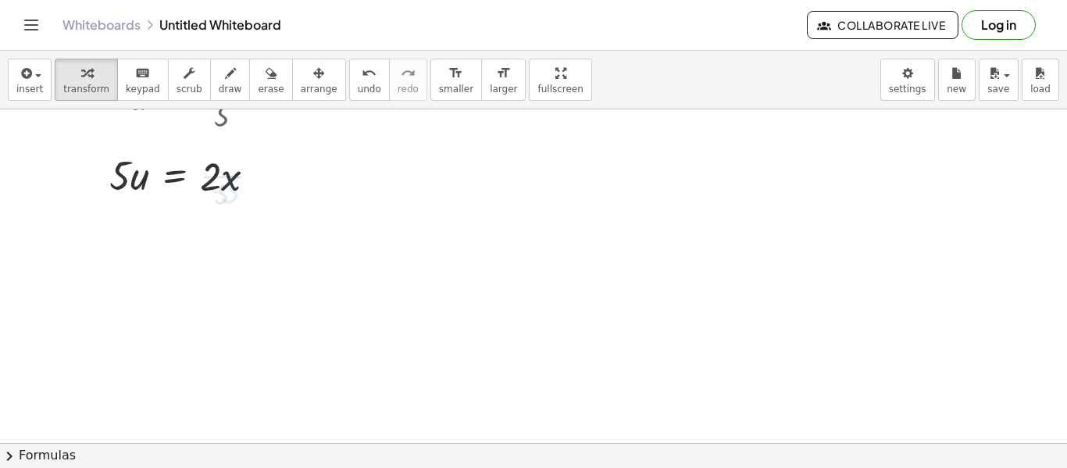
scroll to position [101, 0]
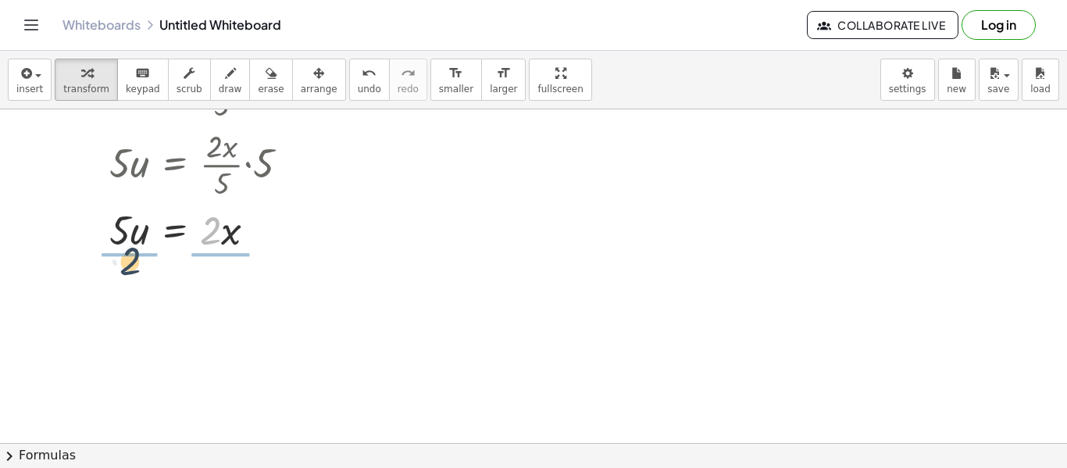
drag, startPoint x: 214, startPoint y: 230, endPoint x: 127, endPoint y: 262, distance: 92.9
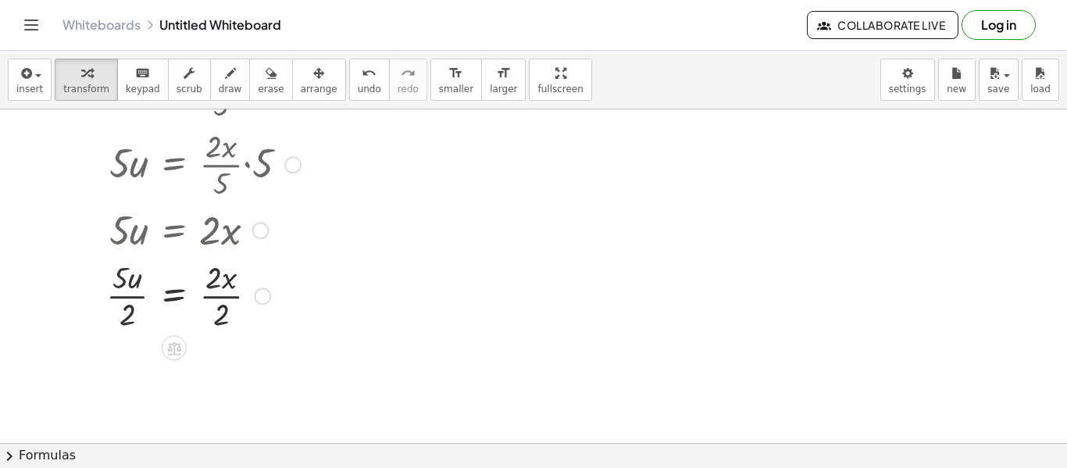
scroll to position [150, 0]
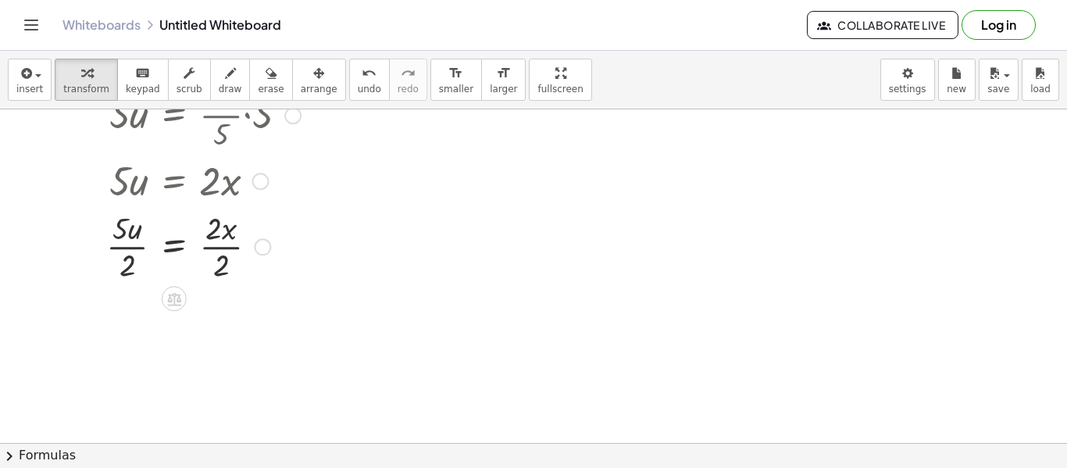
click at [221, 233] on div at bounding box center [203, 245] width 210 height 78
click at [223, 253] on div at bounding box center [203, 245] width 210 height 78
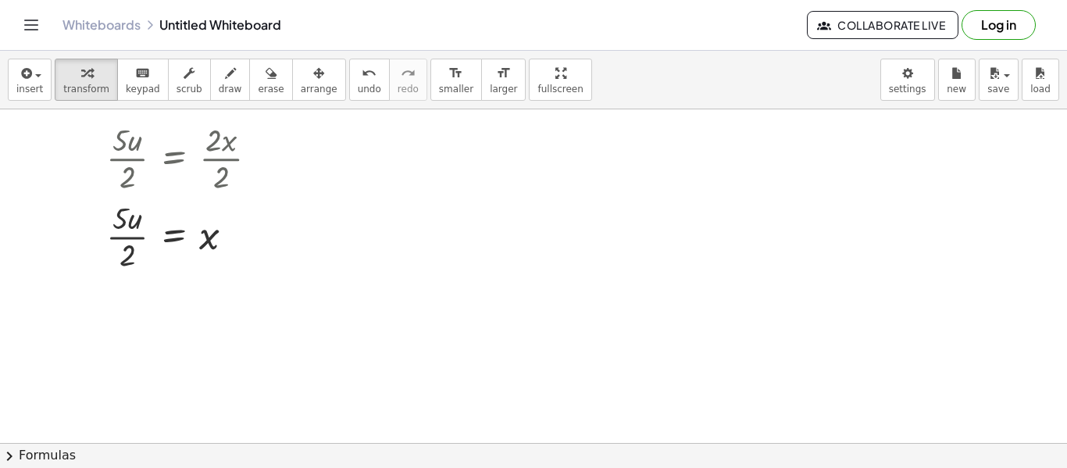
scroll to position [241, 0]
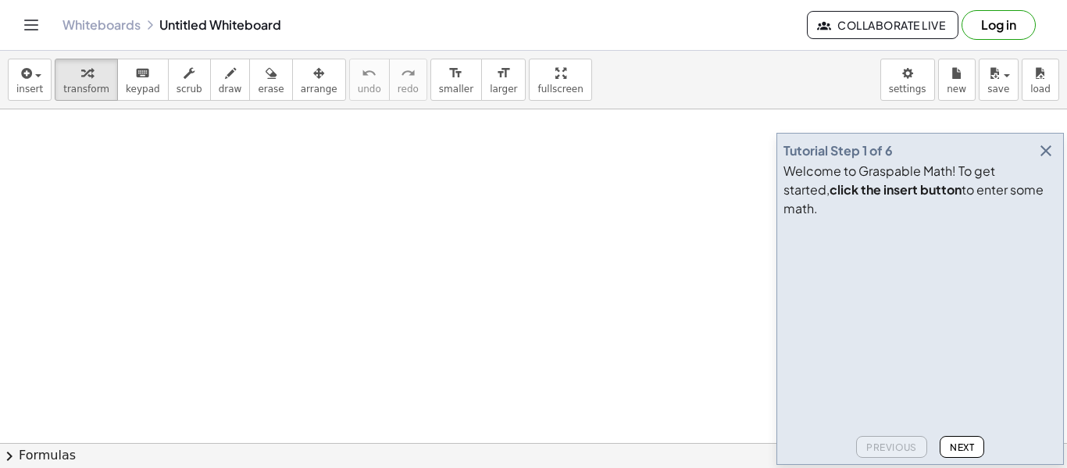
click at [1048, 160] on icon "button" at bounding box center [1045, 150] width 19 height 19
click at [1049, 160] on icon "button" at bounding box center [1045, 150] width 19 height 19
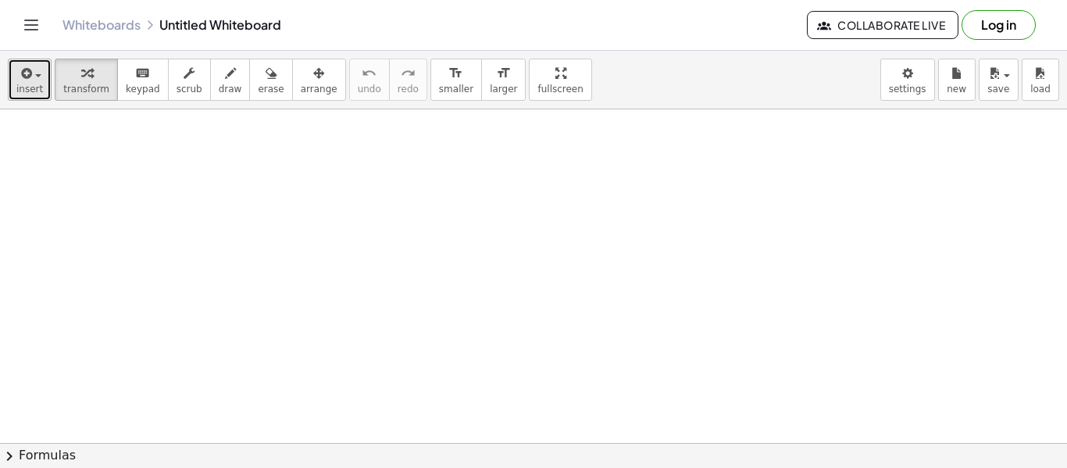
click at [34, 85] on span "insert" at bounding box center [29, 89] width 27 height 11
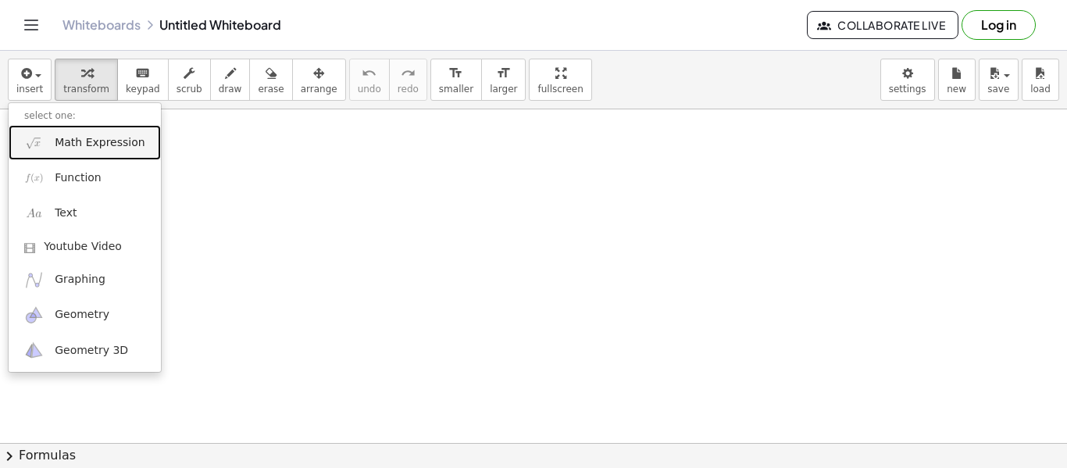
click at [44, 137] on link "Math Expression" at bounding box center [85, 142] width 152 height 35
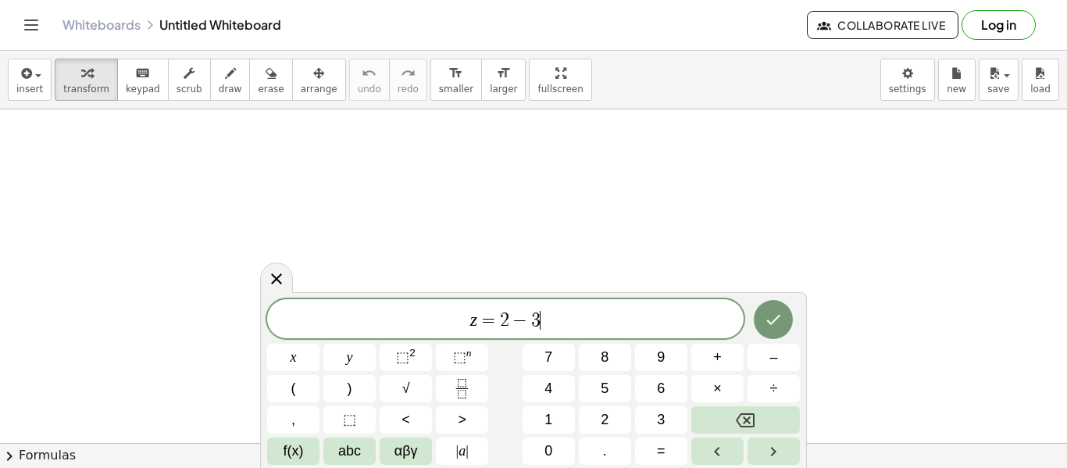
scroll to position [5, 0]
click at [768, 306] on button "Done" at bounding box center [773, 319] width 39 height 39
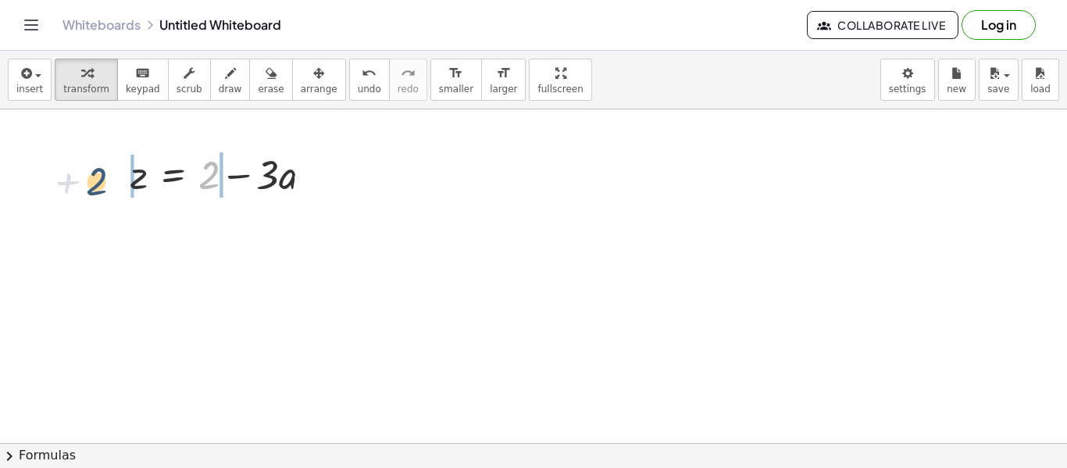
drag, startPoint x: 219, startPoint y: 180, endPoint x: 102, endPoint y: 186, distance: 117.3
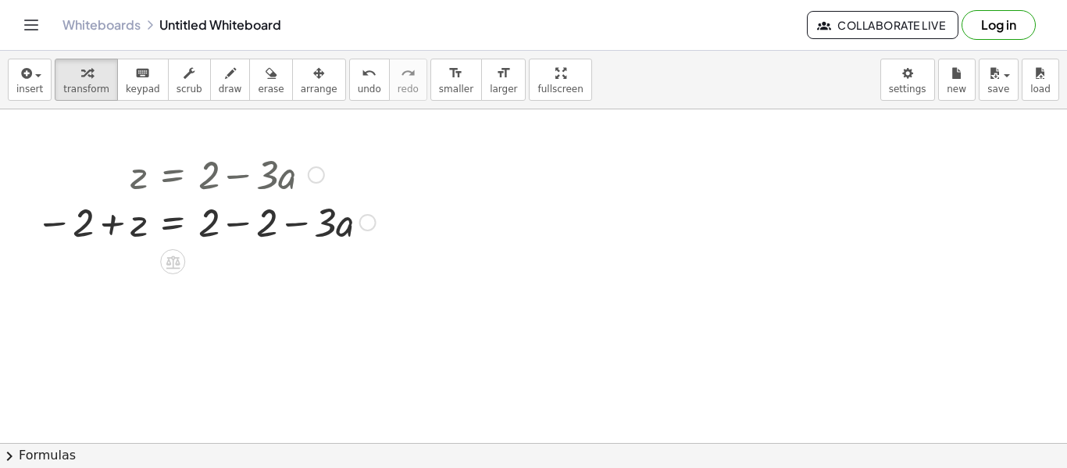
click at [232, 175] on div at bounding box center [205, 173] width 355 height 53
click at [226, 219] on div at bounding box center [205, 226] width 355 height 53
click at [226, 219] on div at bounding box center [180, 226] width 304 height 53
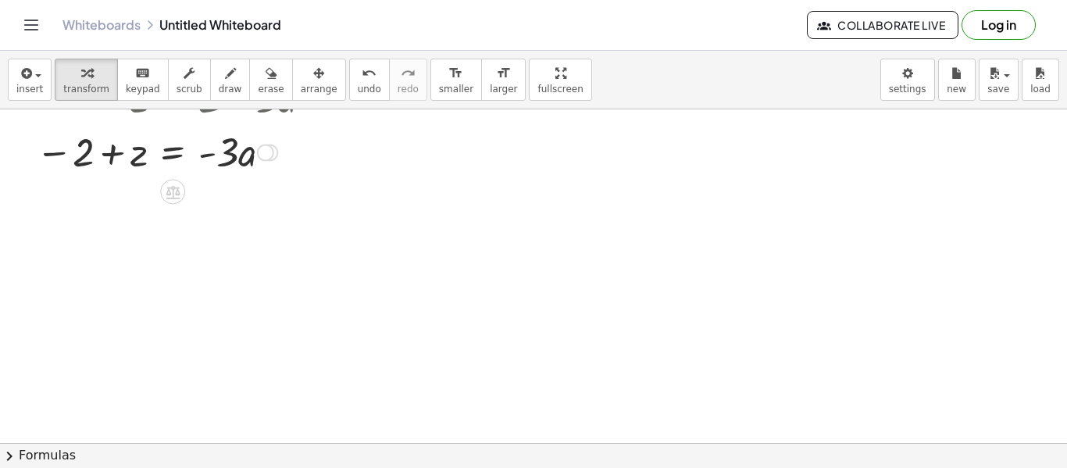
scroll to position [105, 0]
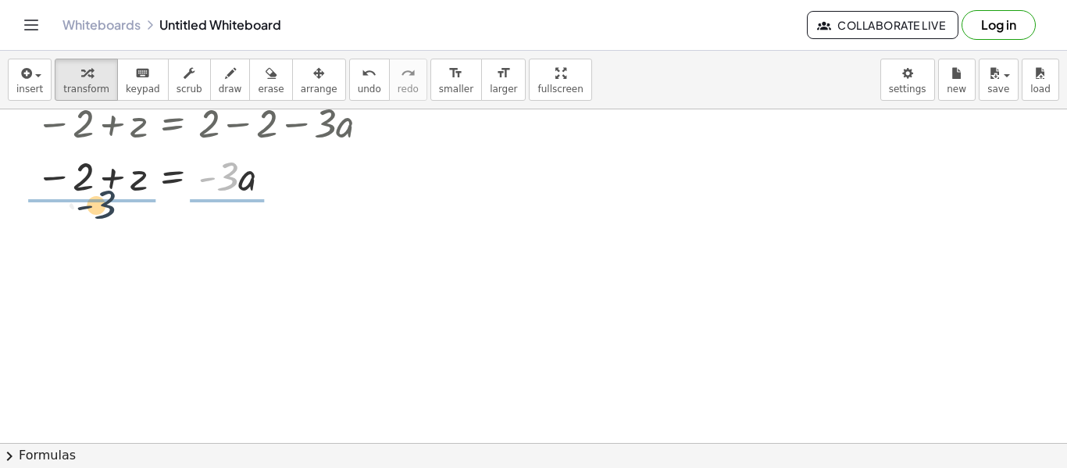
drag, startPoint x: 230, startPoint y: 183, endPoint x: 71, endPoint y: 225, distance: 164.8
click at [71, 225] on div "z = + 2 − · 3 · a − 2 + z = + 2 − 2 − · 3 · a − 2 + z = + 0 − · 3 · a · - 3 z =…" at bounding box center [533, 389] width 1067 height 768
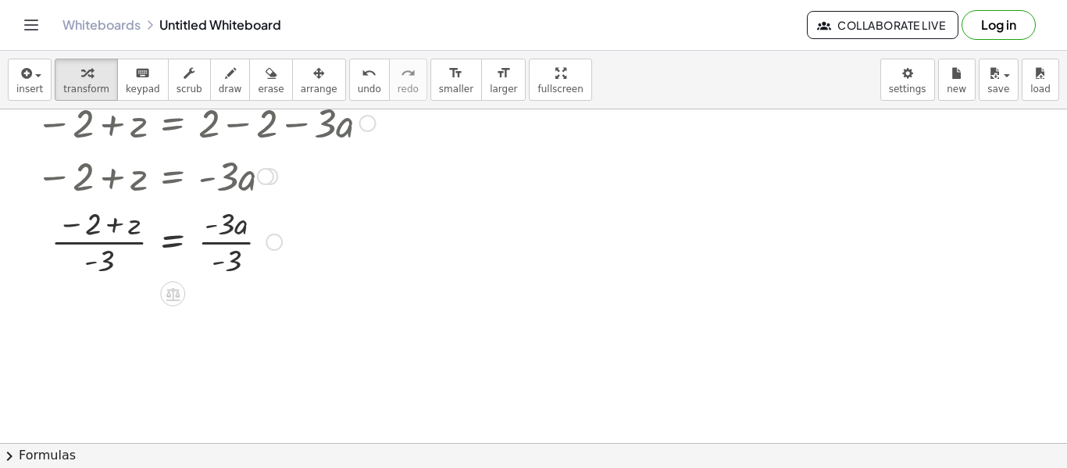
click at [229, 248] on div at bounding box center [205, 240] width 355 height 78
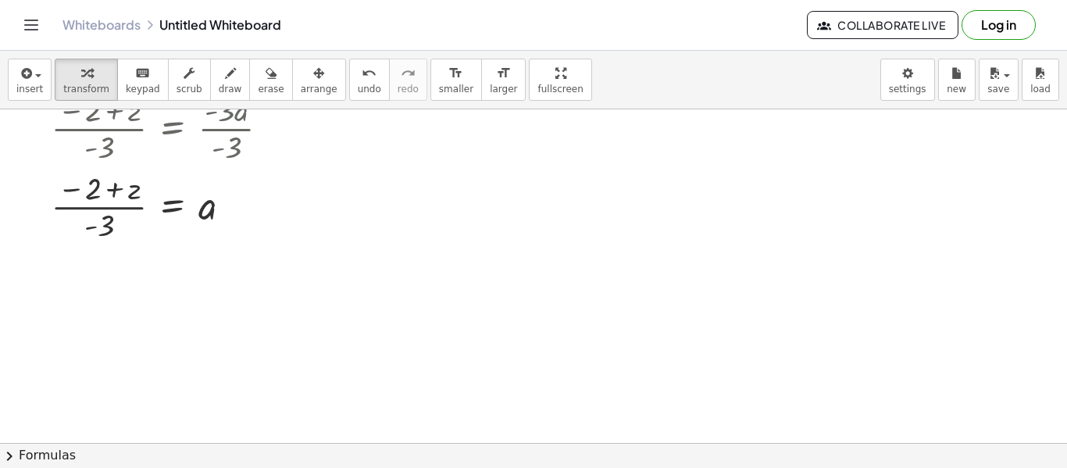
scroll to position [234, 0]
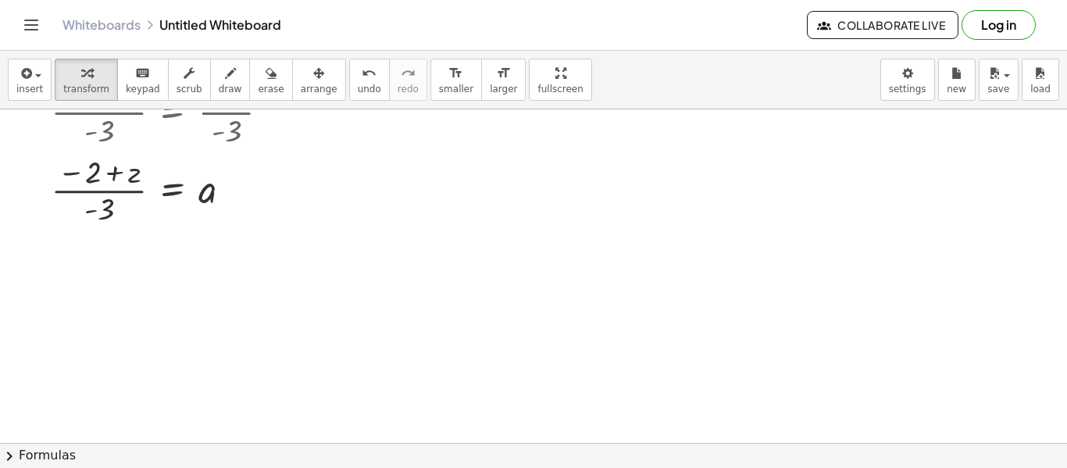
click at [468, 323] on div at bounding box center [533, 259] width 1067 height 768
click at [347, 327] on div at bounding box center [533, 259] width 1067 height 768
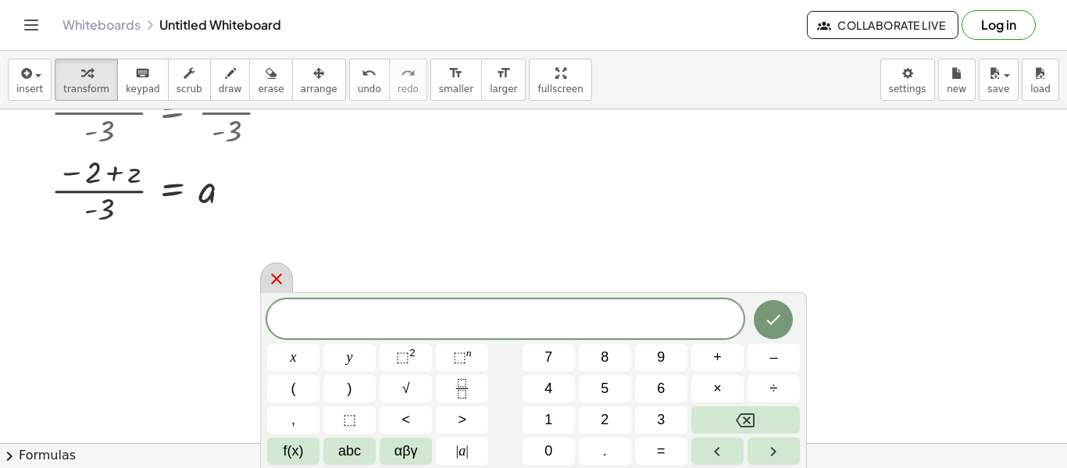
click at [272, 278] on icon at bounding box center [276, 278] width 19 height 19
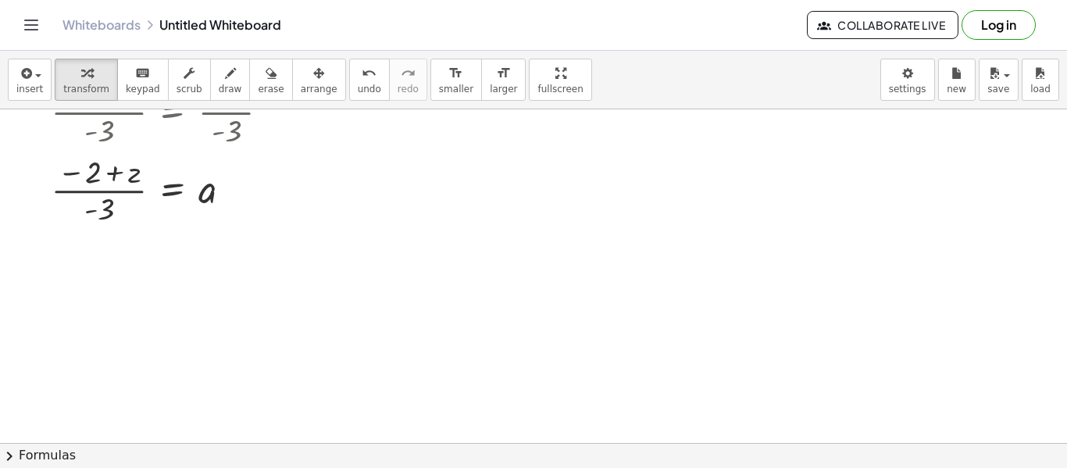
click at [184, 281] on div at bounding box center [533, 259] width 1067 height 768
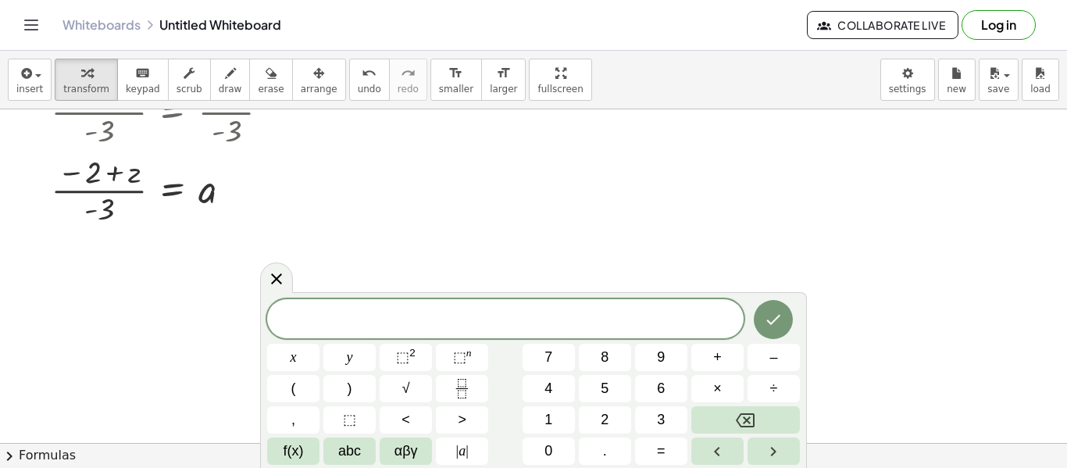
click at [184, 281] on div at bounding box center [533, 259] width 1067 height 768
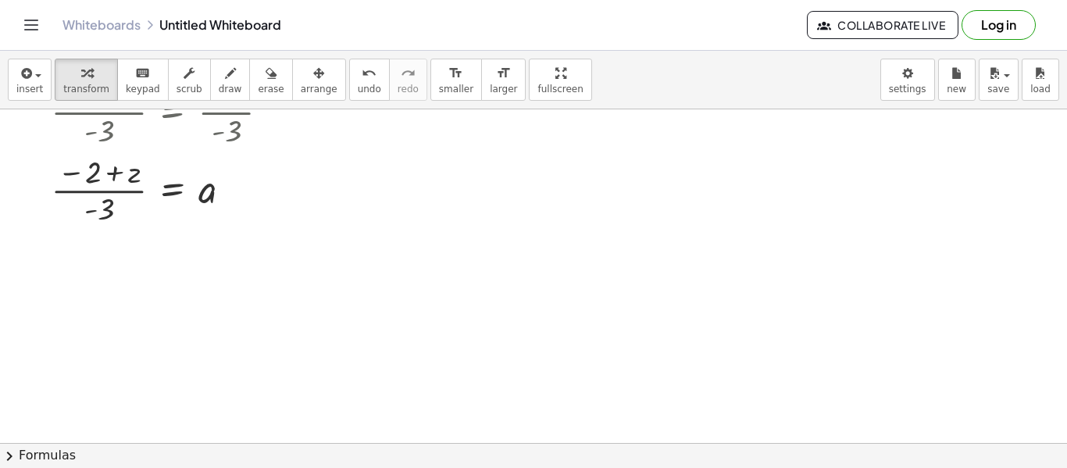
click at [280, 288] on div at bounding box center [533, 259] width 1067 height 768
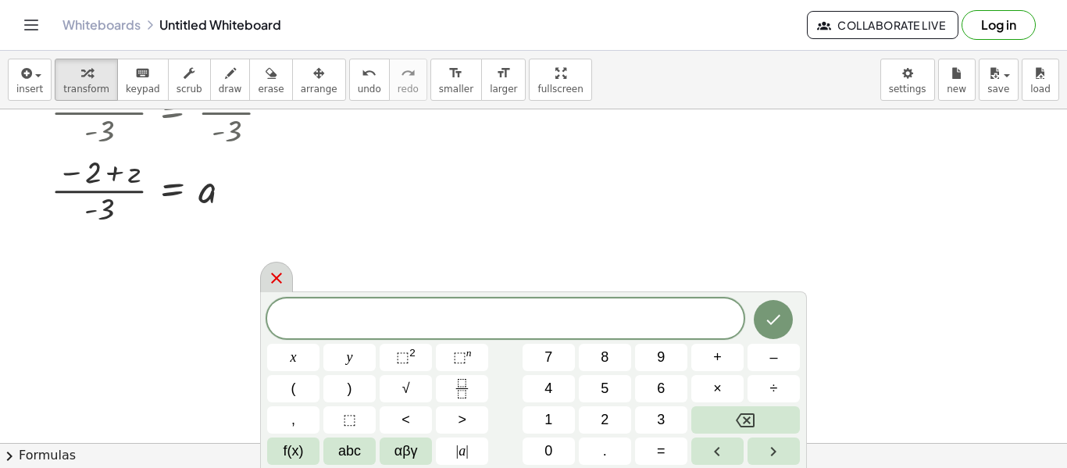
click at [276, 275] on icon at bounding box center [276, 278] width 19 height 19
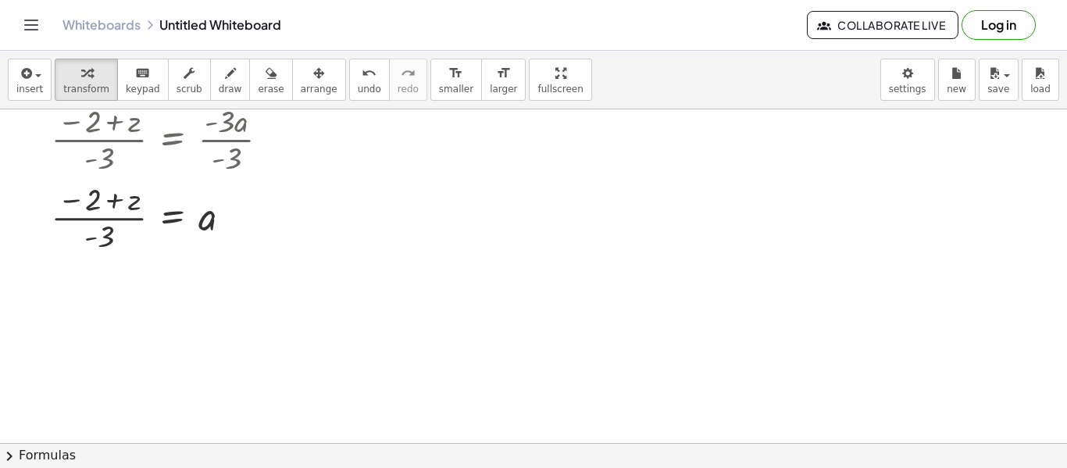
scroll to position [205, 0]
drag, startPoint x: 91, startPoint y: 242, endPoint x: 73, endPoint y: 205, distance: 41.2
click at [73, 205] on div at bounding box center [205, 219] width 355 height 78
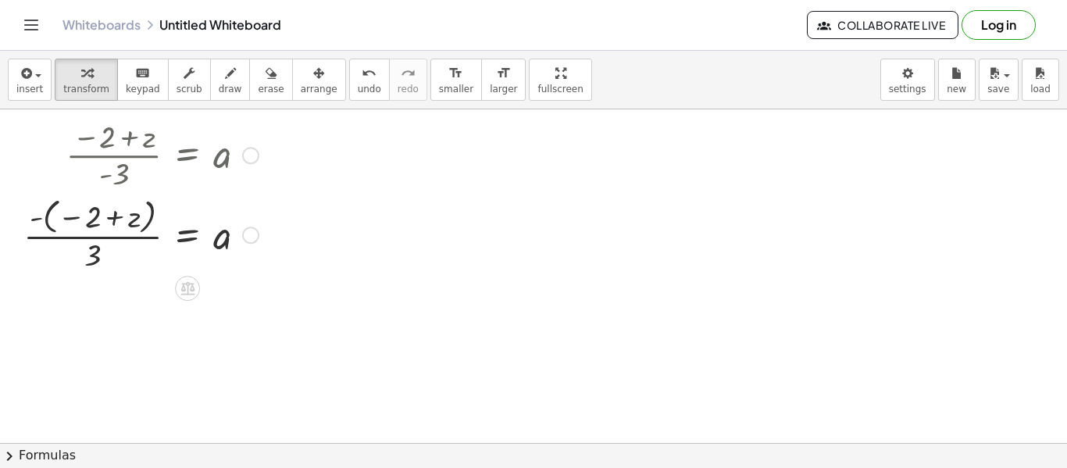
scroll to position [276, 0]
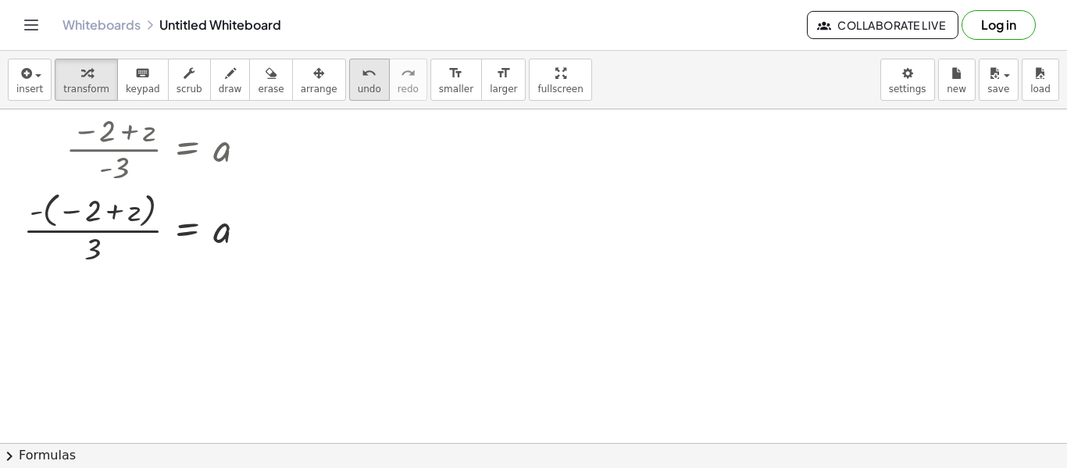
click at [362, 71] on icon "undo" at bounding box center [369, 73] width 15 height 19
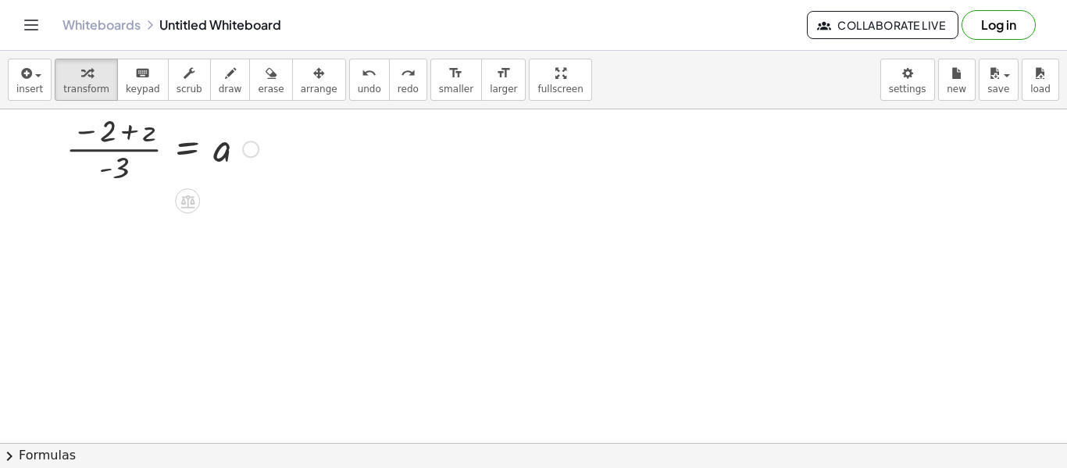
scroll to position [217, 0]
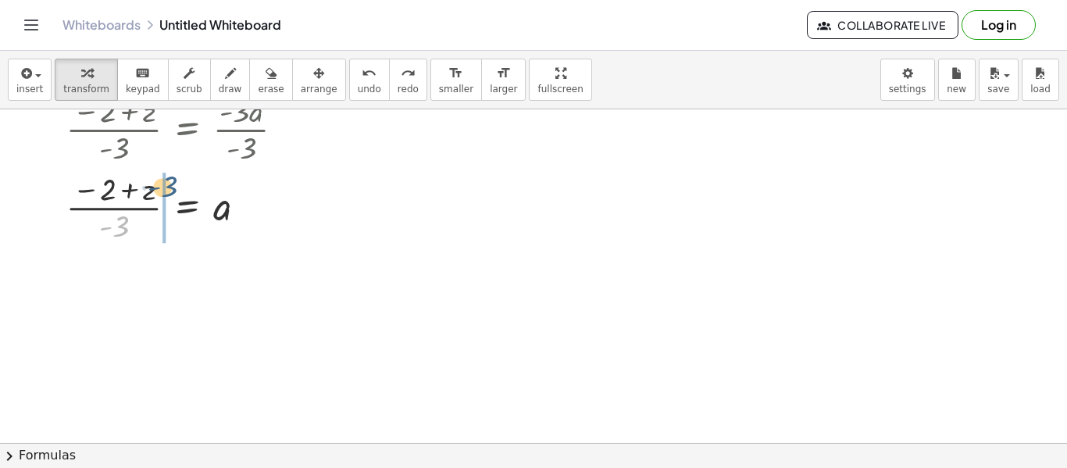
drag, startPoint x: 118, startPoint y: 237, endPoint x: 166, endPoint y: 199, distance: 60.6
click at [166, 199] on div at bounding box center [220, 206] width 355 height 78
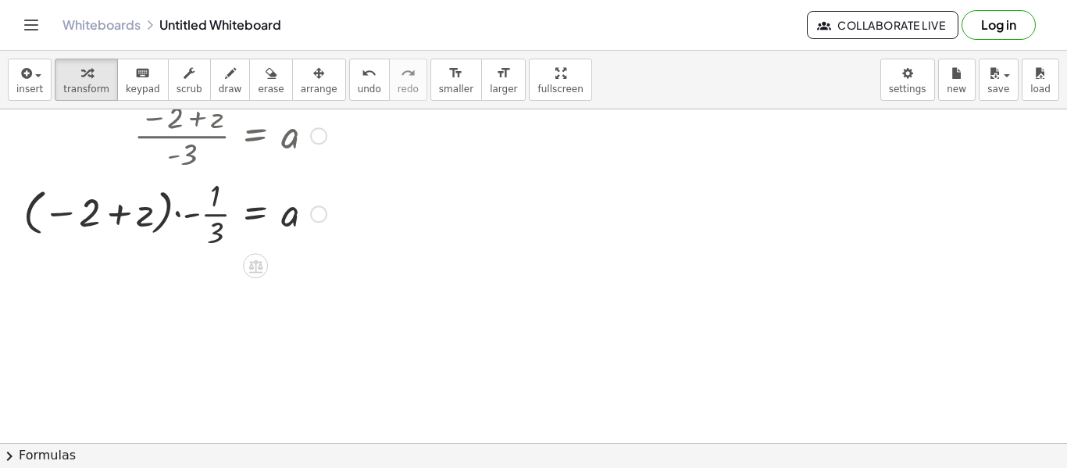
scroll to position [293, 0]
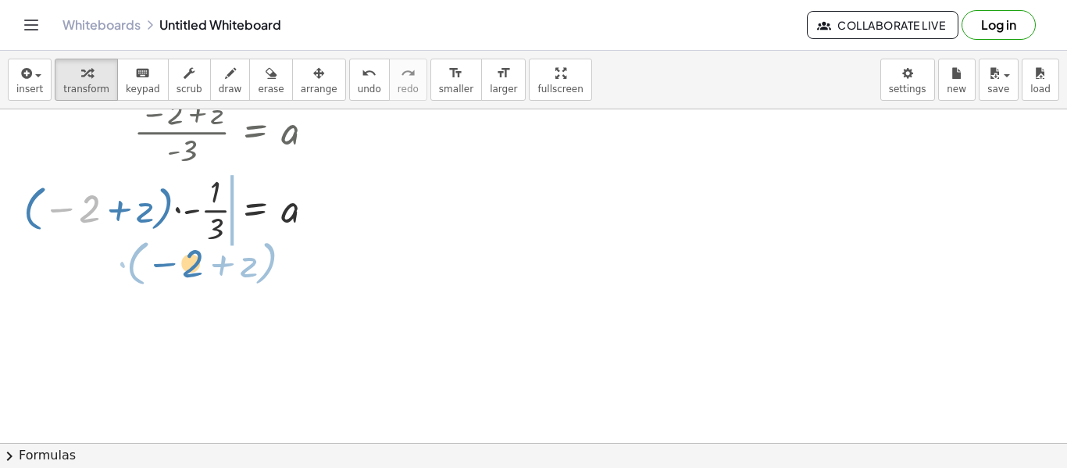
drag, startPoint x: 91, startPoint y: 206, endPoint x: 210, endPoint y: 269, distance: 134.5
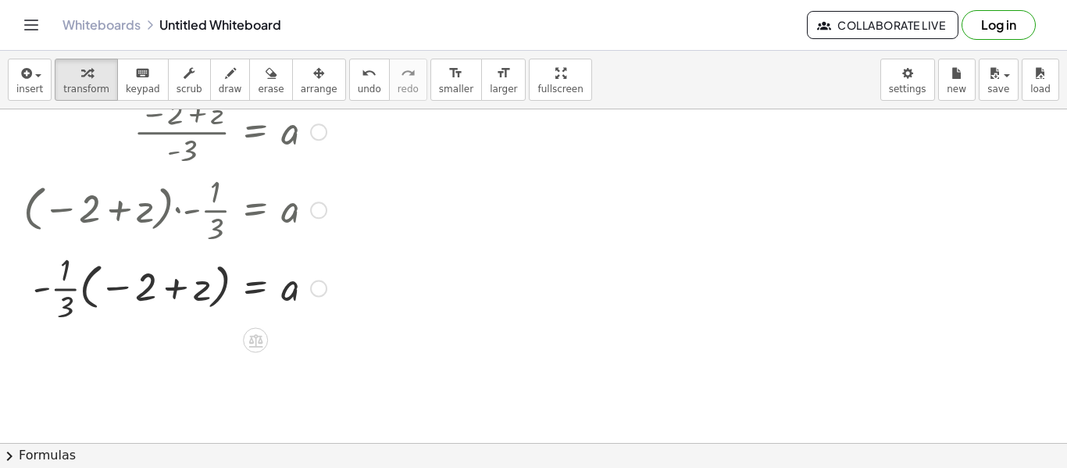
scroll to position [321, 0]
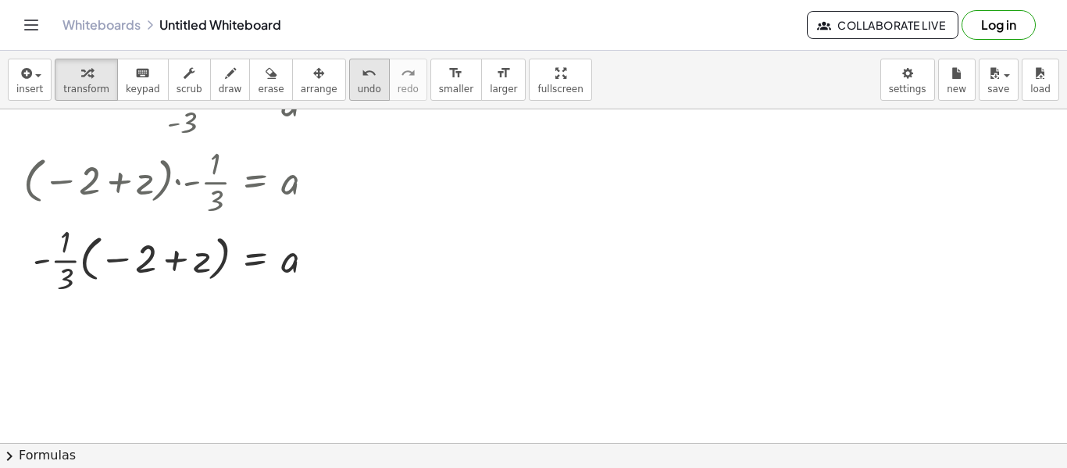
click at [358, 83] on button "undo undo" at bounding box center [369, 80] width 41 height 42
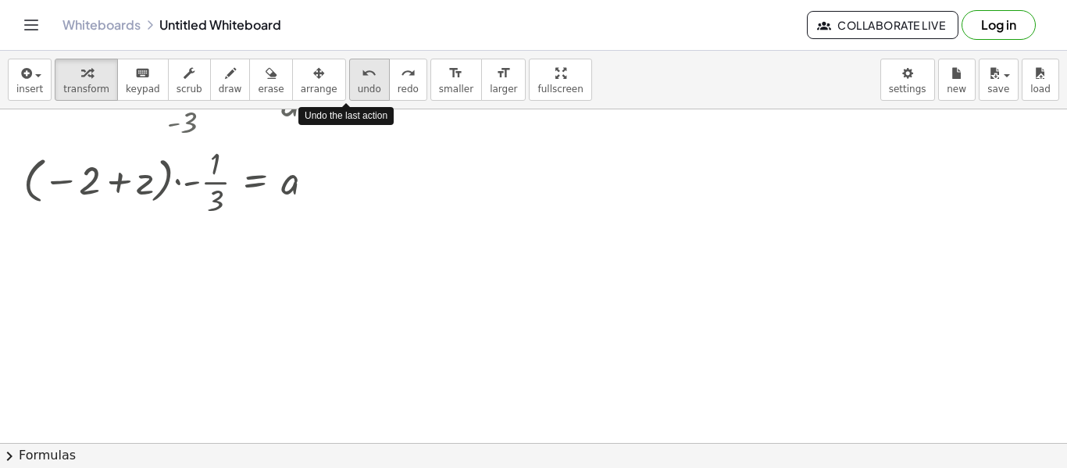
click at [358, 83] on button "undo undo" at bounding box center [369, 80] width 41 height 42
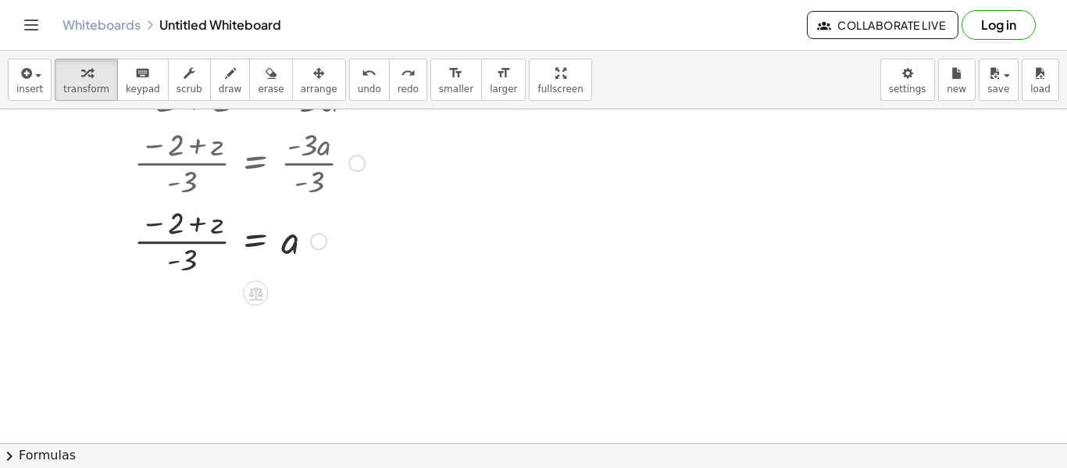
scroll to position [193, 0]
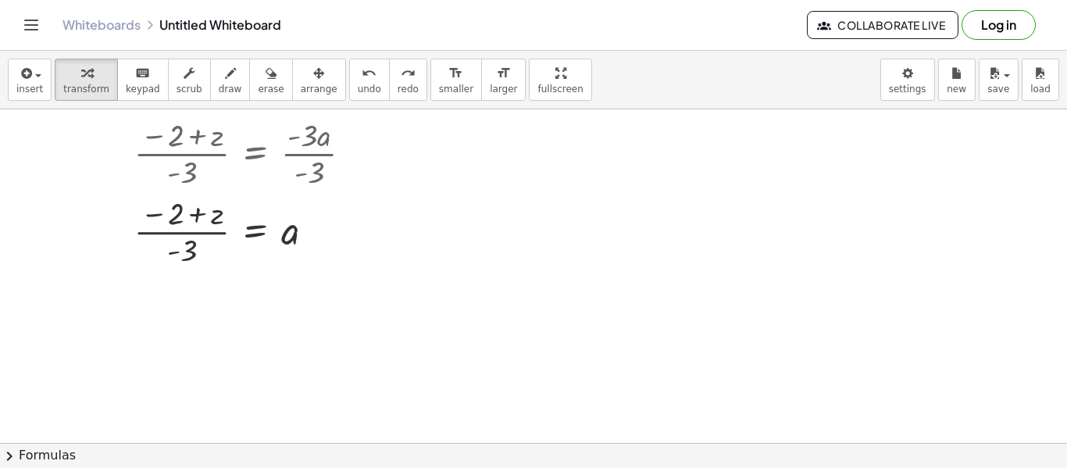
click at [191, 317] on div at bounding box center [533, 300] width 1067 height 768
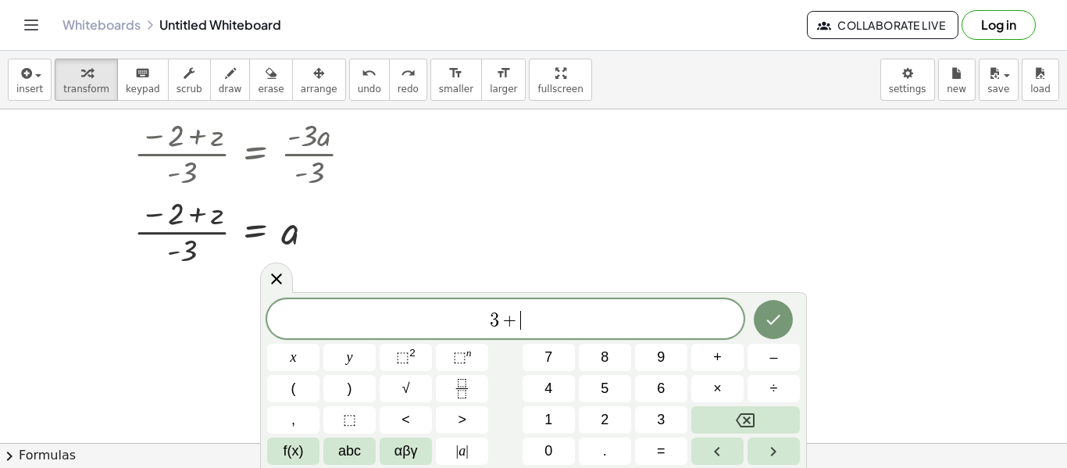
scroll to position [8, 0]
click at [473, 398] on button "Fraction" at bounding box center [462, 388] width 52 height 27
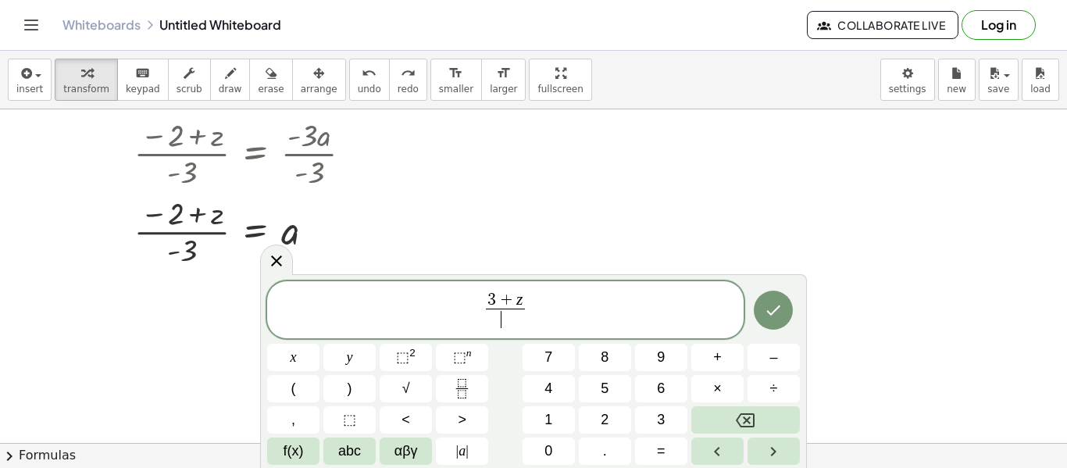
click at [503, 323] on span "​" at bounding box center [505, 318] width 38 height 21
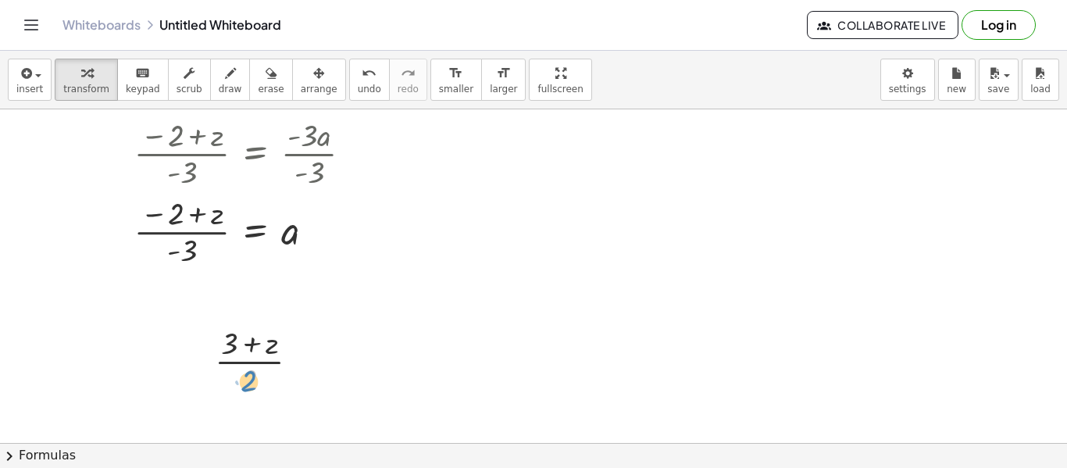
drag, startPoint x: 254, startPoint y: 372, endPoint x: 274, endPoint y: 394, distance: 30.4
click at [274, 394] on div at bounding box center [263, 360] width 112 height 78
drag, startPoint x: 301, startPoint y: 362, endPoint x: 216, endPoint y: 287, distance: 113.4
click at [216, 287] on div "z = + 2 − · 3 · a − 2 + z = + 2 − 2 − · 3 · a − 2 + z = + 0 − · 3 · a − 2 + z =…" at bounding box center [533, 300] width 1067 height 768
click at [251, 411] on icon at bounding box center [250, 413] width 12 height 12
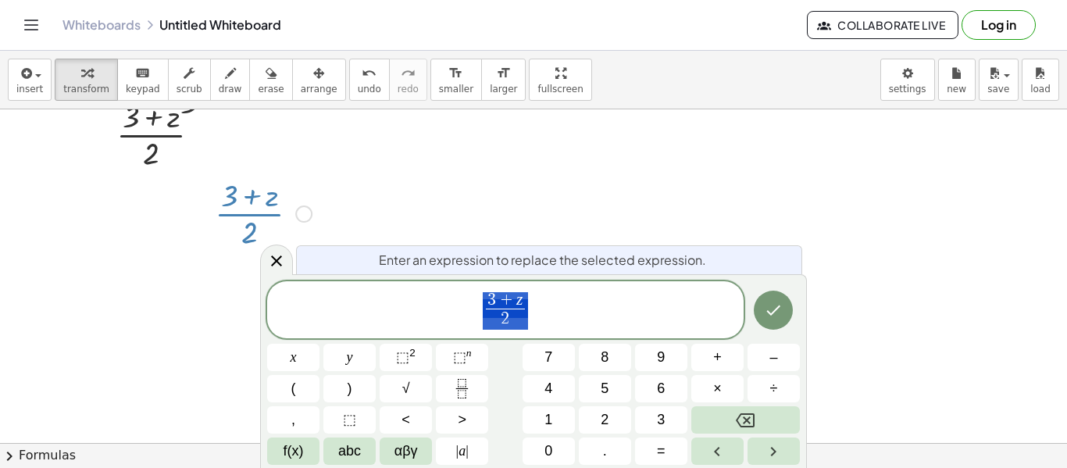
scroll to position [343, 0]
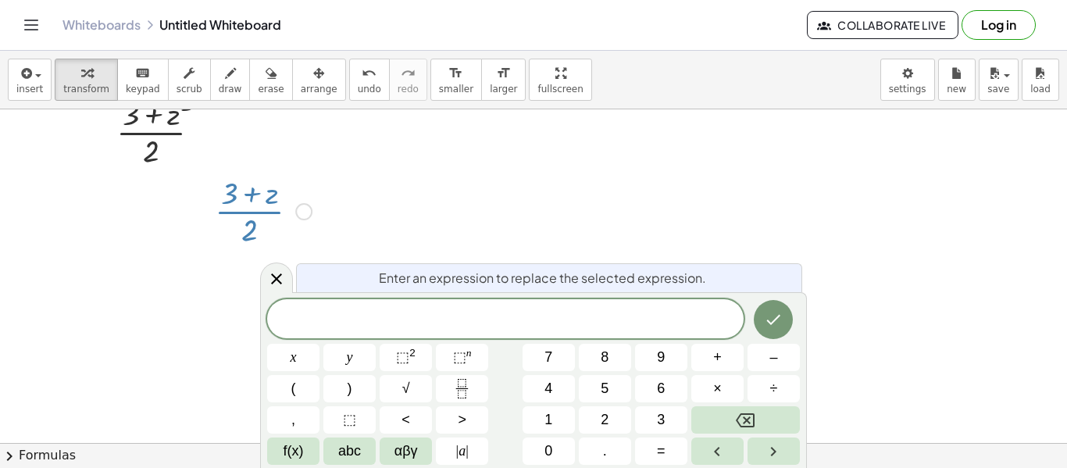
click at [694, 221] on div at bounding box center [533, 150] width 1067 height 768
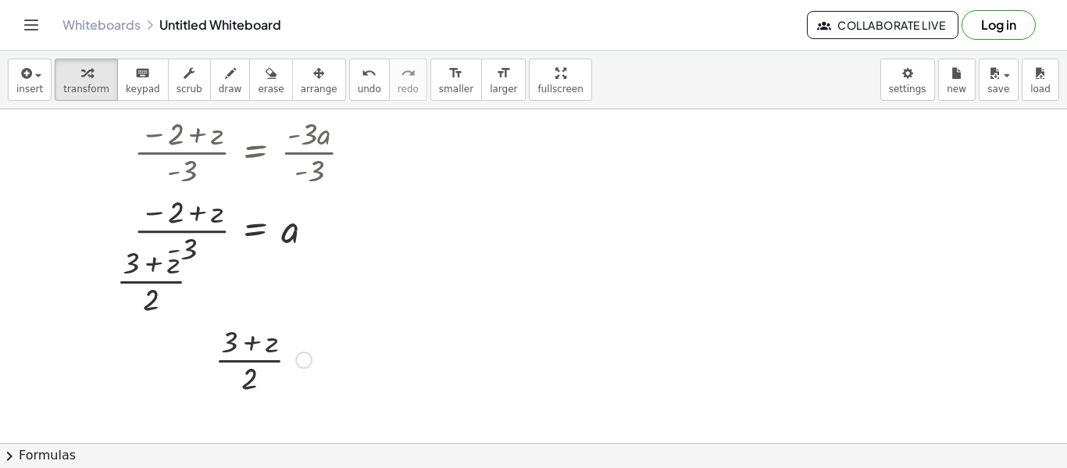
scroll to position [193, 0]
drag, startPoint x: 200, startPoint y: 287, endPoint x: 210, endPoint y: 287, distance: 10.2
click at [210, 287] on div at bounding box center [165, 281] width 112 height 78
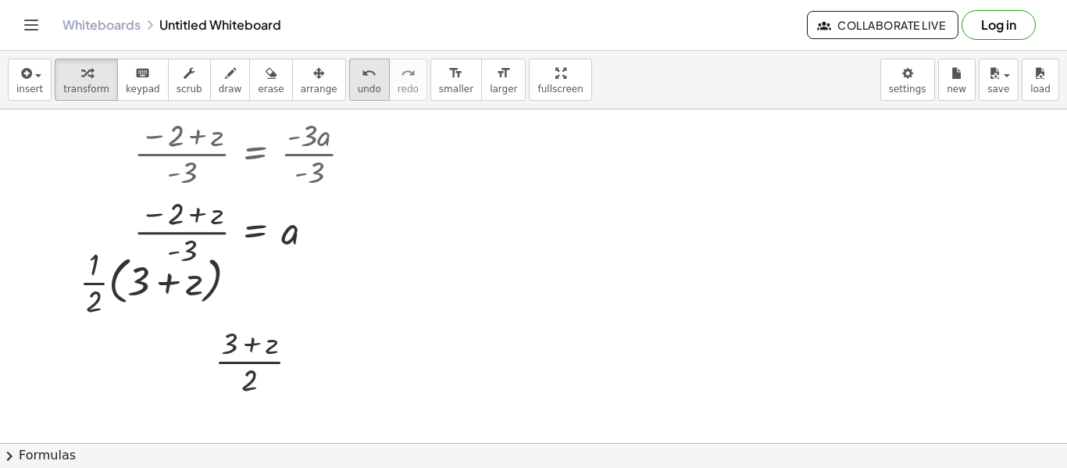
click at [358, 89] on span "undo" at bounding box center [369, 89] width 23 height 11
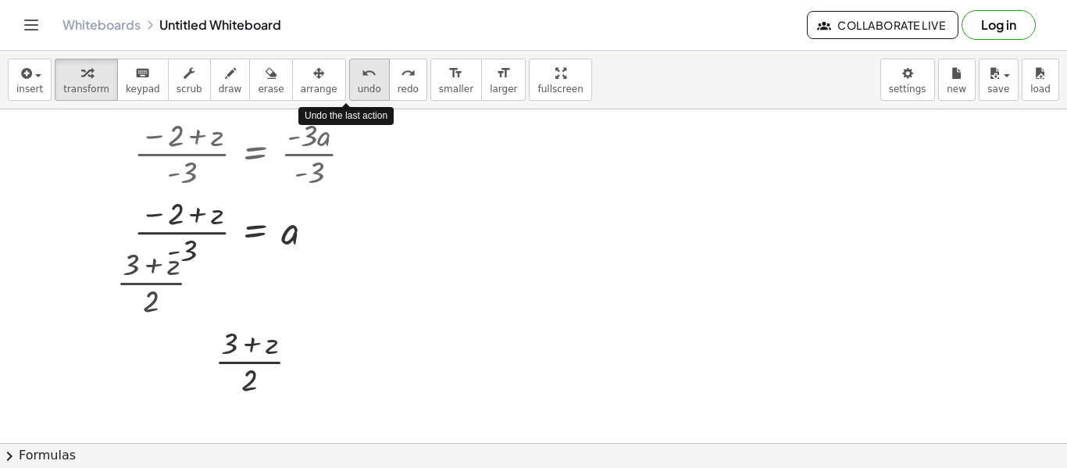
click at [358, 89] on span "undo" at bounding box center [369, 89] width 23 height 11
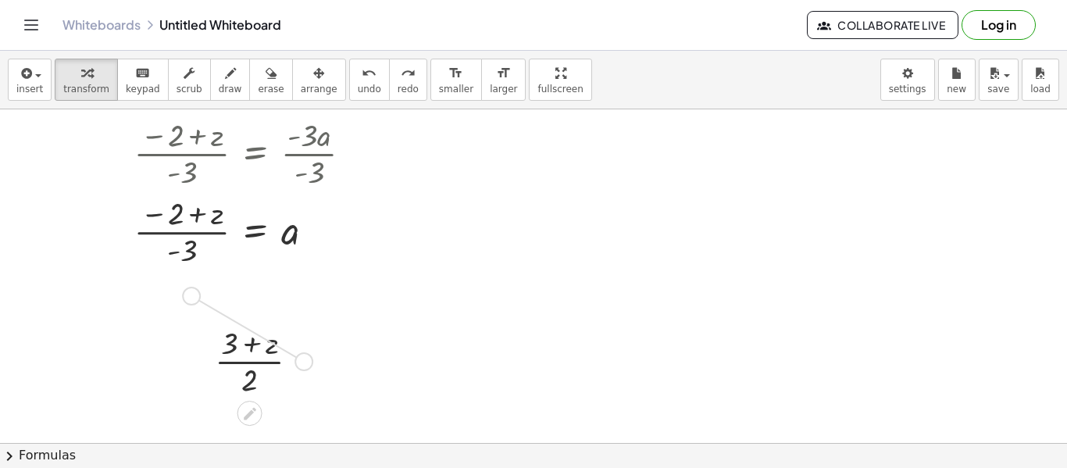
drag, startPoint x: 305, startPoint y: 365, endPoint x: 187, endPoint y: 294, distance: 137.0
click at [187, 294] on div "z = + 2 − · 3 · a − 2 + z = + 2 − 2 − · 3 · a − 2 + z = + 0 − · 3 · a − 2 + z =…" at bounding box center [533, 300] width 1067 height 768
drag, startPoint x: 180, startPoint y: 292, endPoint x: 192, endPoint y: 291, distance: 12.5
click at [125, 289] on div "· ( + 3 + z ) · 2" at bounding box center [125, 289] width 0 height 0
click at [362, 73] on icon "undo" at bounding box center [369, 73] width 15 height 19
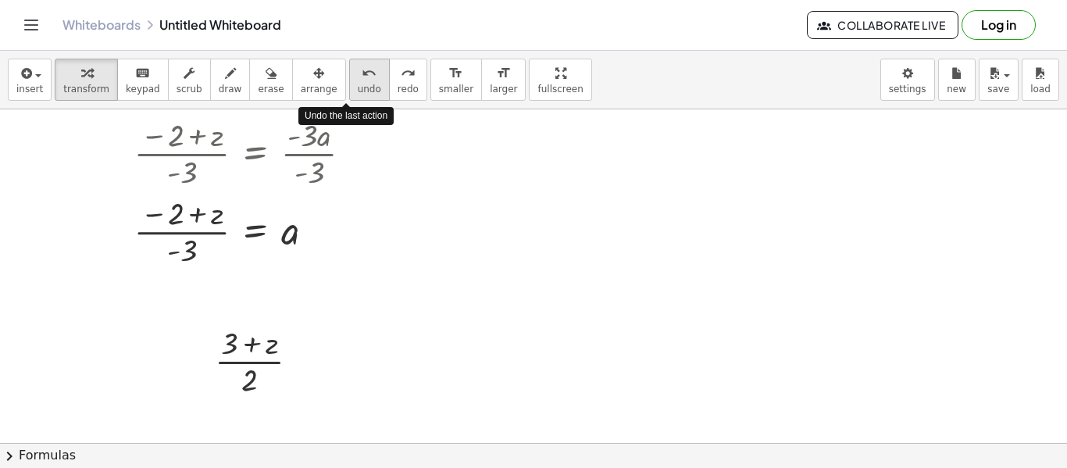
click at [362, 73] on icon "undo" at bounding box center [369, 73] width 15 height 19
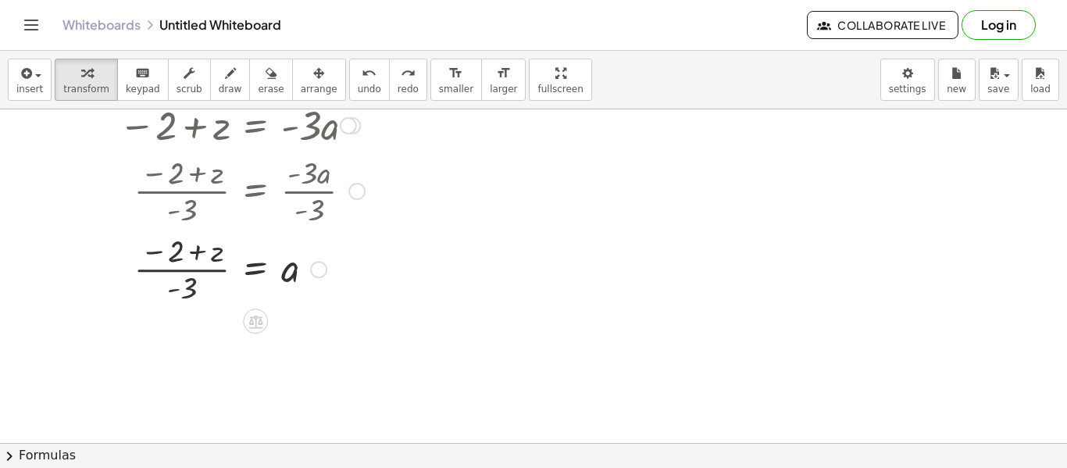
scroll to position [158, 0]
click at [175, 282] on div at bounding box center [288, 265] width 355 height 78
click at [184, 296] on div at bounding box center [288, 265] width 355 height 78
click at [176, 285] on div at bounding box center [288, 265] width 355 height 78
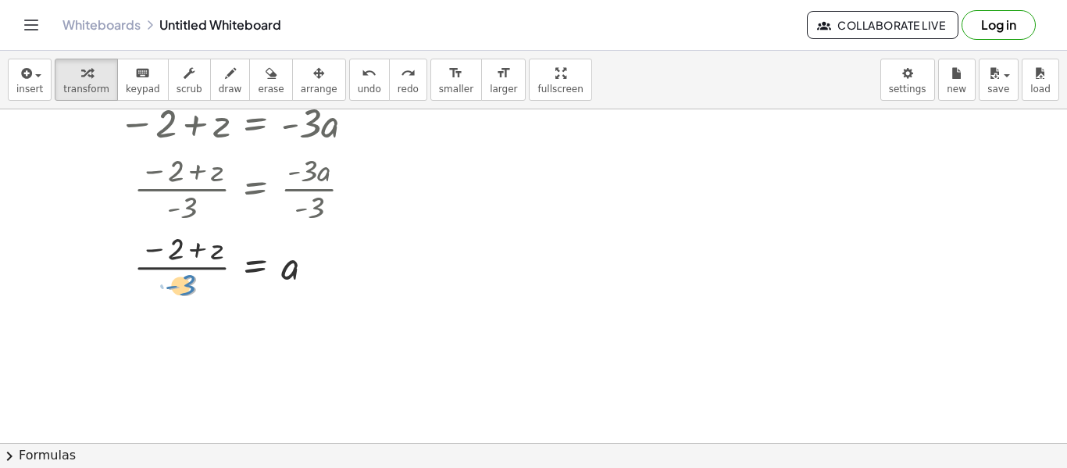
click at [184, 287] on div at bounding box center [288, 265] width 355 height 78
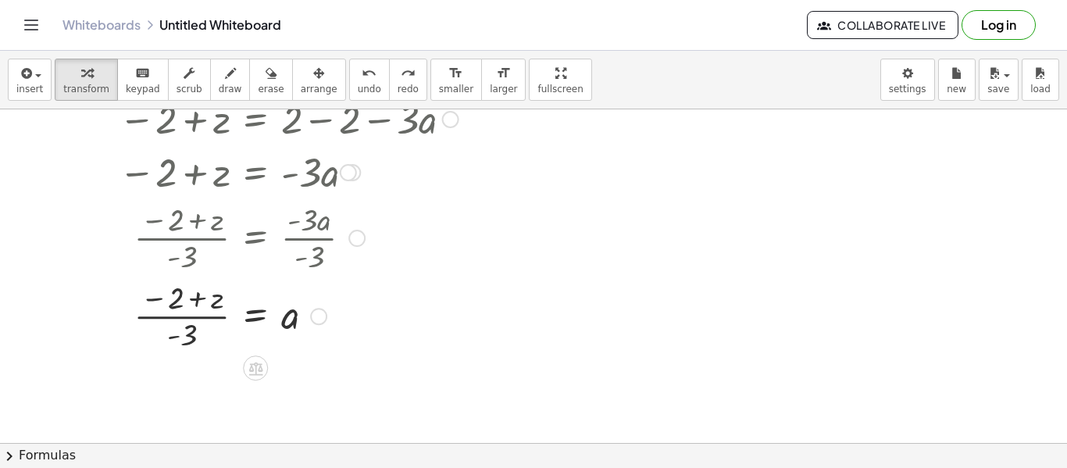
scroll to position [112, 0]
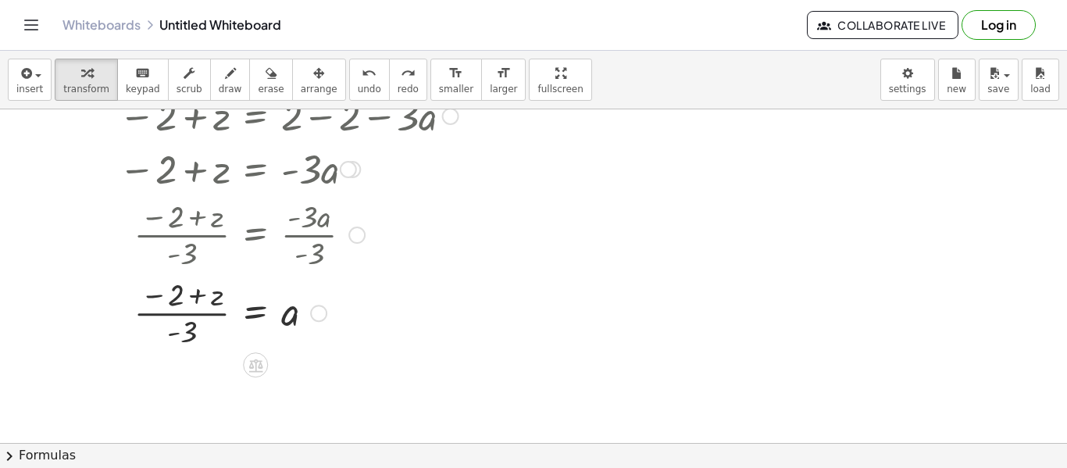
click at [366, 365] on div at bounding box center [533, 331] width 1067 height 667
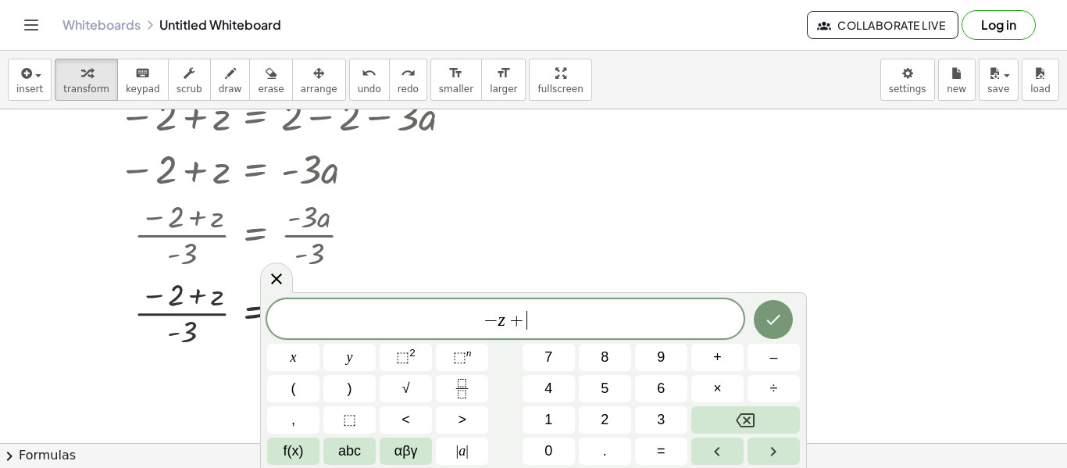
scroll to position [11, 0]
click at [597, 325] on span "− z + 2 ​" at bounding box center [505, 320] width 476 height 22
click at [526, 320] on span "2" at bounding box center [526, 320] width 9 height 19
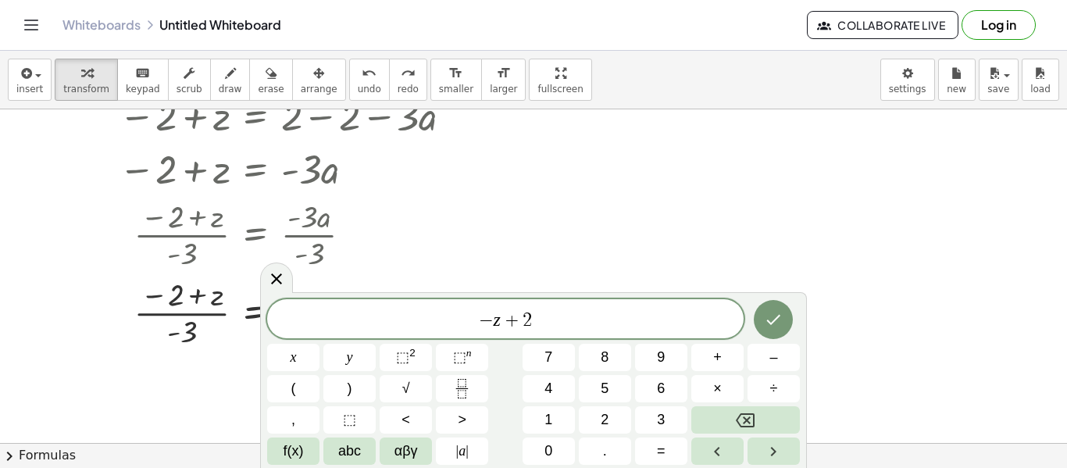
click at [512, 322] on span "+" at bounding box center [512, 320] width 23 height 19
drag, startPoint x: 533, startPoint y: 317, endPoint x: 433, endPoint y: 326, distance: 100.4
click at [433, 326] on span "− z + 2" at bounding box center [505, 320] width 476 height 22
click at [471, 387] on icon "Fraction" at bounding box center [462, 389] width 20 height 20
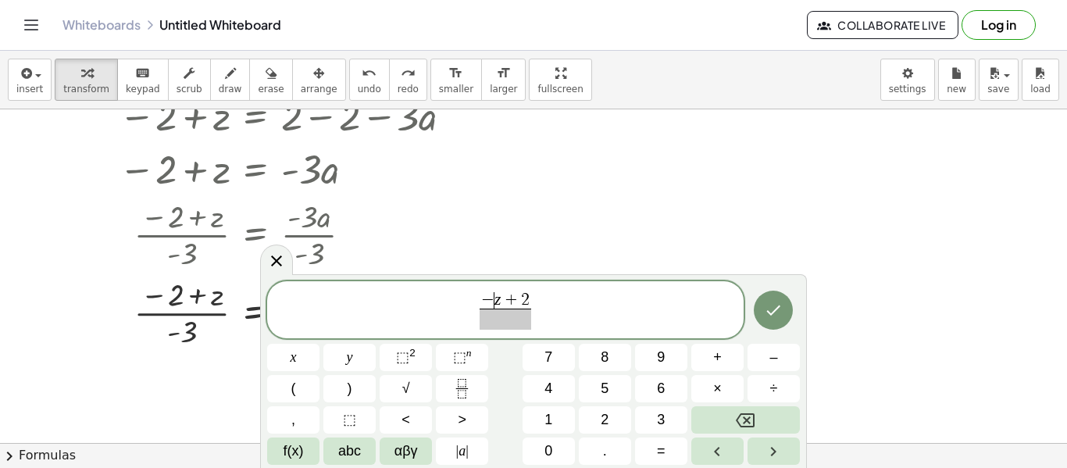
click at [497, 335] on div "− ​ z + 2 ​" at bounding box center [505, 310] width 476 height 58
click at [503, 332] on div "− ​ z + 2 ​" at bounding box center [505, 310] width 476 height 58
click at [560, 330] on span "− z ​ + 2 ​" at bounding box center [505, 311] width 476 height 41
click at [522, 320] on span at bounding box center [505, 318] width 52 height 21
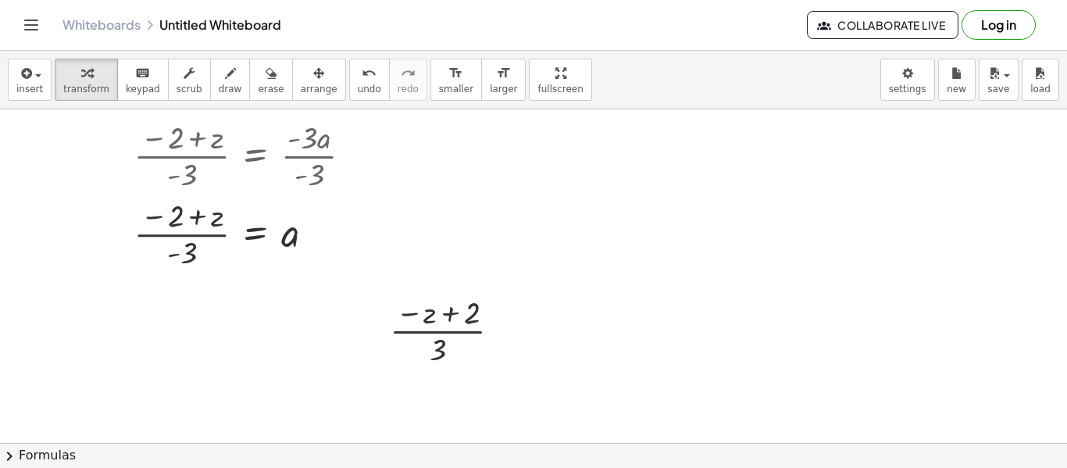
scroll to position [193, 0]
drag, startPoint x: 437, startPoint y: 310, endPoint x: 212, endPoint y: 287, distance: 226.8
click at [212, 287] on div "z = + 2 − · 3 · a − 2 + z = + 2 − 2 − · 3 · a − 2 + z = + 0 − · 3 · a − 2 + z =…" at bounding box center [533, 249] width 1067 height 667
click at [173, 239] on div at bounding box center [288, 230] width 355 height 78
drag, startPoint x: 173, startPoint y: 251, endPoint x: 152, endPoint y: 213, distance: 42.6
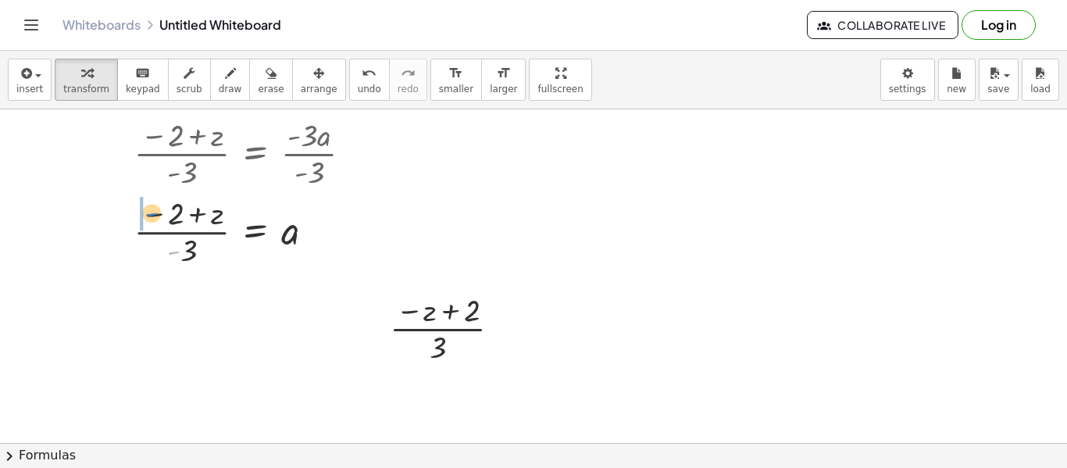
click at [152, 213] on div at bounding box center [288, 230] width 355 height 78
click at [148, 217] on div at bounding box center [275, 230] width 382 height 81
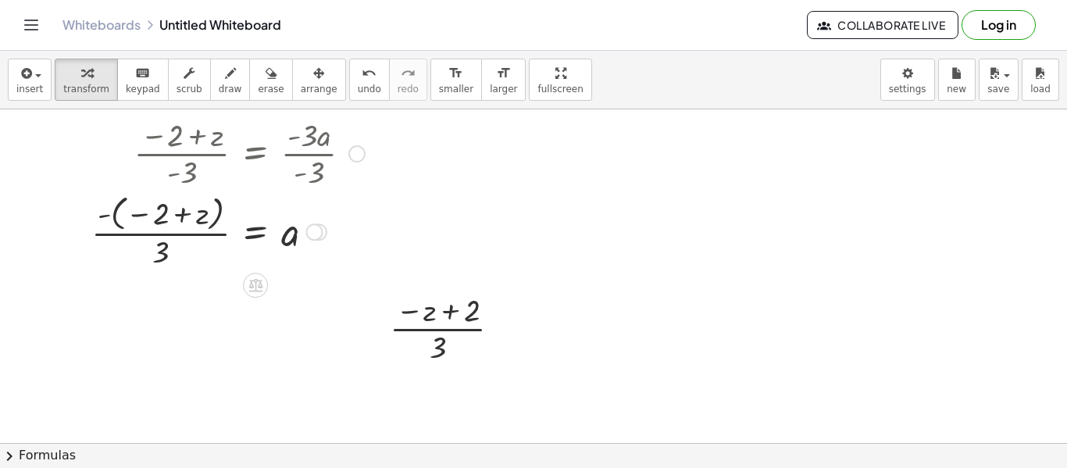
click at [148, 217] on div at bounding box center [275, 230] width 382 height 81
click at [134, 215] on div at bounding box center [275, 230] width 382 height 81
click at [109, 217] on div at bounding box center [275, 230] width 382 height 81
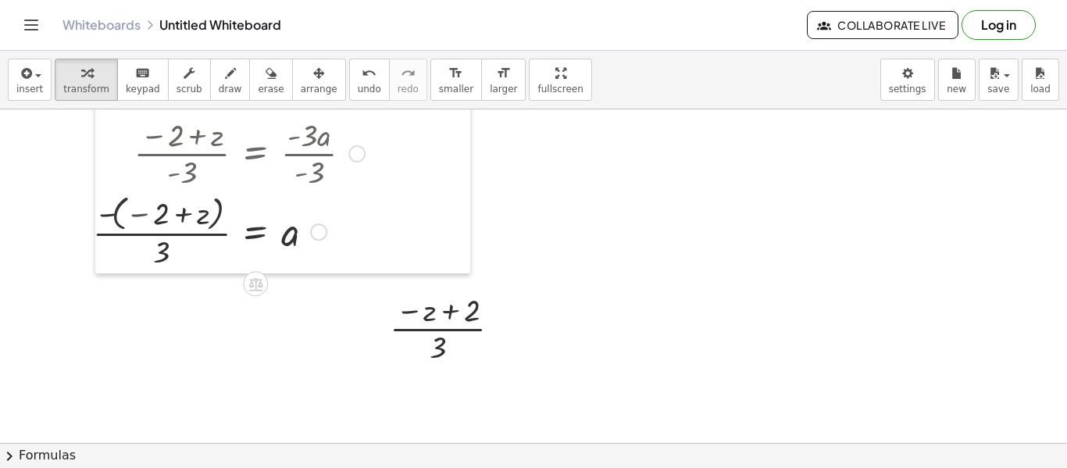
click at [109, 217] on div at bounding box center [106, 111] width 23 height 323
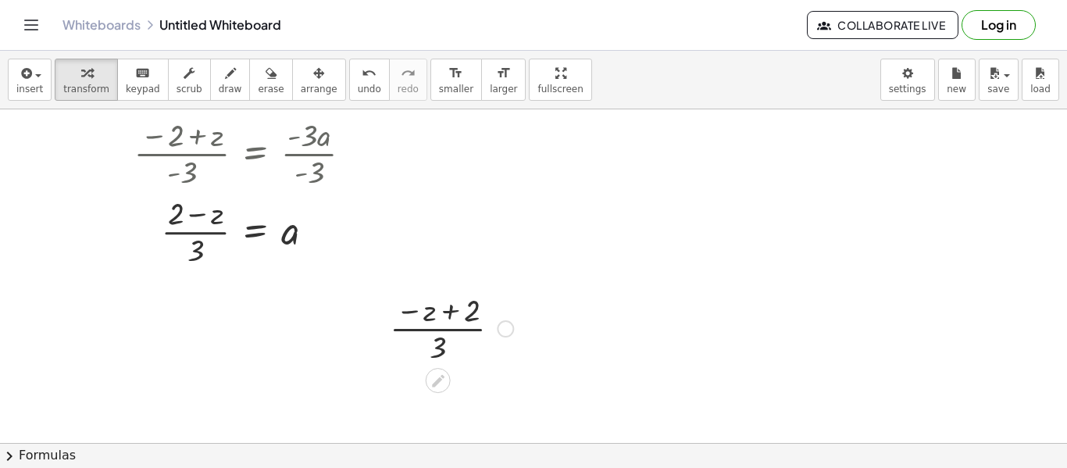
click at [401, 319] on div at bounding box center [451, 327] width 139 height 78
drag, startPoint x: 421, startPoint y: 351, endPoint x: 497, endPoint y: 353, distance: 75.8
click at [497, 353] on div at bounding box center [451, 327] width 139 height 78
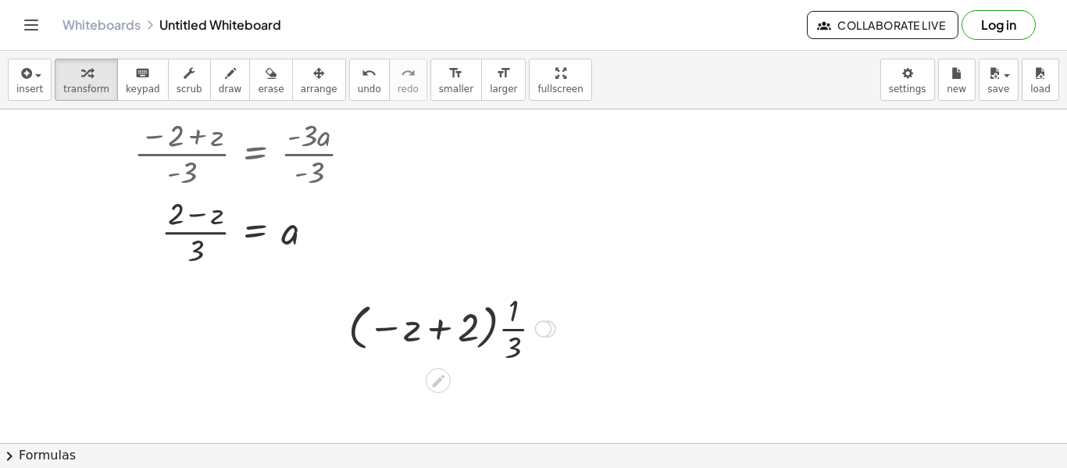
drag, startPoint x: 460, startPoint y: 323, endPoint x: 535, endPoint y: 319, distance: 75.1
click at [535, 319] on div at bounding box center [451, 327] width 223 height 78
click at [404, 331] on div at bounding box center [451, 327] width 223 height 78
